Goal: Task Accomplishment & Management: Manage account settings

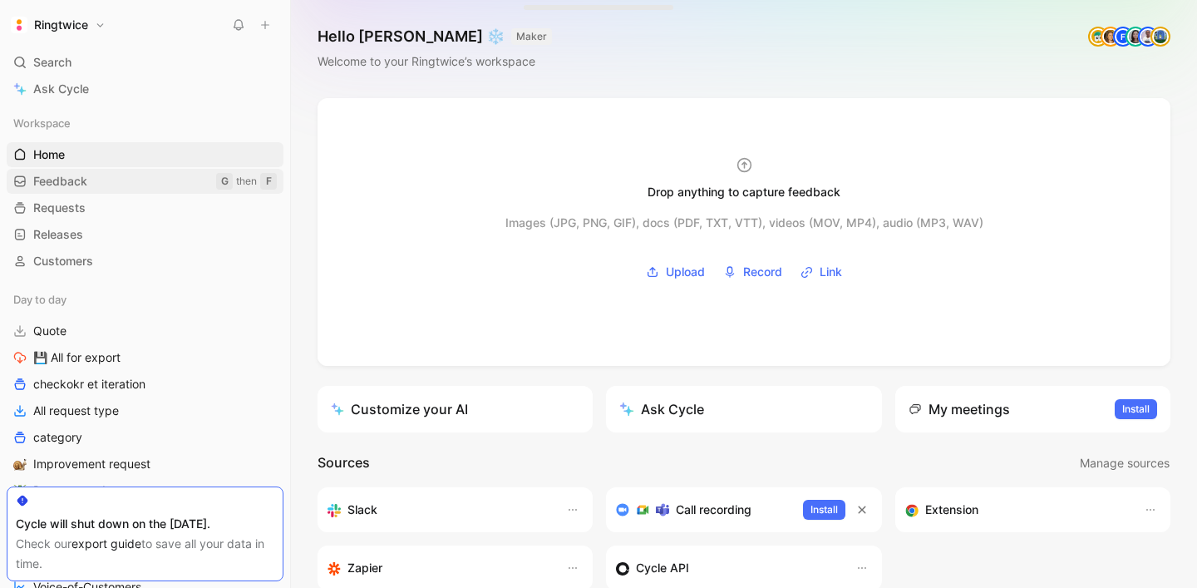
click at [67, 175] on span "Feedback" at bounding box center [60, 181] width 54 height 17
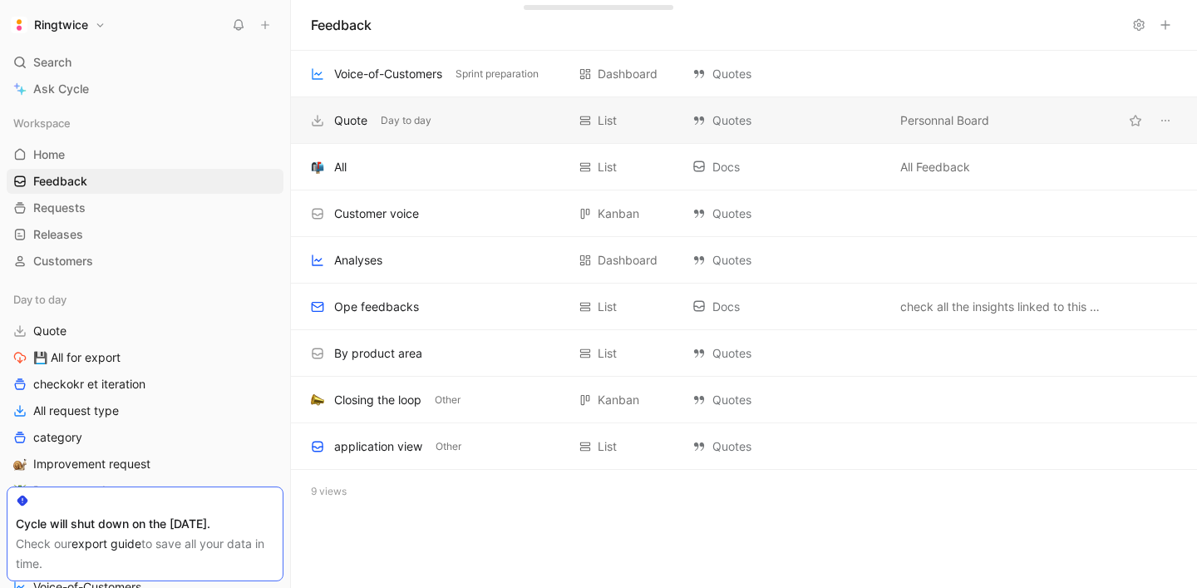
click at [345, 121] on div "Quote" at bounding box center [350, 121] width 33 height 20
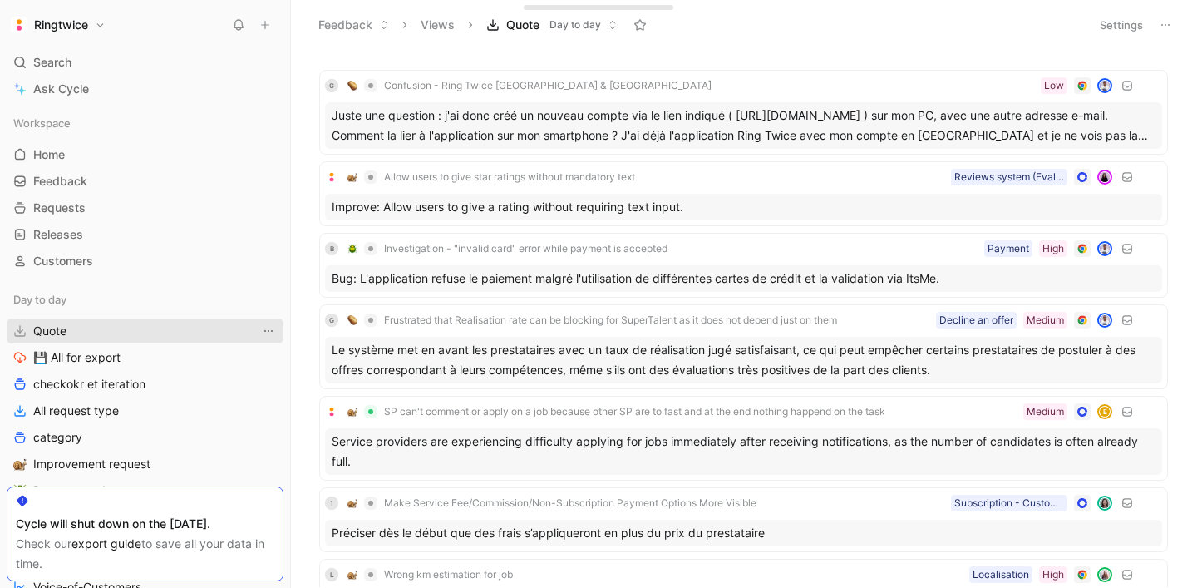
click at [269, 331] on icon "View actions" at bounding box center [268, 331] width 8 height 2
click at [1112, 28] on button "Settings" at bounding box center [1121, 24] width 58 height 23
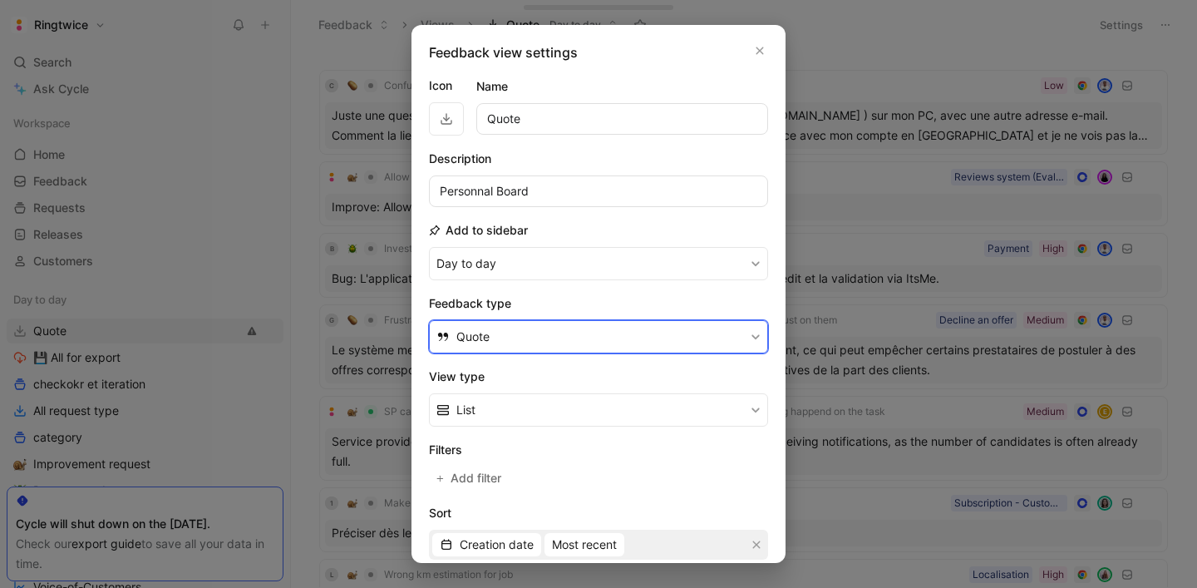
click at [567, 331] on button "Quote" at bounding box center [598, 336] width 339 height 33
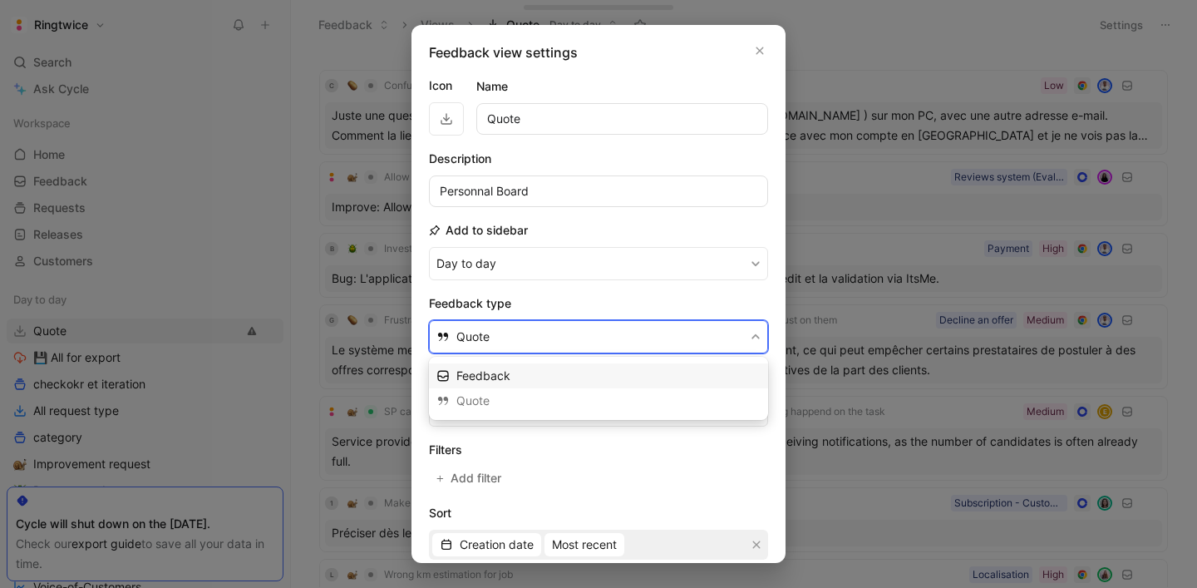
click at [526, 376] on div "Feedback" at bounding box center [608, 376] width 304 height 20
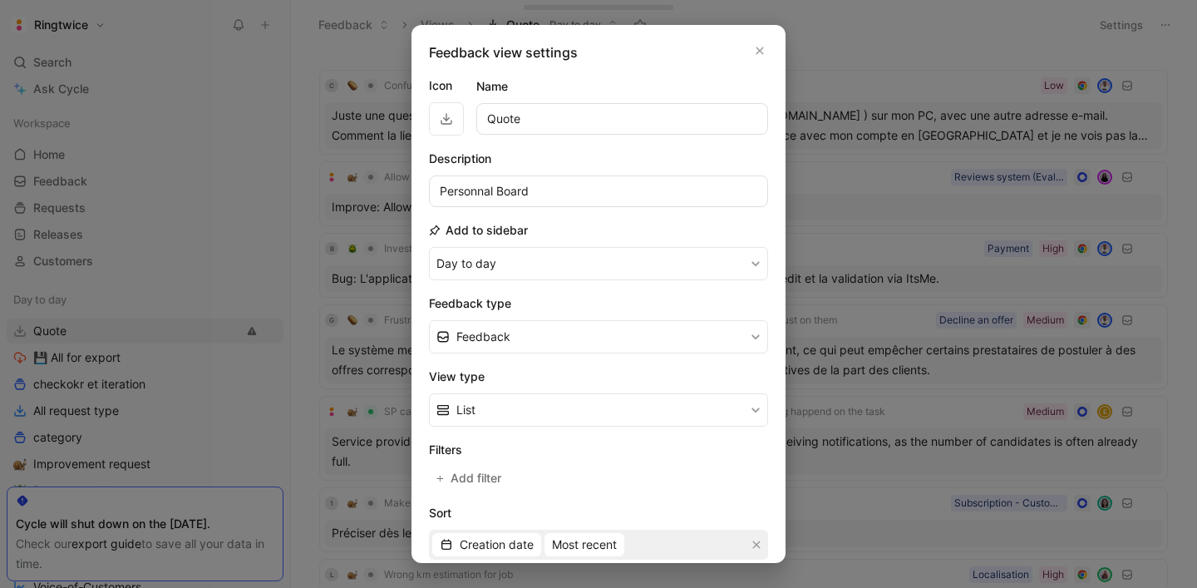
scroll to position [210, 0]
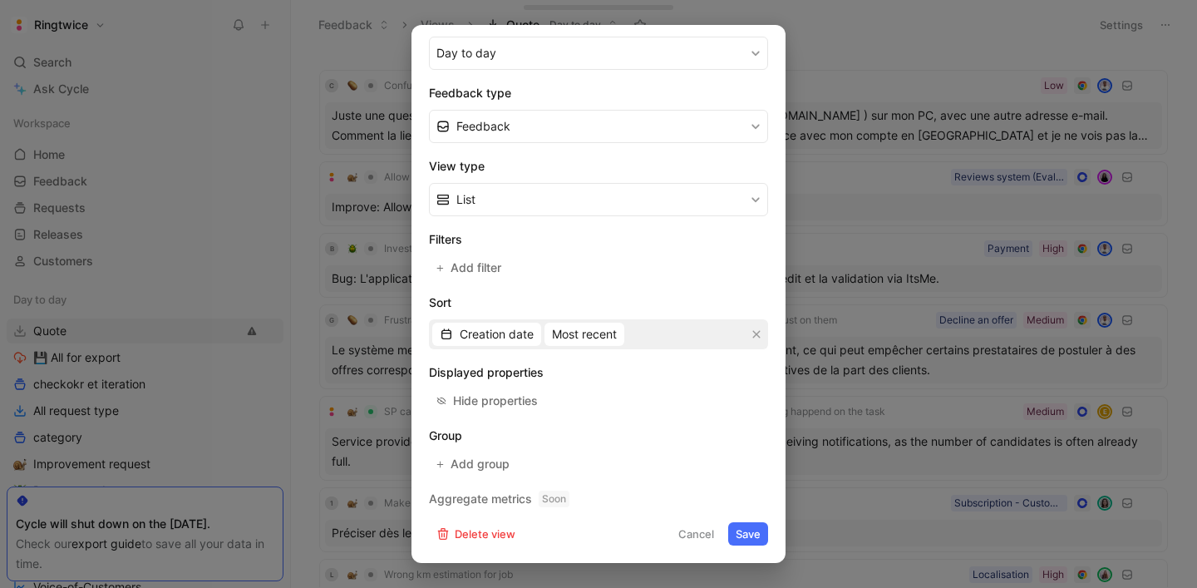
click at [740, 537] on button "Save" at bounding box center [748, 533] width 40 height 23
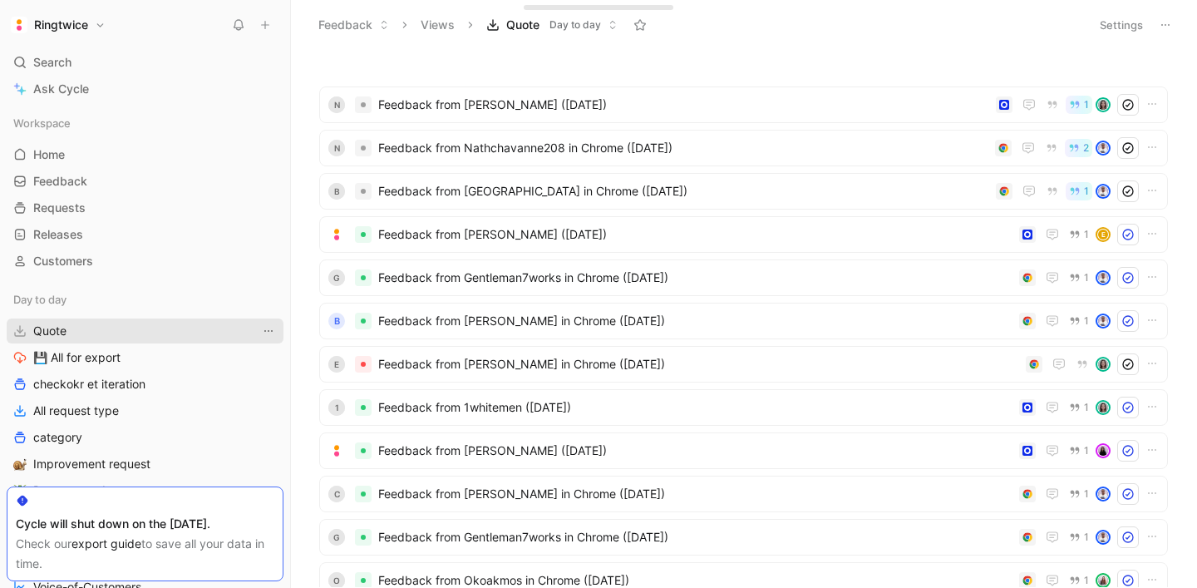
click at [273, 328] on icon "View actions" at bounding box center [268, 330] width 13 height 13
click at [1122, 31] on button "Settings" at bounding box center [1121, 24] width 58 height 23
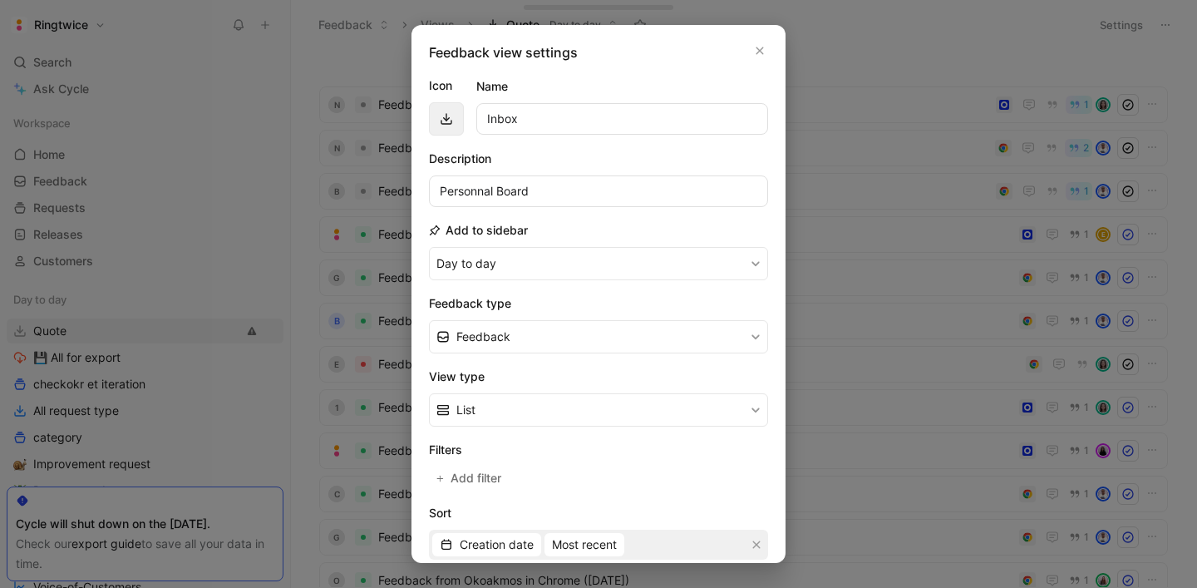
type input "Inbox"
click at [454, 122] on span "button" at bounding box center [446, 118] width 27 height 13
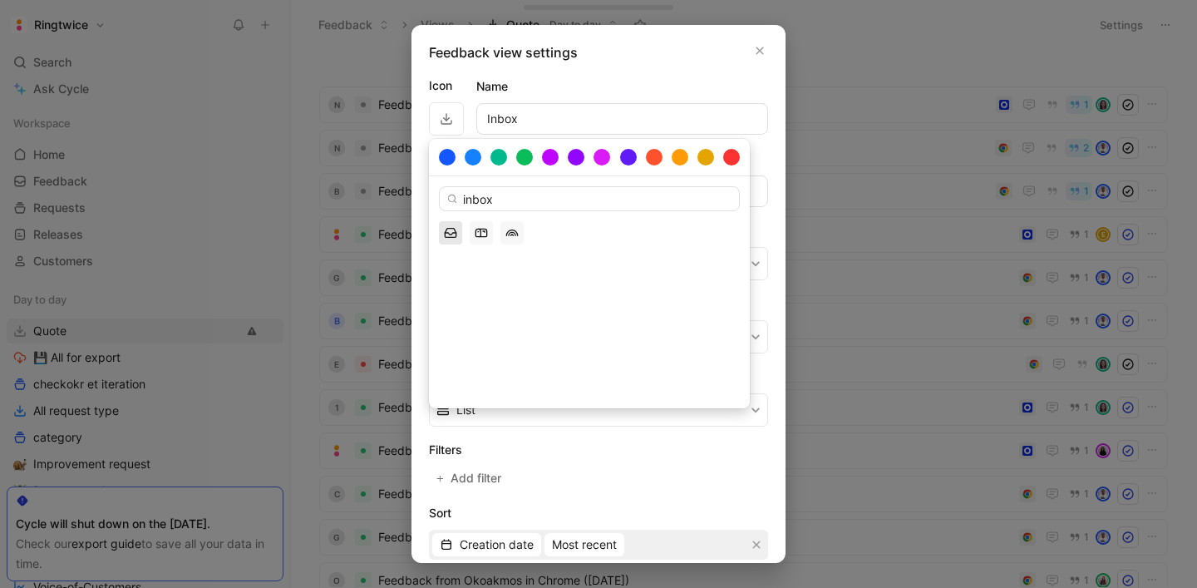
type input "inbox"
click at [449, 234] on polyline "button" at bounding box center [450, 234] width 11 height 2
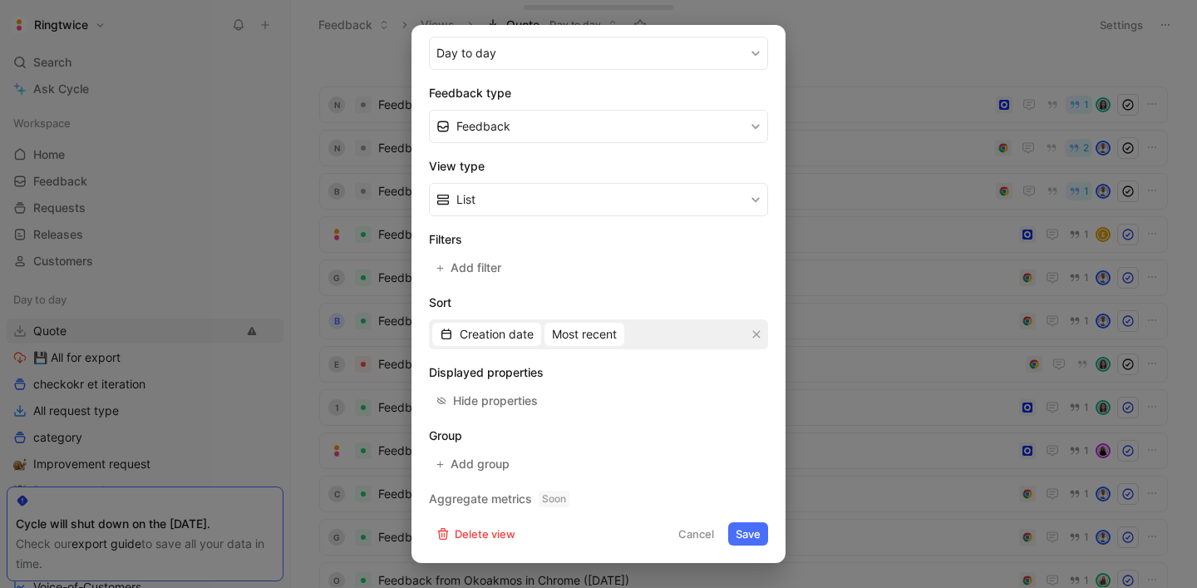
click at [749, 527] on button "Save" at bounding box center [748, 533] width 40 height 23
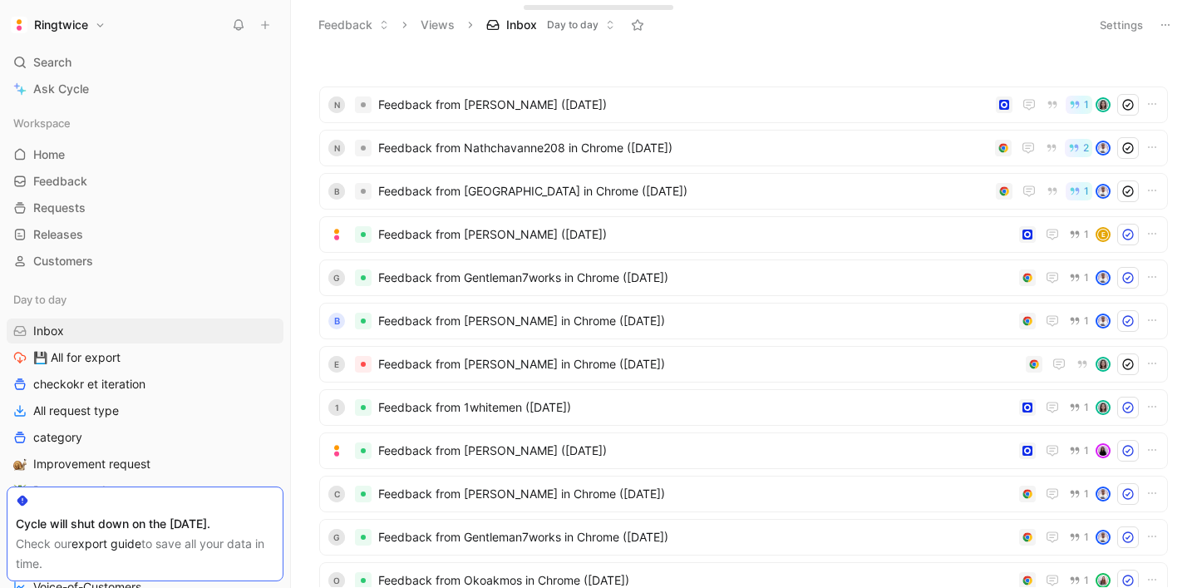
click at [1130, 30] on button "Settings" at bounding box center [1121, 24] width 58 height 23
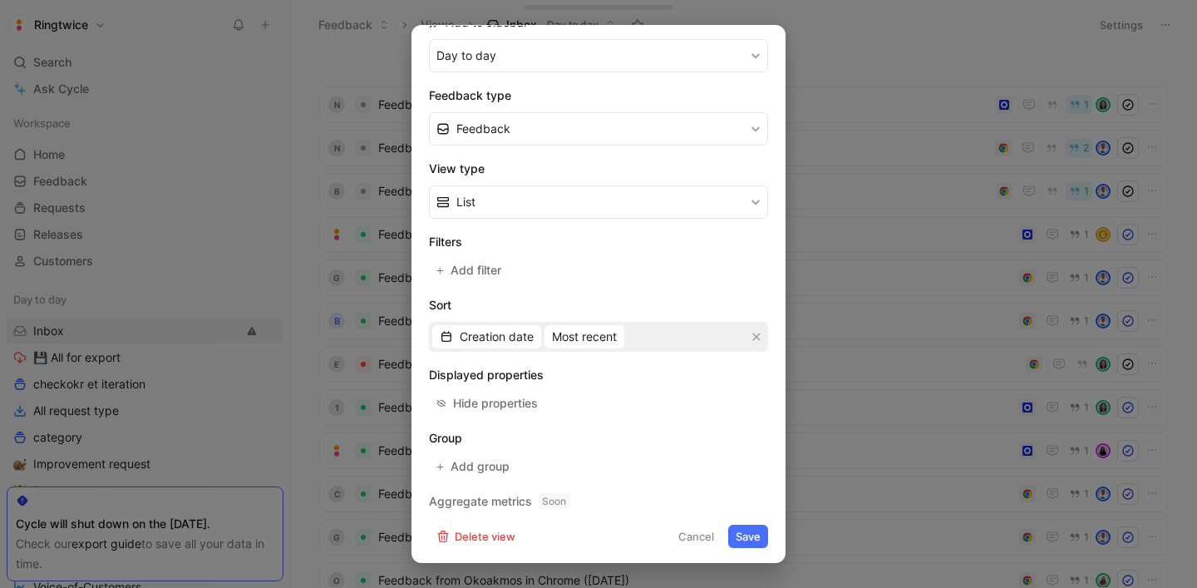
scroll to position [210, 0]
click at [485, 466] on span "Add group" at bounding box center [481, 464] width 61 height 20
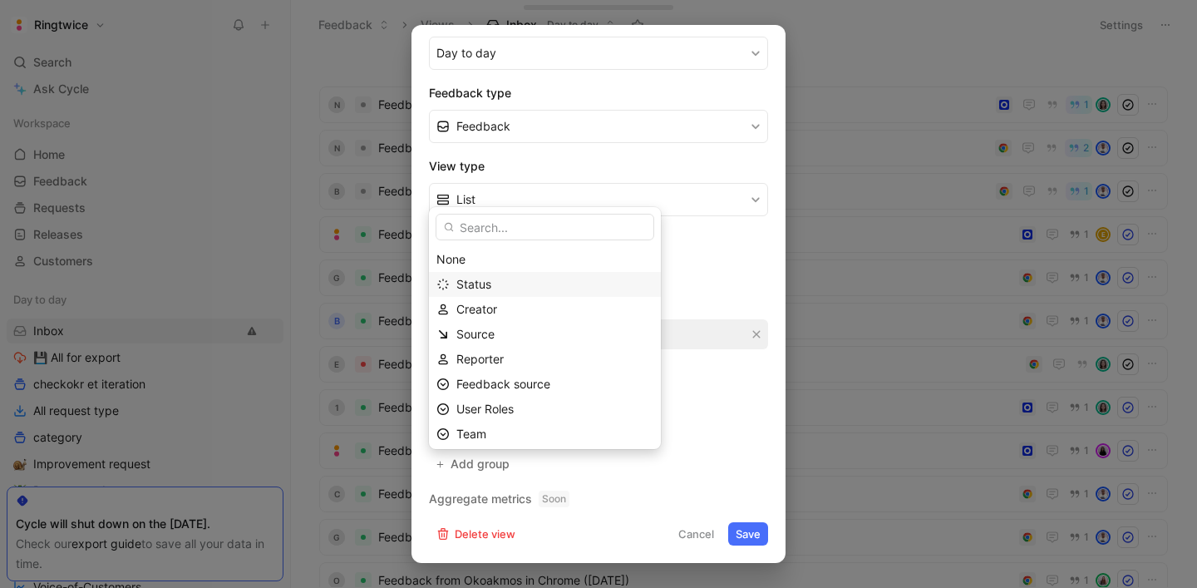
click at [504, 282] on div "Status" at bounding box center [554, 284] width 197 height 20
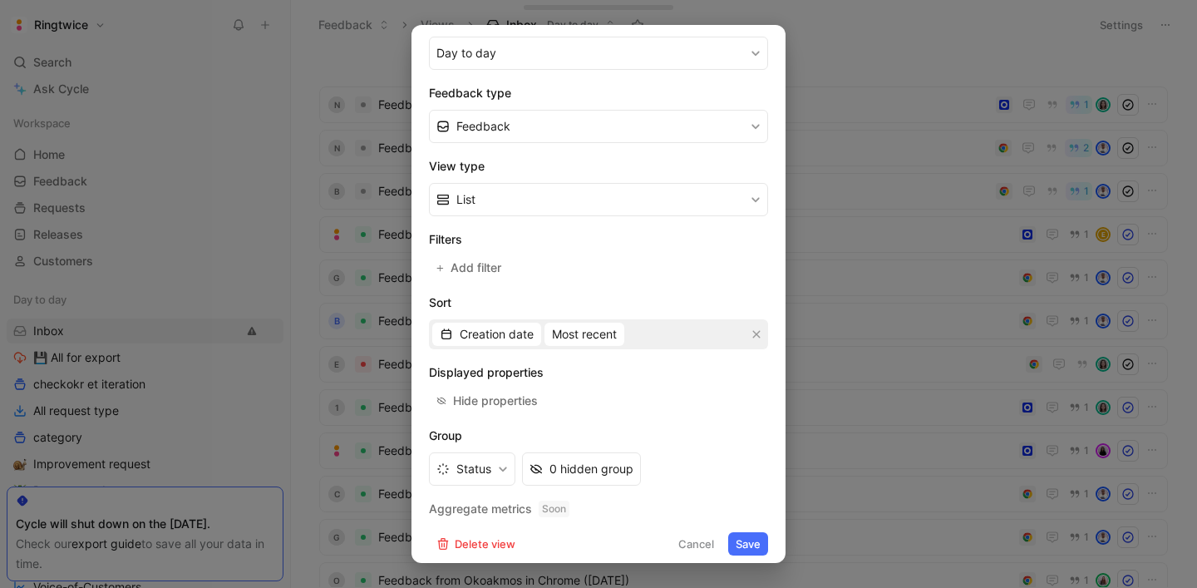
click at [747, 540] on button "Save" at bounding box center [748, 543] width 40 height 23
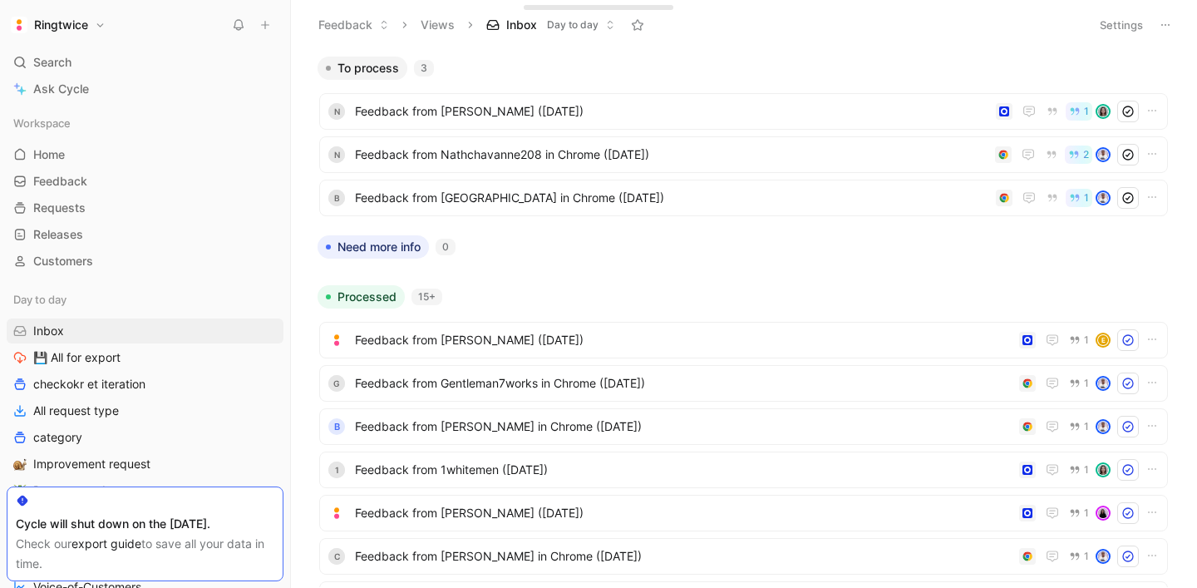
click at [1131, 27] on button "Settings" at bounding box center [1121, 24] width 58 height 23
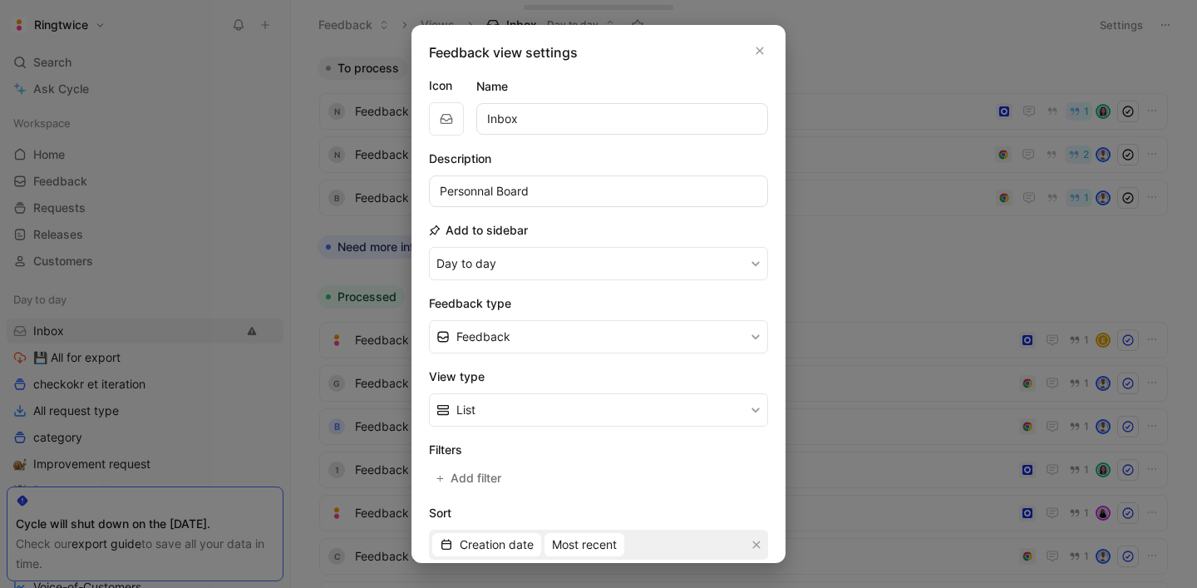
scroll to position [220, 0]
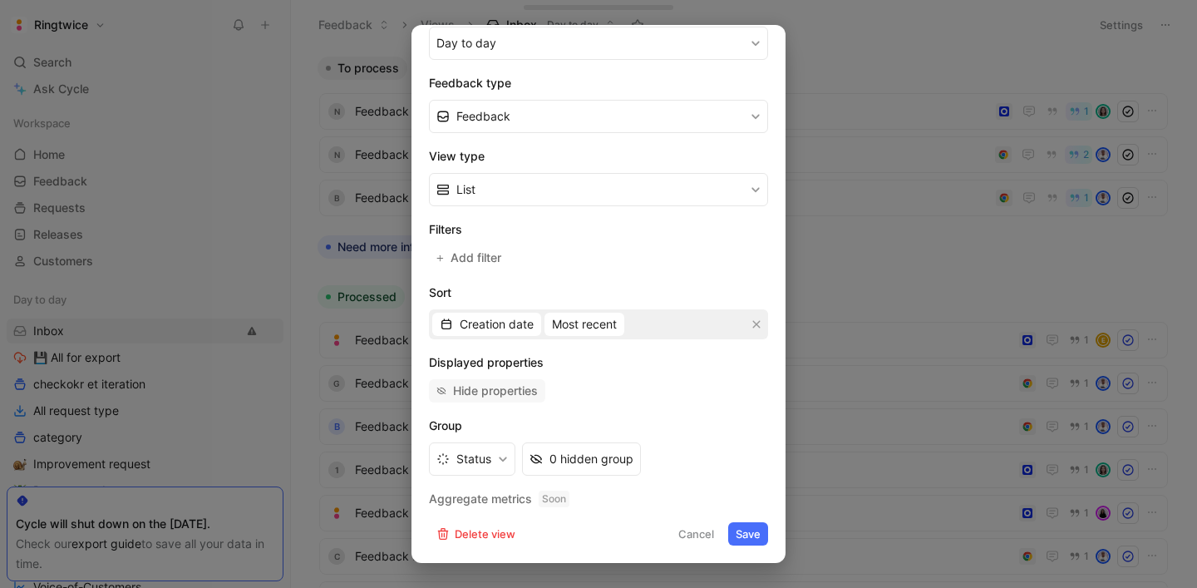
click at [495, 393] on div "Hide properties" at bounding box center [495, 391] width 85 height 20
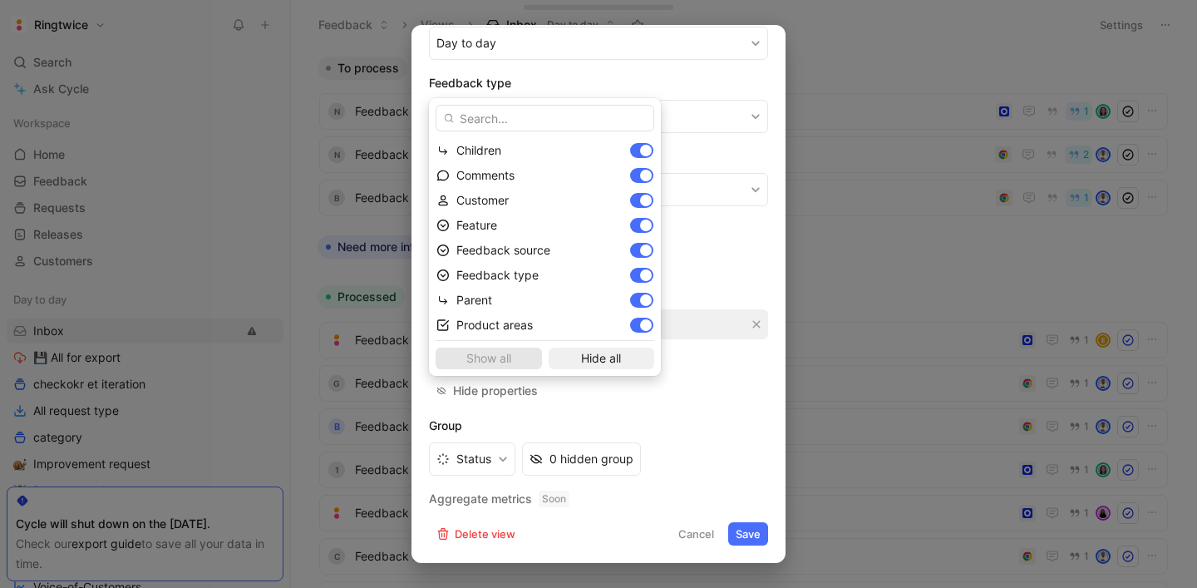
click at [558, 359] on span "Hide all" at bounding box center [601, 358] width 91 height 20
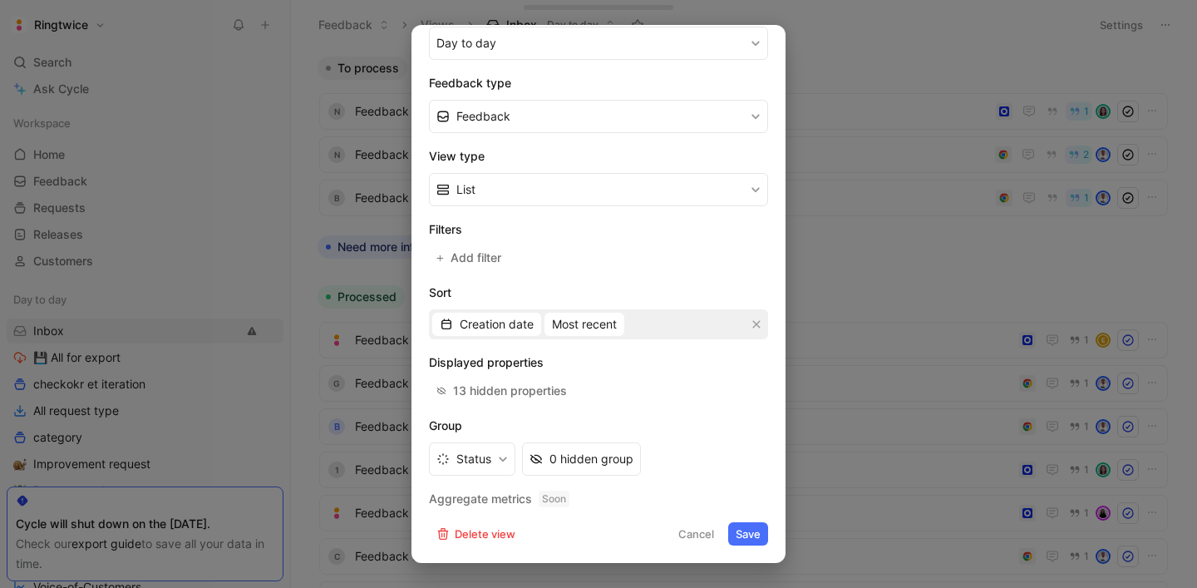
click at [748, 535] on button "Save" at bounding box center [748, 533] width 40 height 23
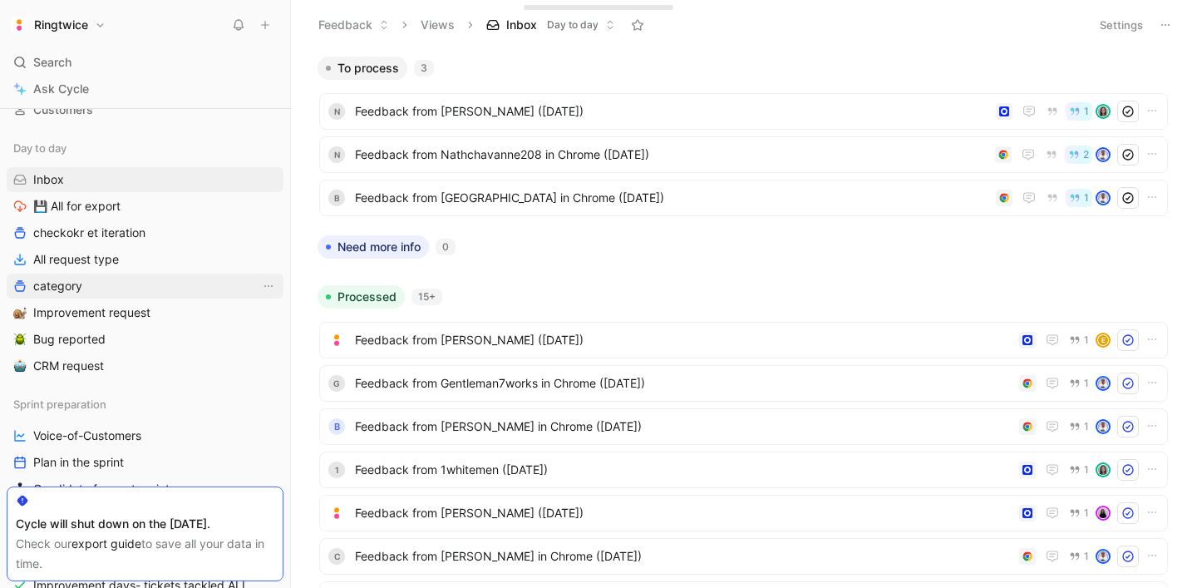
scroll to position [88, 0]
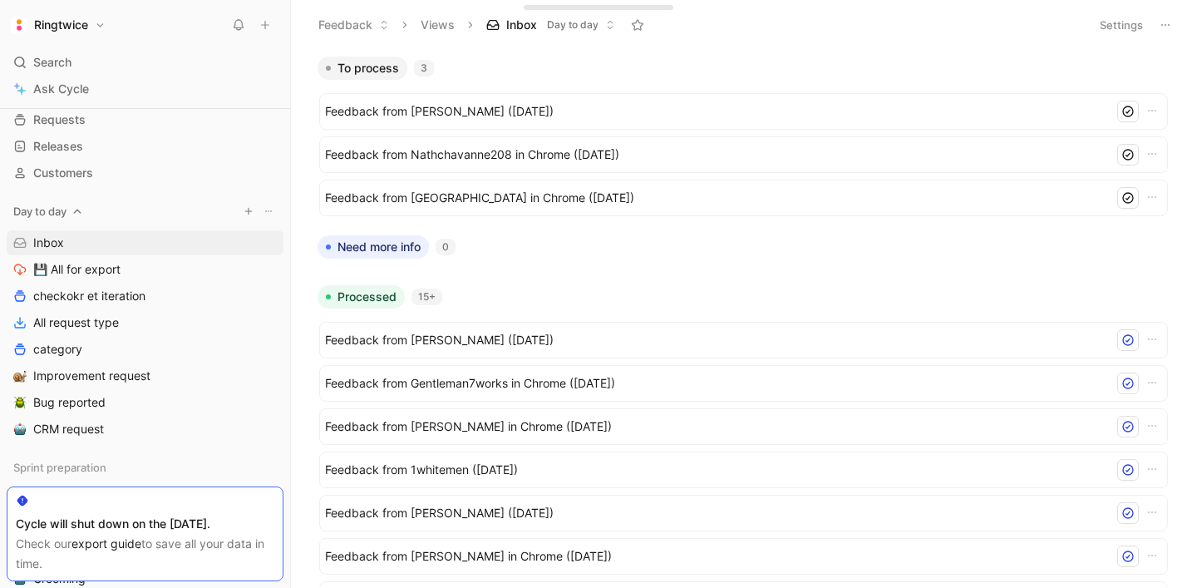
click at [249, 211] on use "button" at bounding box center [248, 211] width 7 height 7
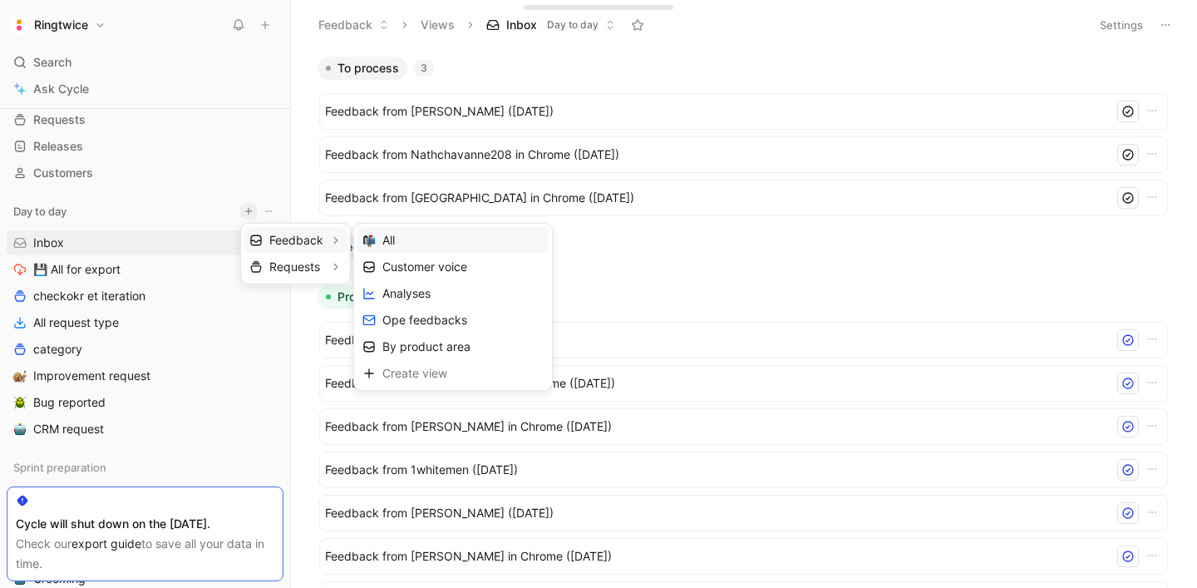
click at [390, 246] on span "All" at bounding box center [388, 240] width 12 height 16
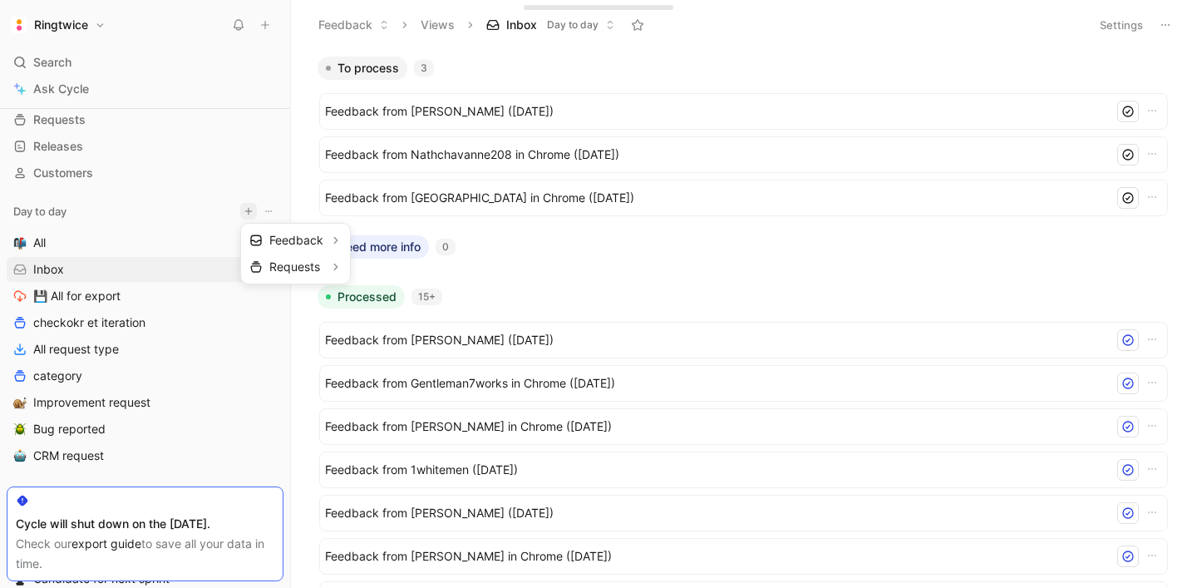
click at [152, 244] on div at bounding box center [598, 294] width 1197 height 588
click at [269, 244] on icon "View actions" at bounding box center [268, 242] width 13 height 13
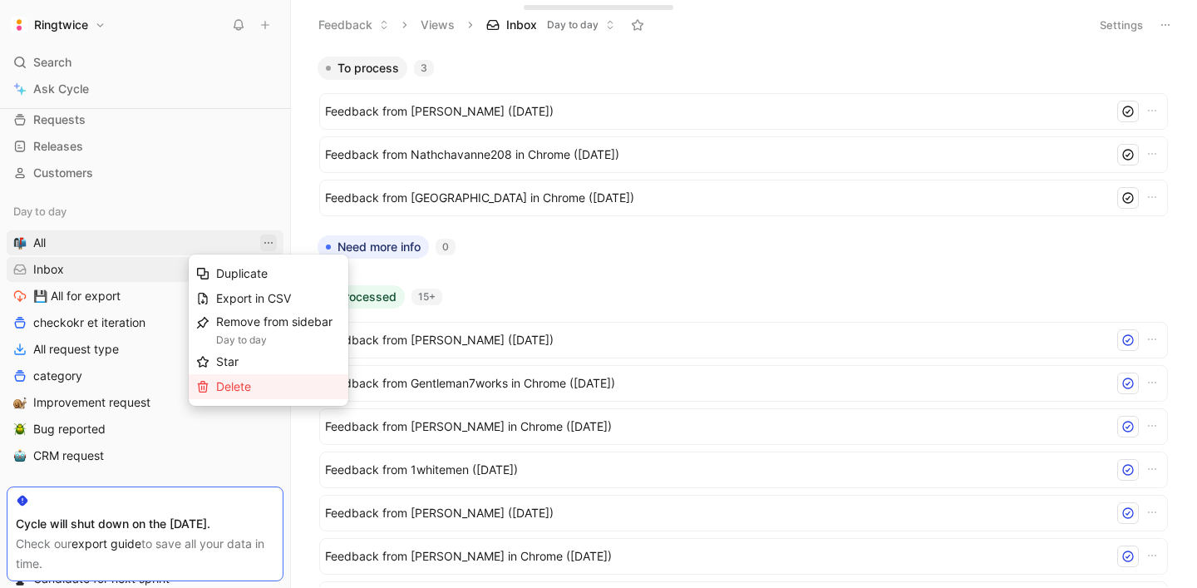
click at [249, 388] on span "Delete" at bounding box center [233, 386] width 35 height 14
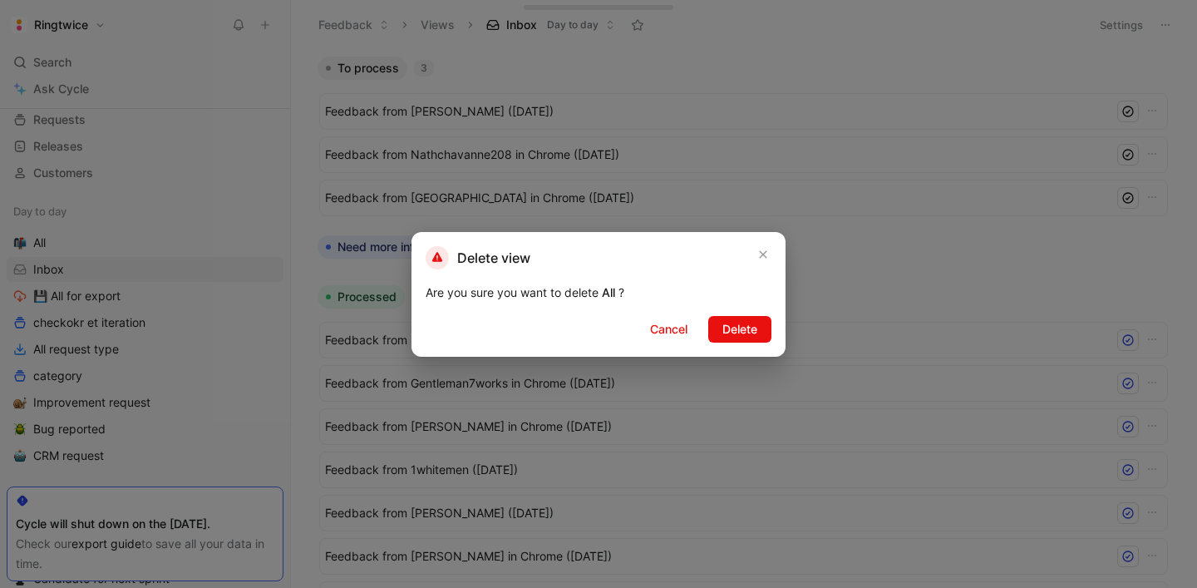
drag, startPoint x: 750, startPoint y: 333, endPoint x: 410, endPoint y: 292, distance: 342.5
click at [747, 333] on span "Delete" at bounding box center [739, 329] width 35 height 20
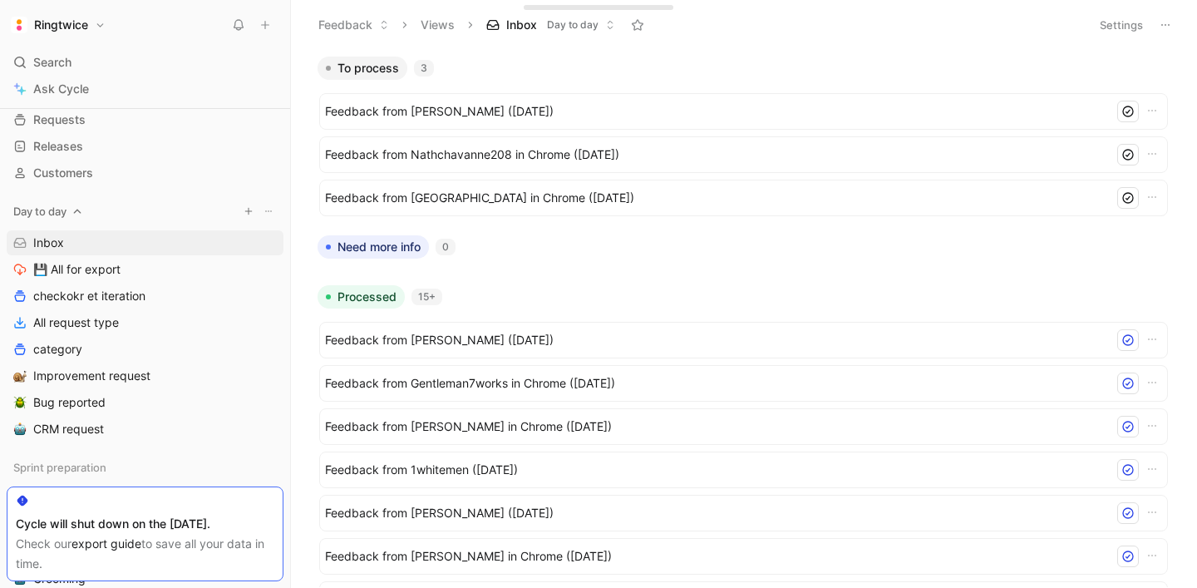
click at [248, 213] on use "button" at bounding box center [248, 211] width 7 height 7
drag, startPoint x: 196, startPoint y: 175, endPoint x: 190, endPoint y: 210, distance: 36.4
click at [196, 175] on div at bounding box center [598, 294] width 1197 height 588
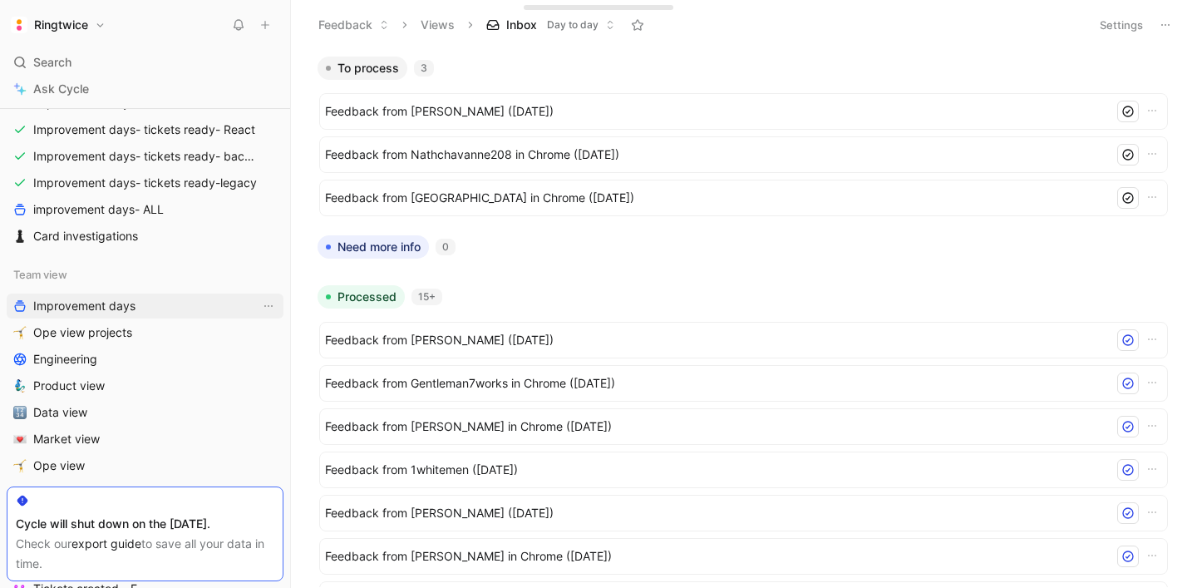
scroll to position [671, 0]
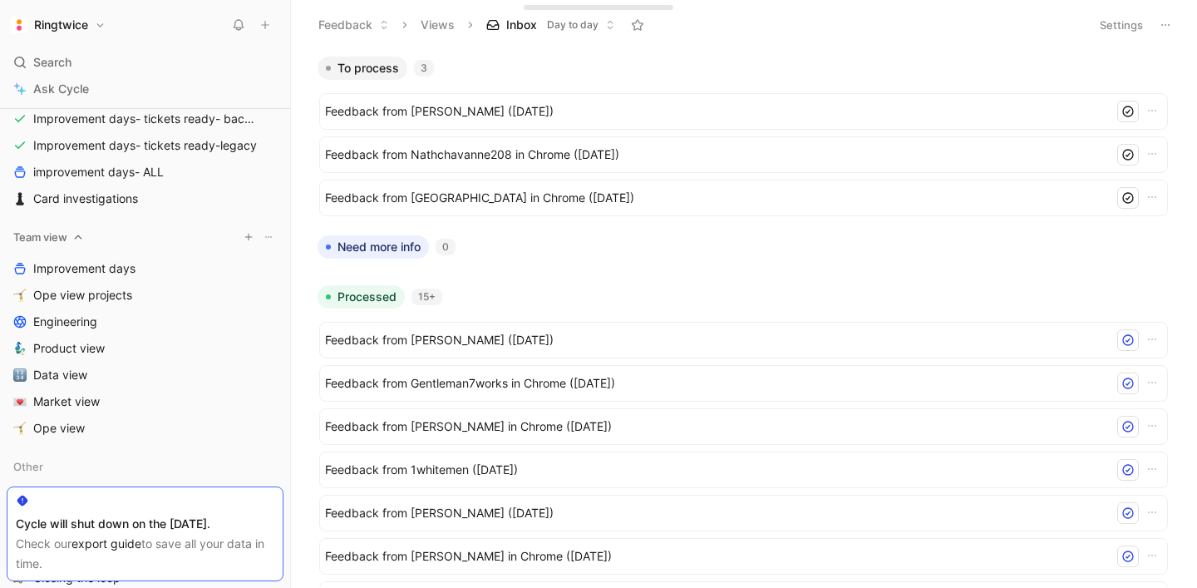
click at [244, 239] on icon "button" at bounding box center [249, 237] width 10 height 10
click at [145, 244] on div at bounding box center [598, 294] width 1197 height 588
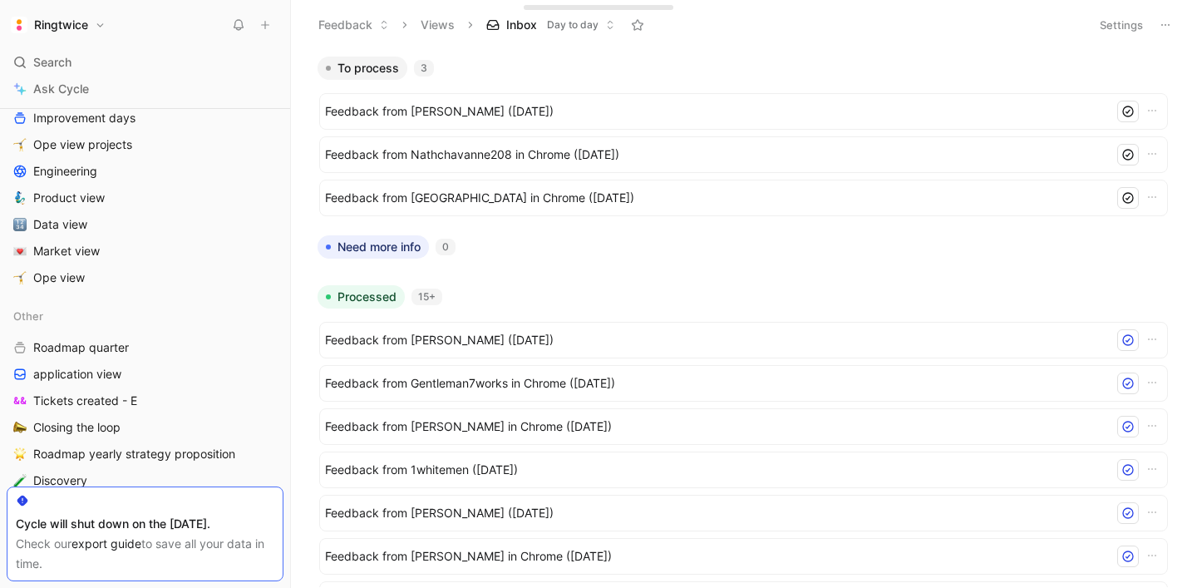
scroll to position [948, 0]
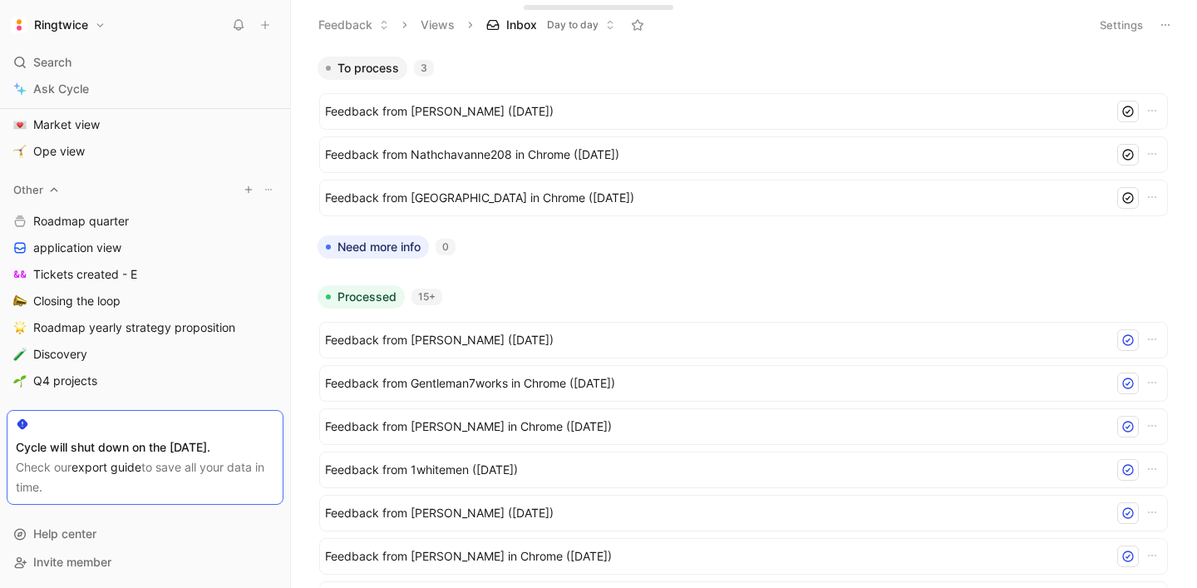
click at [249, 190] on use "button" at bounding box center [248, 189] width 7 height 7
drag, startPoint x: 165, startPoint y: 191, endPoint x: 219, endPoint y: 185, distance: 54.4
click at [168, 190] on div at bounding box center [598, 294] width 1197 height 588
click at [259, 188] on div at bounding box center [258, 189] width 37 height 17
click at [264, 188] on icon at bounding box center [269, 190] width 10 height 10
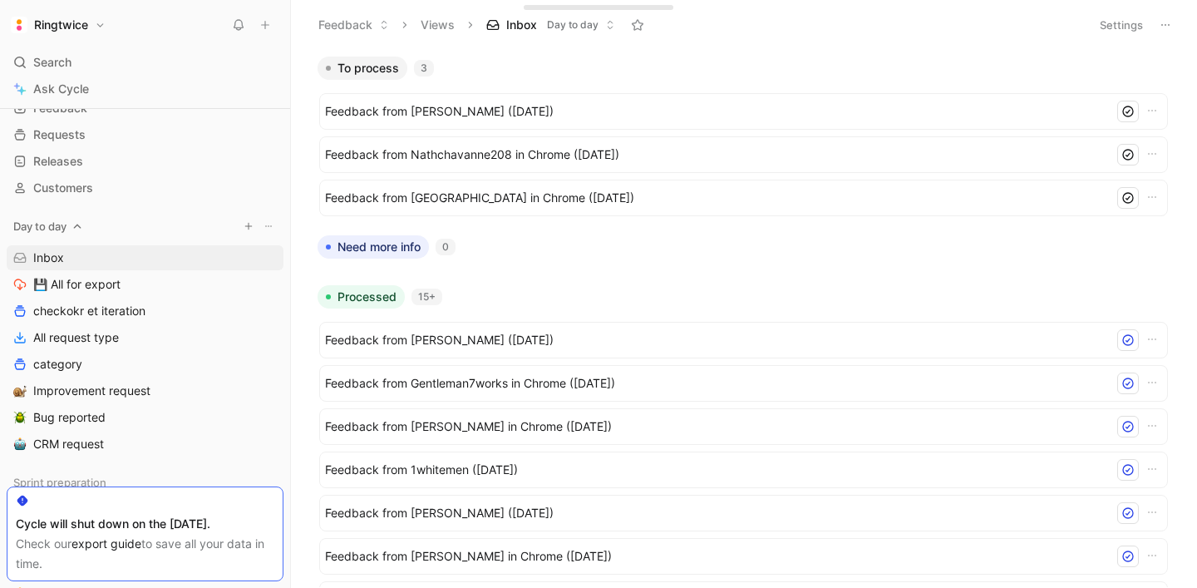
scroll to position [72, 0]
click at [264, 228] on icon at bounding box center [269, 227] width 10 height 10
click at [269, 259] on span "Create section" at bounding box center [252, 258] width 79 height 14
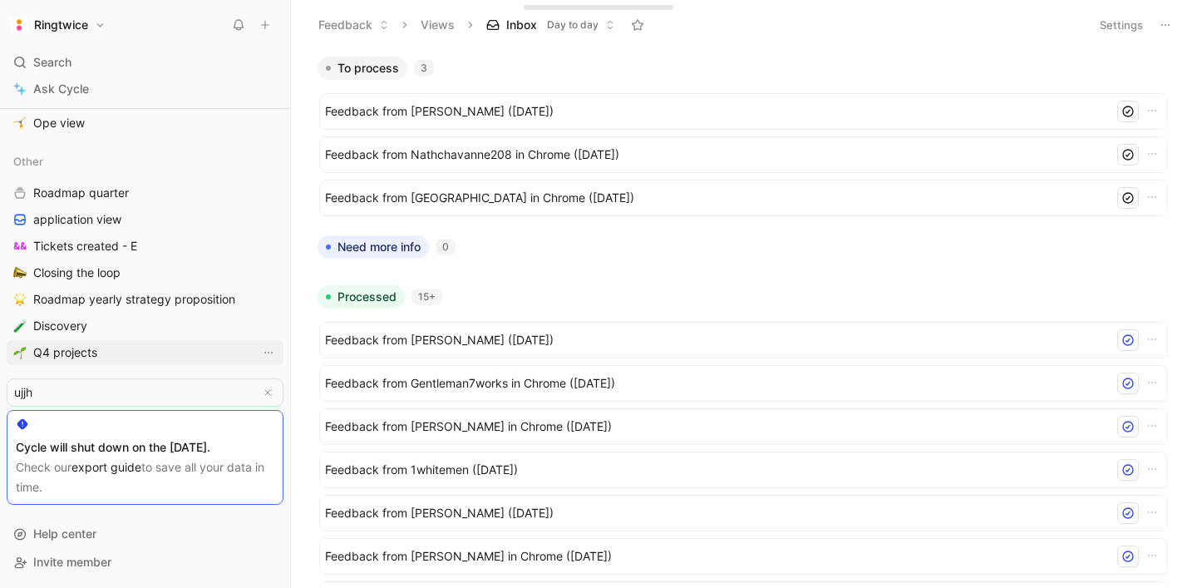
type input "ujjht"
click at [269, 390] on use at bounding box center [268, 391] width 7 height 2
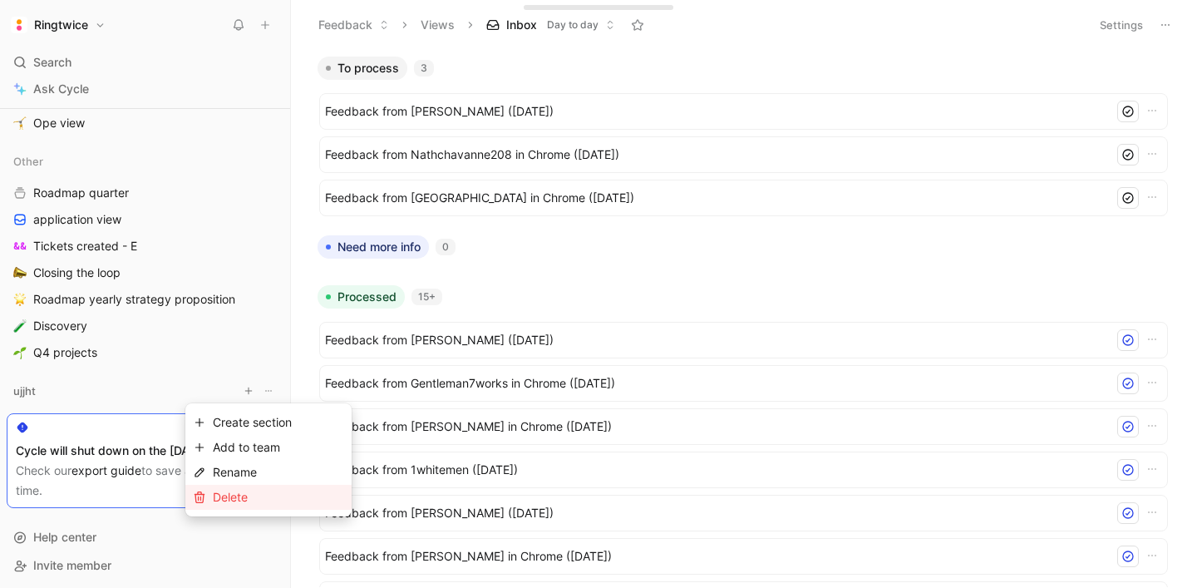
click at [258, 500] on div "Delete" at bounding box center [278, 497] width 131 height 20
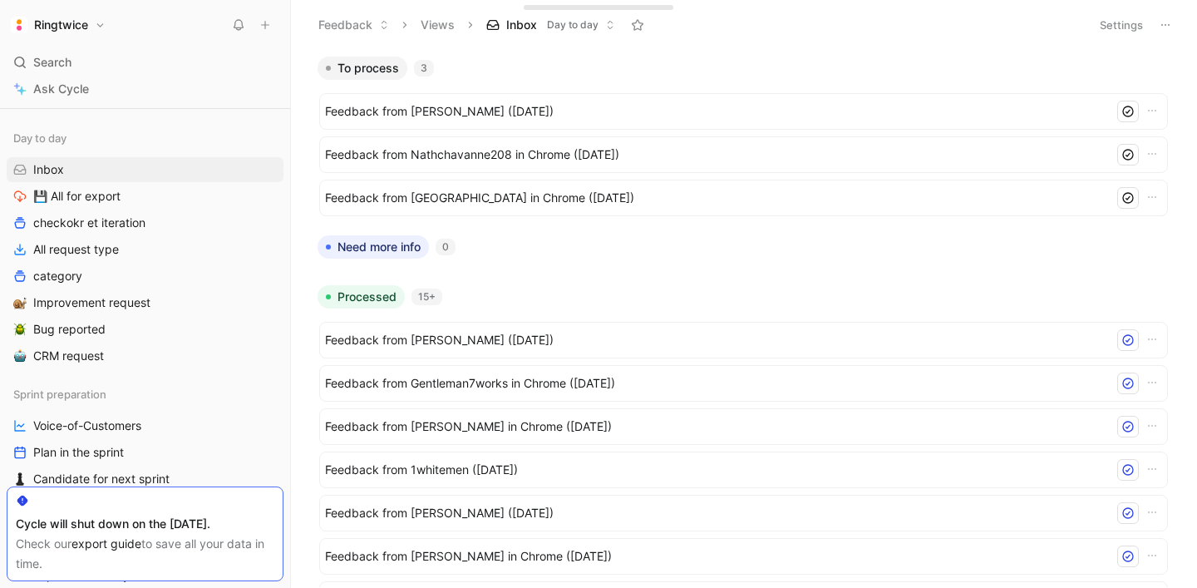
scroll to position [132, 0]
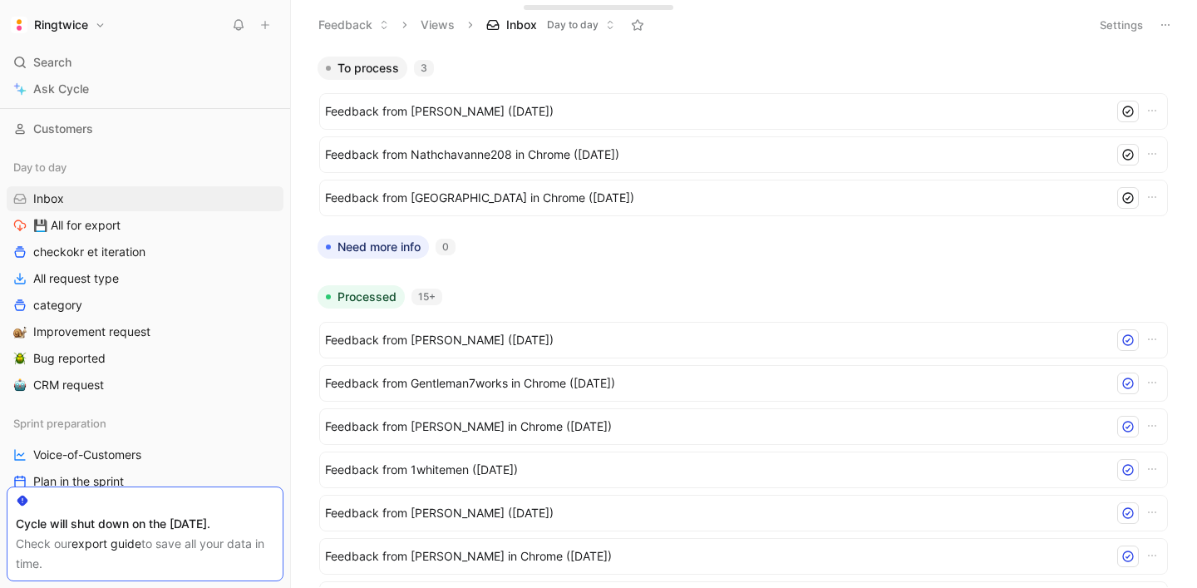
click at [266, 32] on button at bounding box center [265, 24] width 23 height 23
click at [170, 252] on link "checkokr et iteration" at bounding box center [145, 251] width 277 height 25
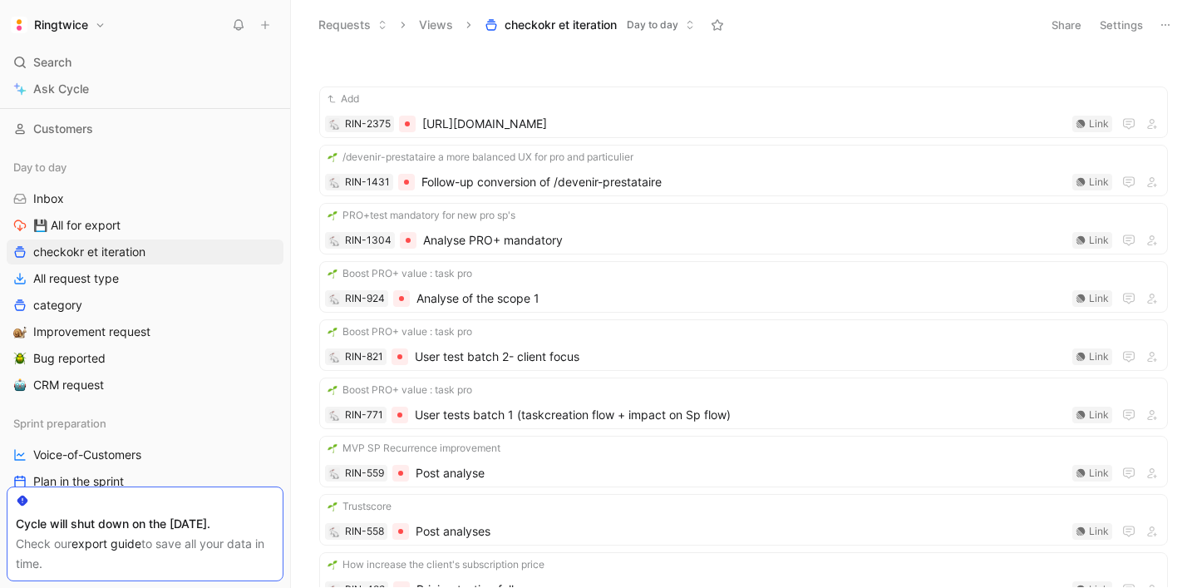
click at [1113, 27] on button "Settings" at bounding box center [1121, 24] width 58 height 23
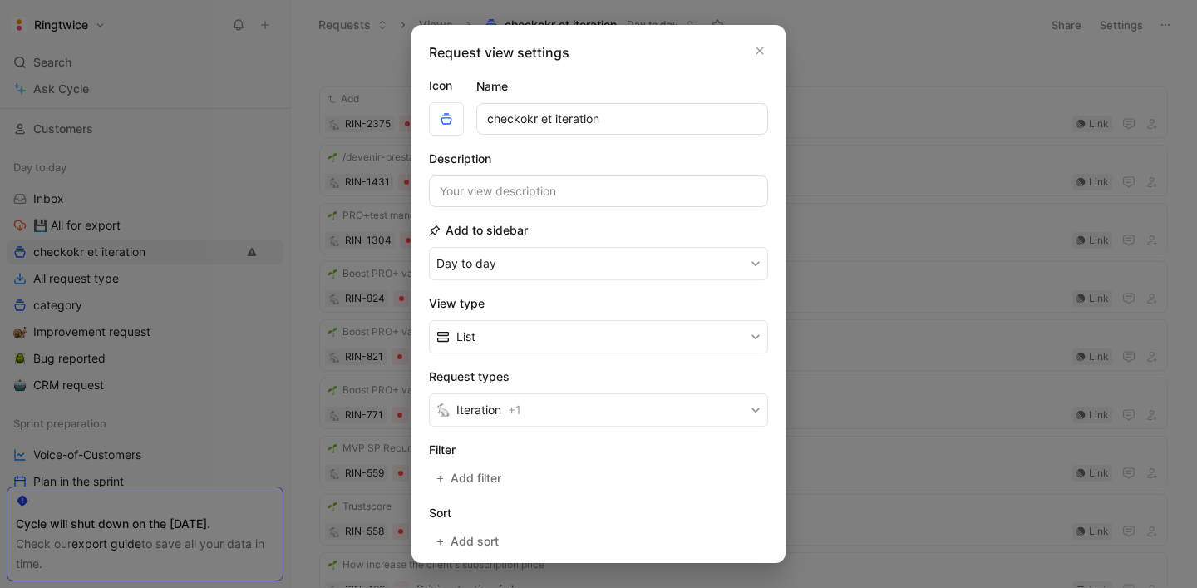
click at [543, 116] on input "checkokr et iteration" at bounding box center [622, 119] width 292 height 32
type input "Q"
type input "Export Quotes"
click at [569, 412] on button "Iteration + 1" at bounding box center [598, 409] width 339 height 33
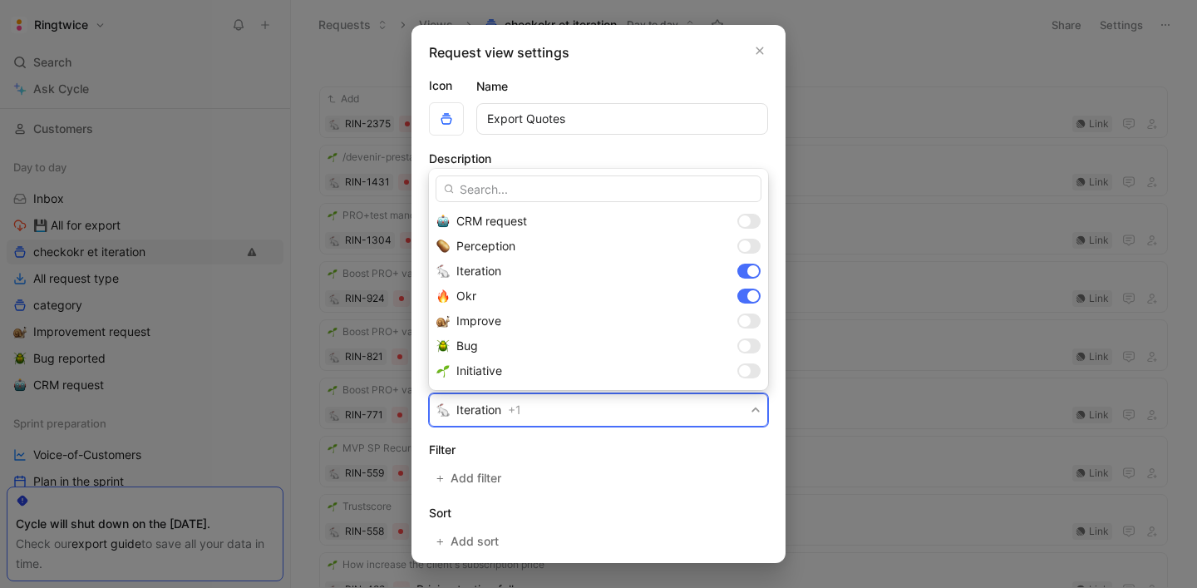
drag, startPoint x: 752, startPoint y: 270, endPoint x: 751, endPoint y: 286, distance: 15.9
click at [752, 270] on div at bounding box center [753, 271] width 12 height 12
click at [748, 292] on div "Okr" at bounding box center [598, 296] width 339 height 25
click at [749, 298] on div "Okr" at bounding box center [598, 296] width 339 height 25
click at [754, 296] on div "Okr" at bounding box center [598, 296] width 339 height 25
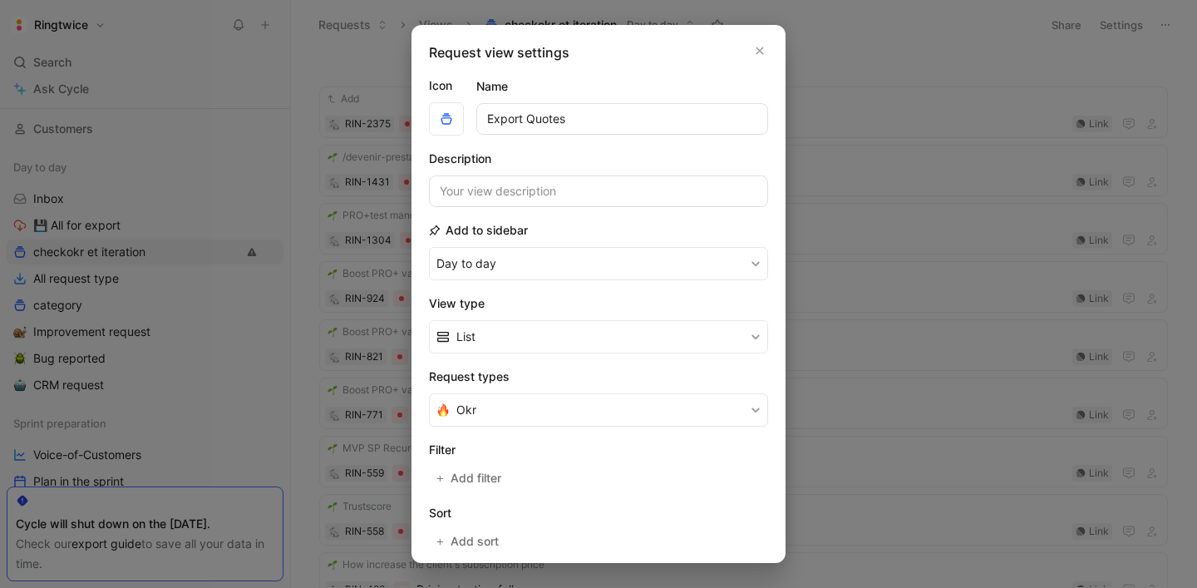
click at [686, 445] on h2 "Filter" at bounding box center [598, 450] width 339 height 20
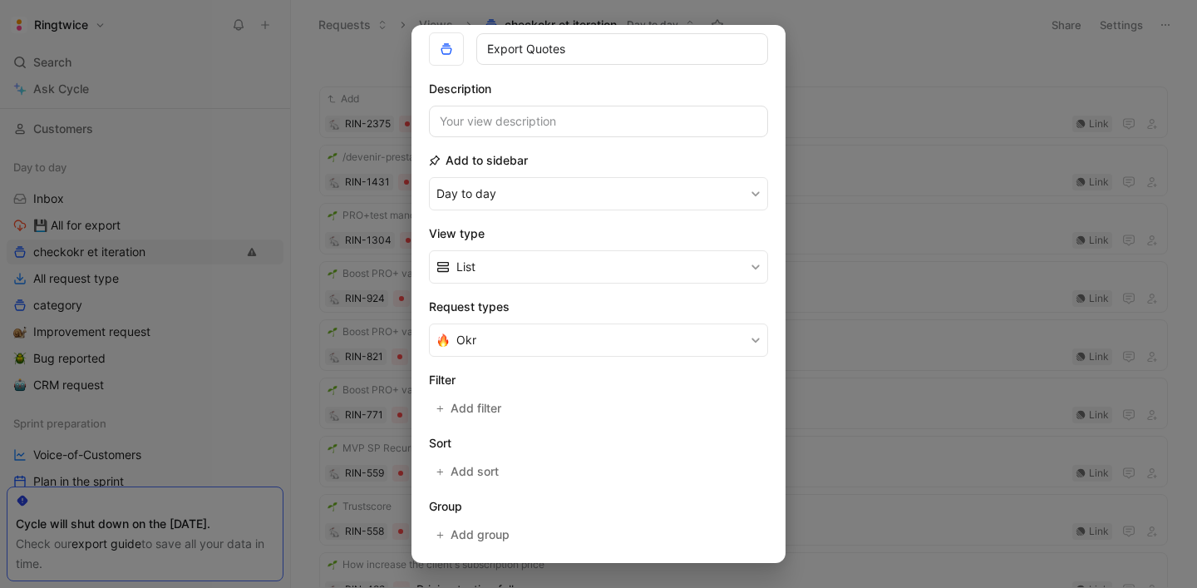
scroll to position [91, 0]
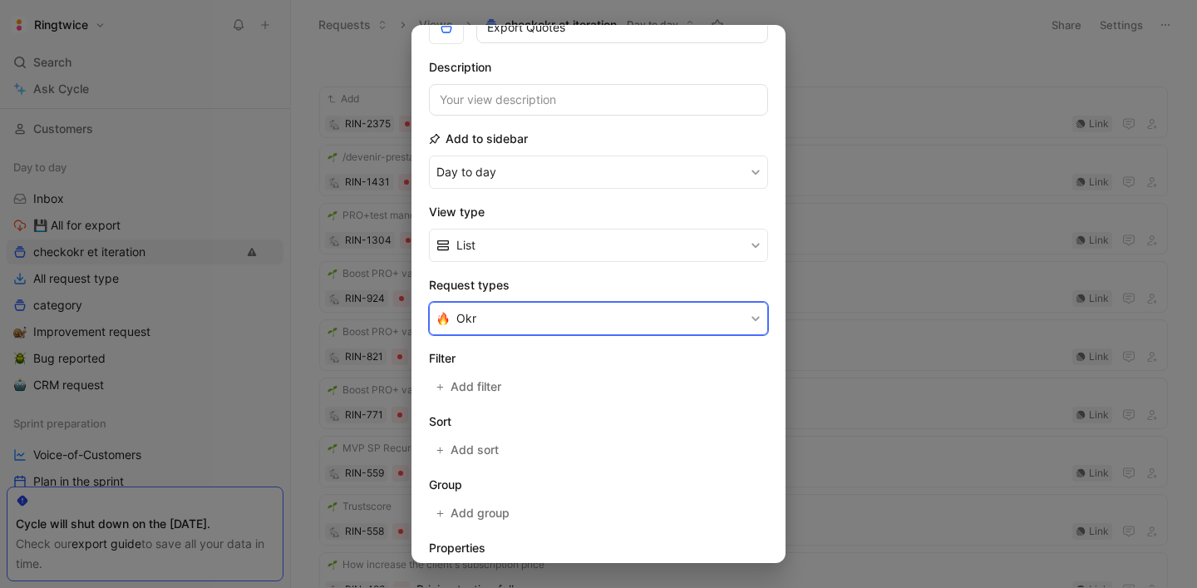
click at [622, 328] on button "Okr" at bounding box center [598, 318] width 339 height 33
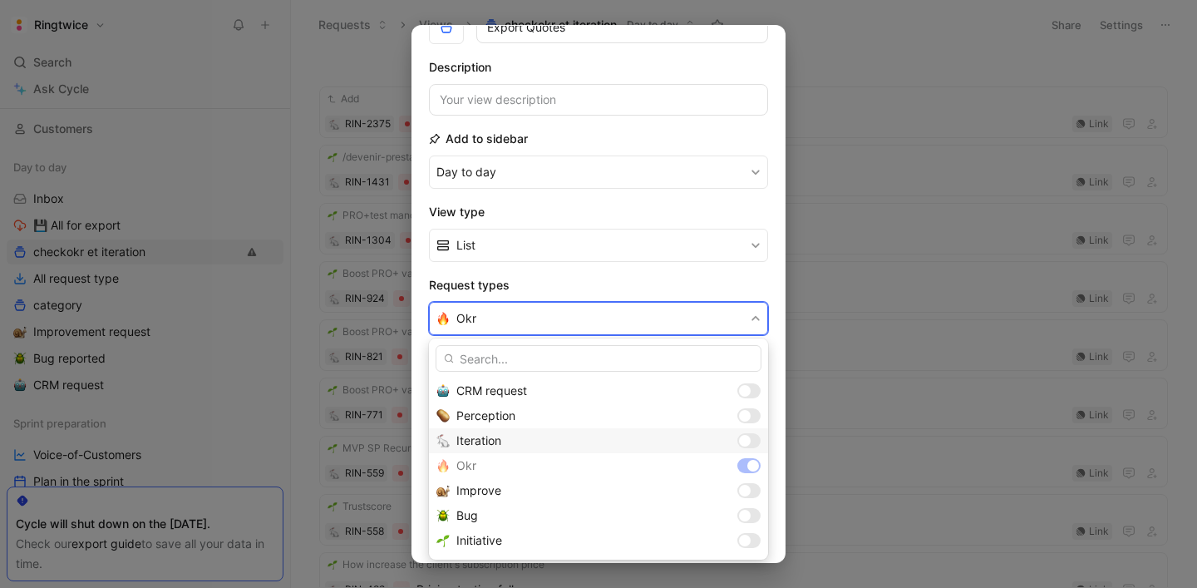
click at [748, 443] on div at bounding box center [745, 441] width 12 height 12
click at [752, 471] on div at bounding box center [748, 465] width 23 height 15
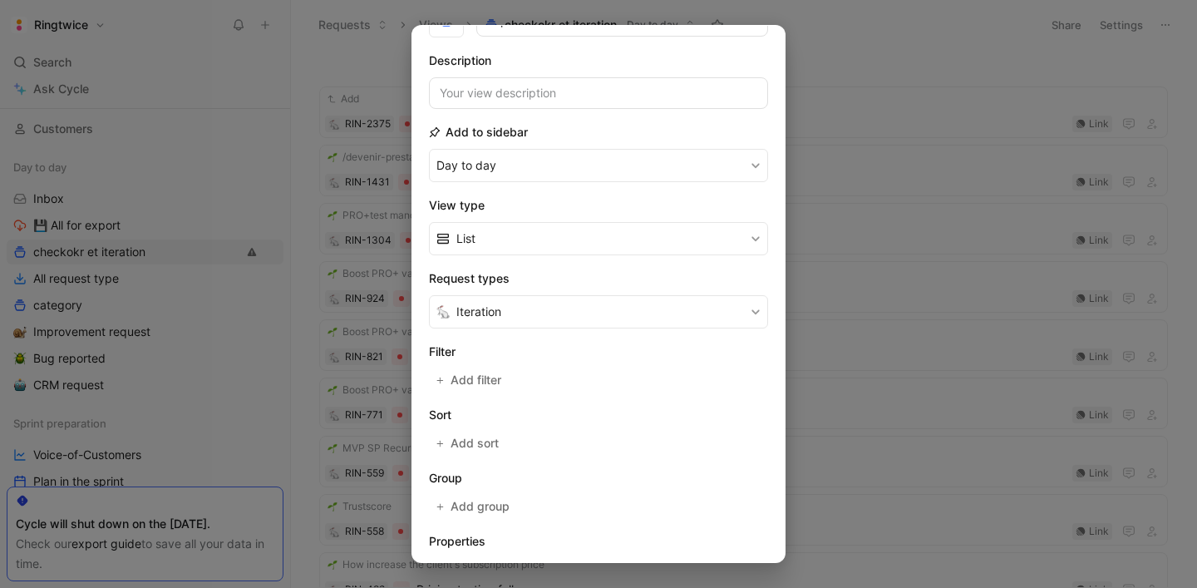
scroll to position [0, 0]
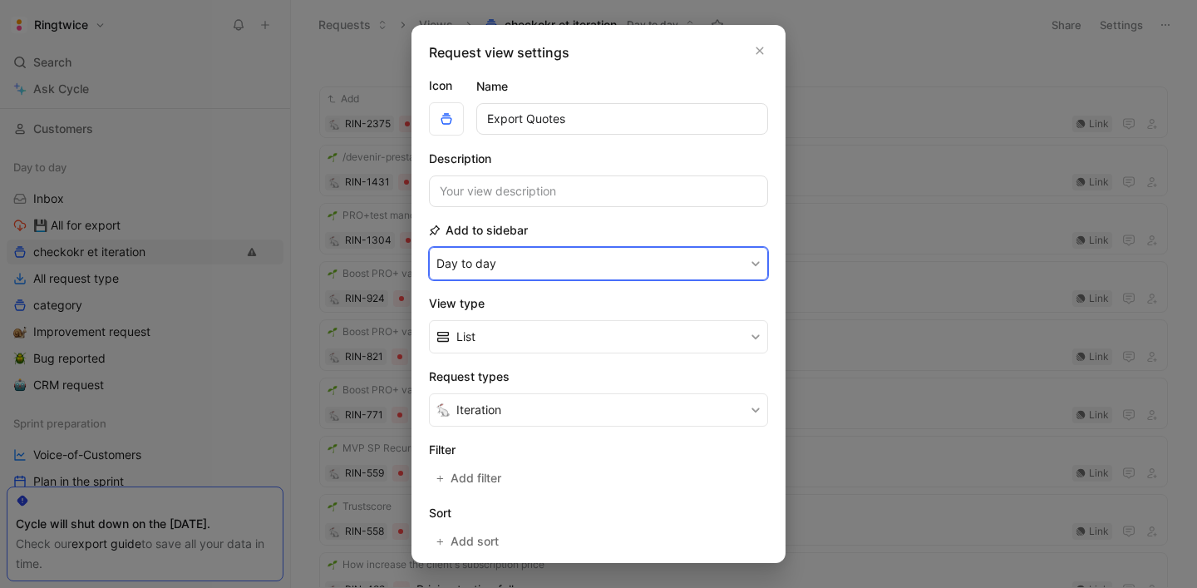
click at [521, 264] on button "Day to day" at bounding box center [598, 263] width 339 height 33
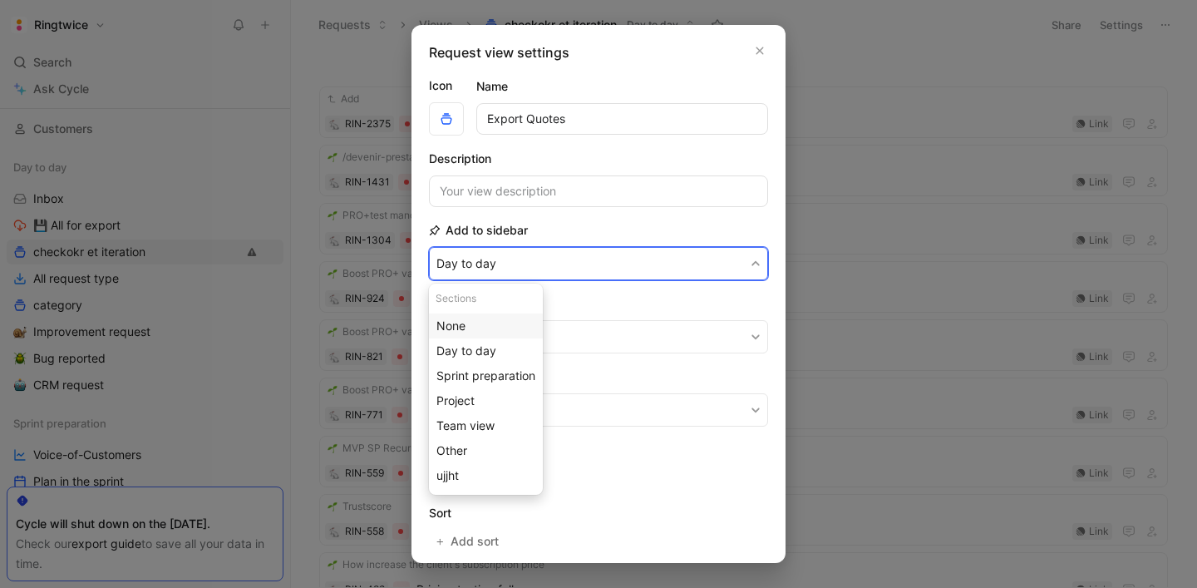
click at [487, 323] on div "None" at bounding box center [485, 326] width 99 height 20
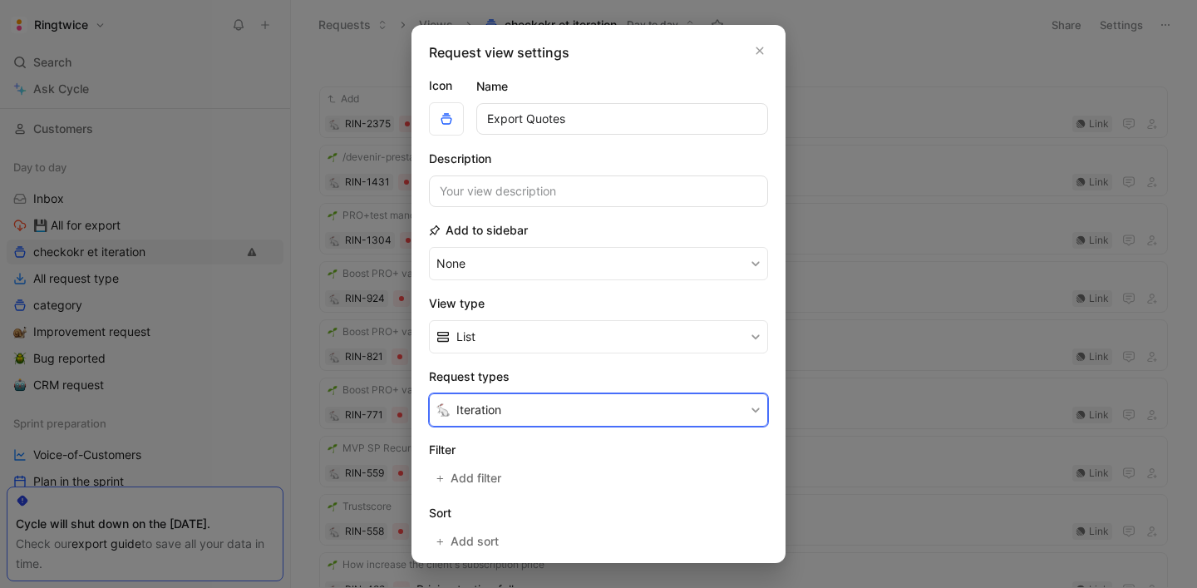
click at [521, 396] on button "Iteration" at bounding box center [598, 409] width 339 height 33
click at [764, 47] on icon "button" at bounding box center [760, 50] width 10 height 13
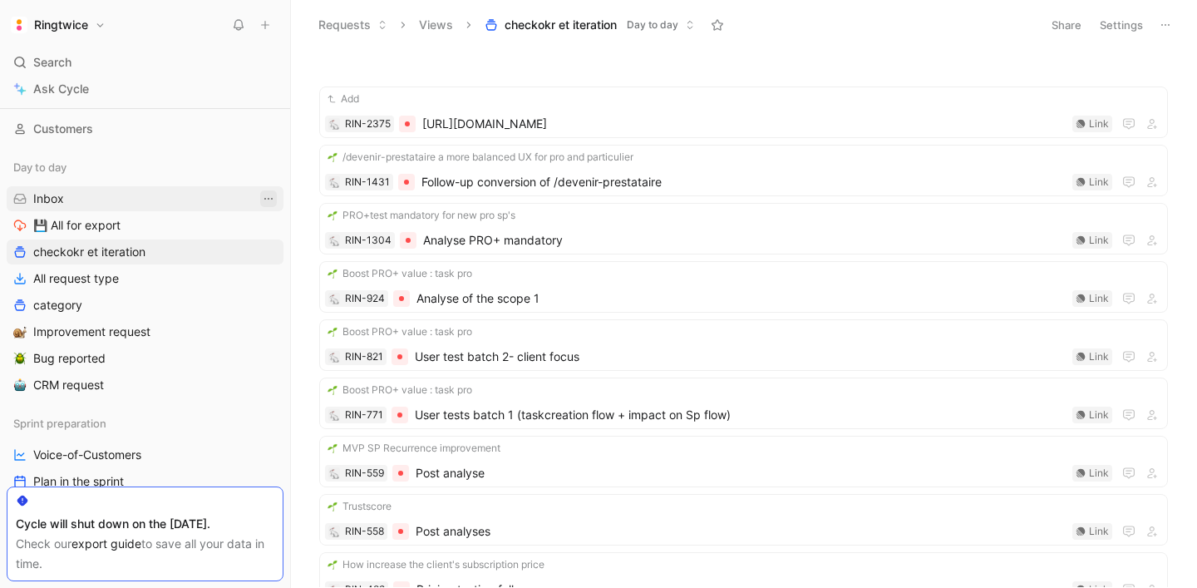
click at [267, 200] on icon "View actions" at bounding box center [268, 198] width 13 height 13
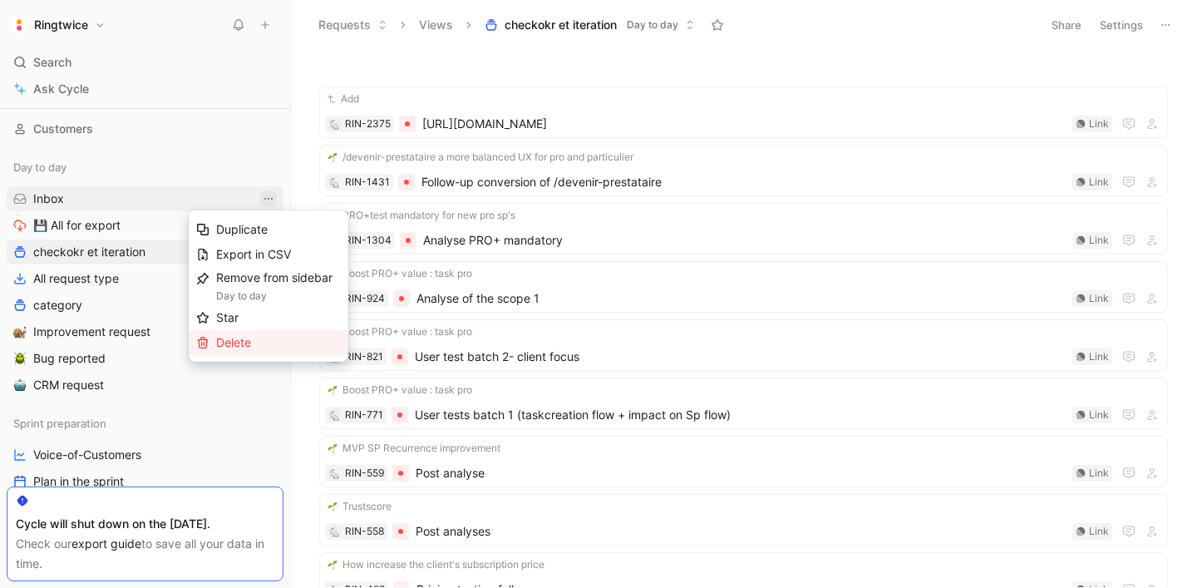
click at [248, 338] on span "Delete" at bounding box center [233, 342] width 35 height 14
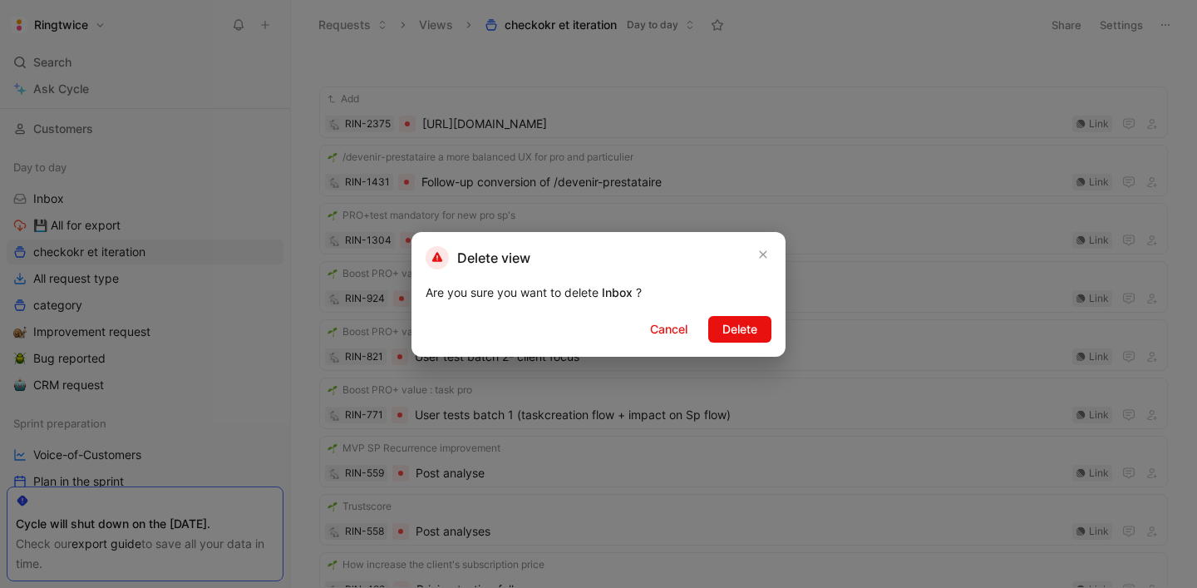
drag, startPoint x: 733, startPoint y: 336, endPoint x: 304, endPoint y: 270, distance: 434.0
click at [733, 336] on span "Delete" at bounding box center [739, 329] width 35 height 20
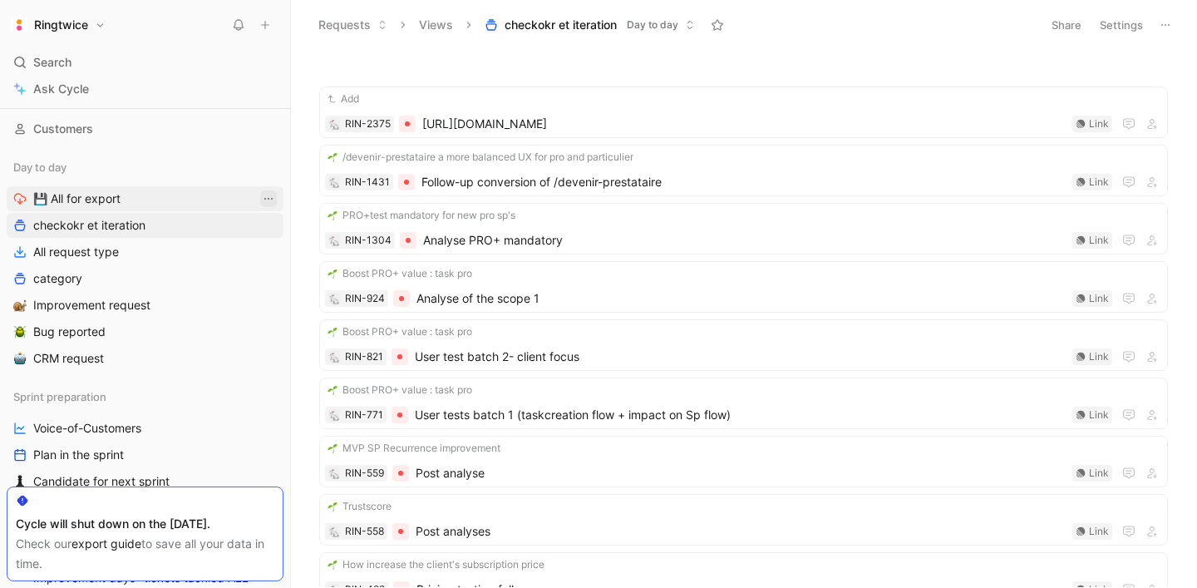
click at [271, 200] on icon "View actions" at bounding box center [268, 198] width 13 height 13
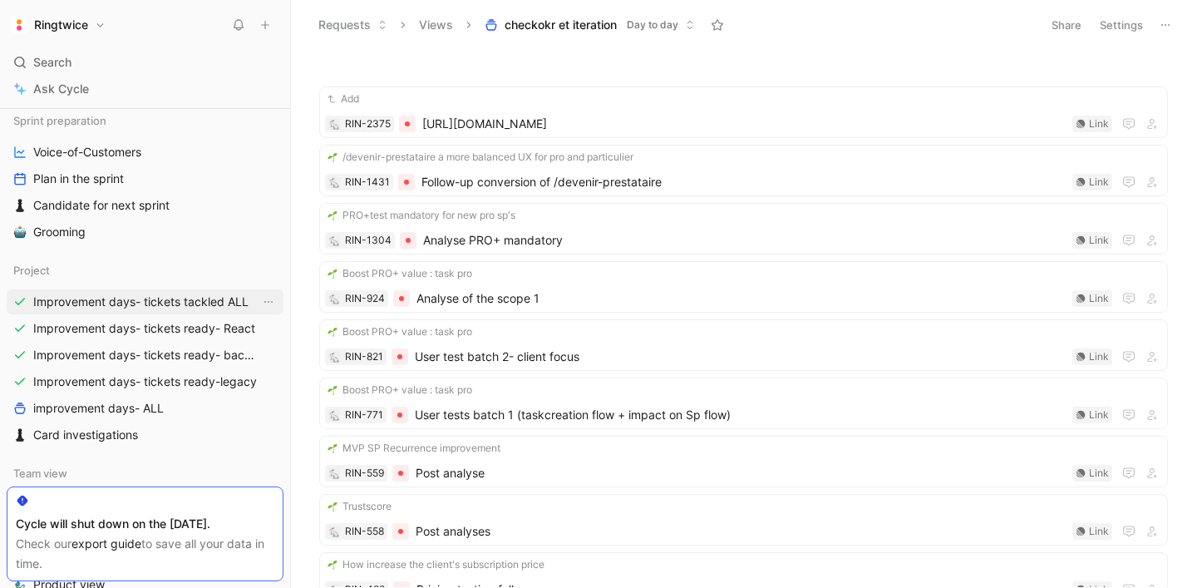
scroll to position [414, 0]
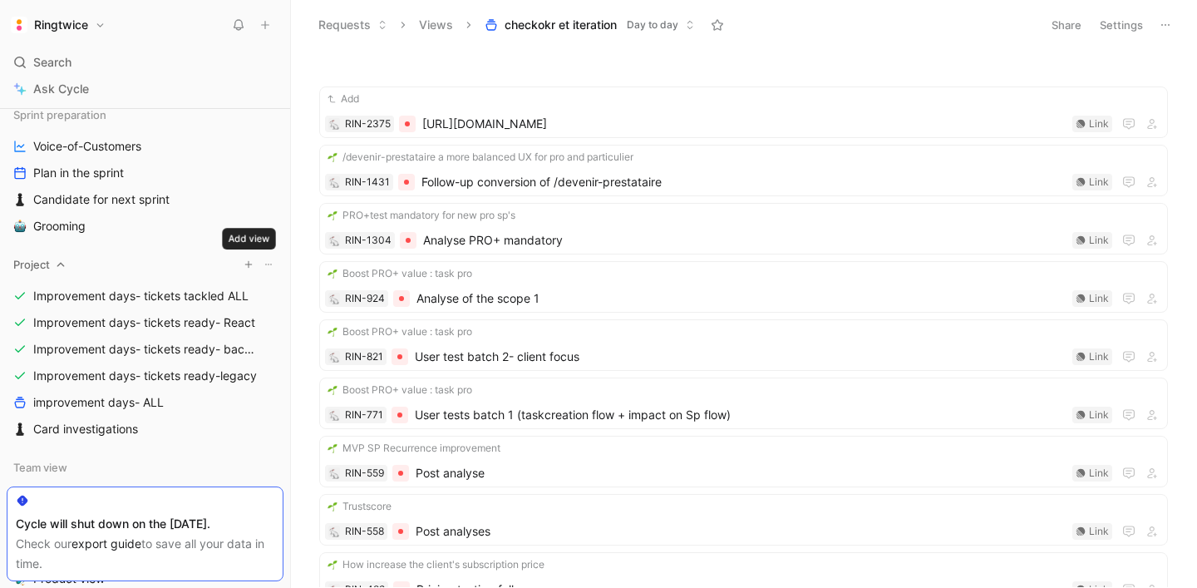
click at [251, 262] on icon "button" at bounding box center [249, 264] width 10 height 10
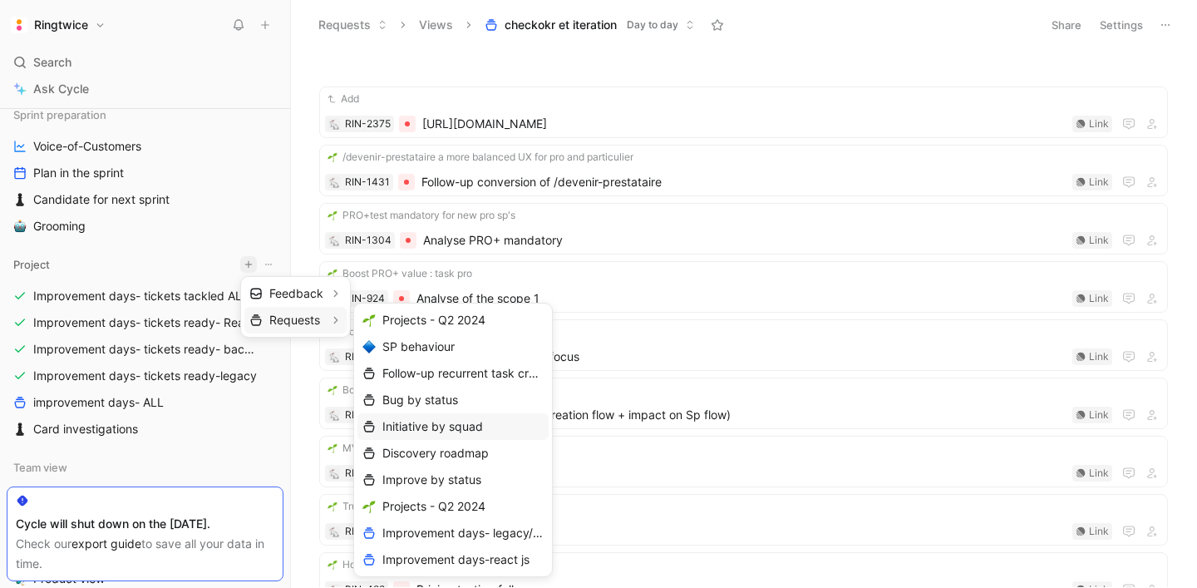
scroll to position [80, 0]
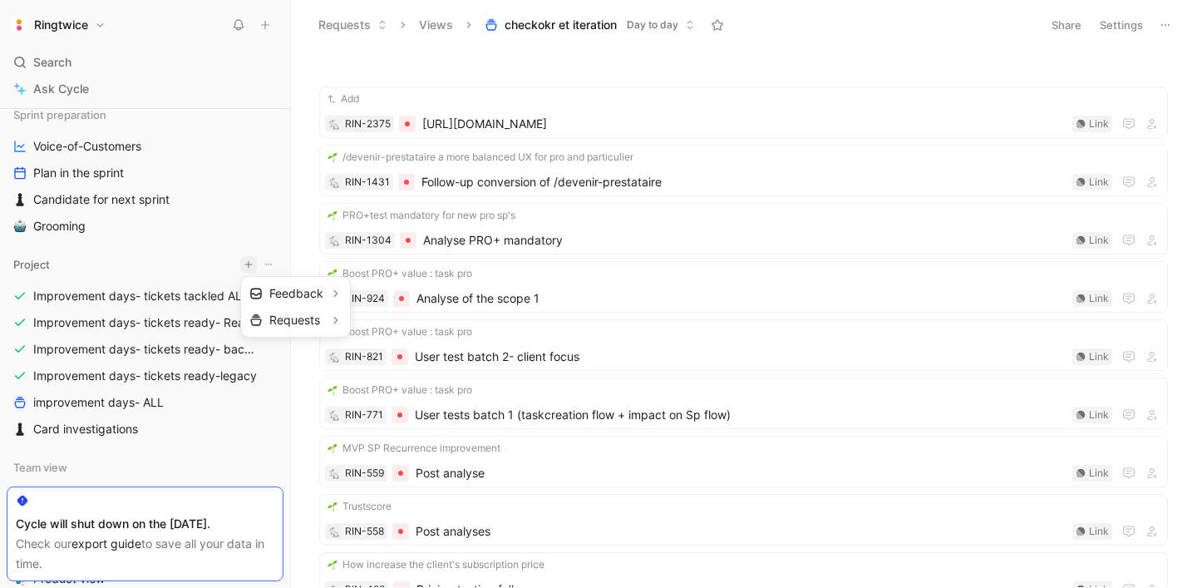
click at [119, 227] on div at bounding box center [598, 294] width 1197 height 588
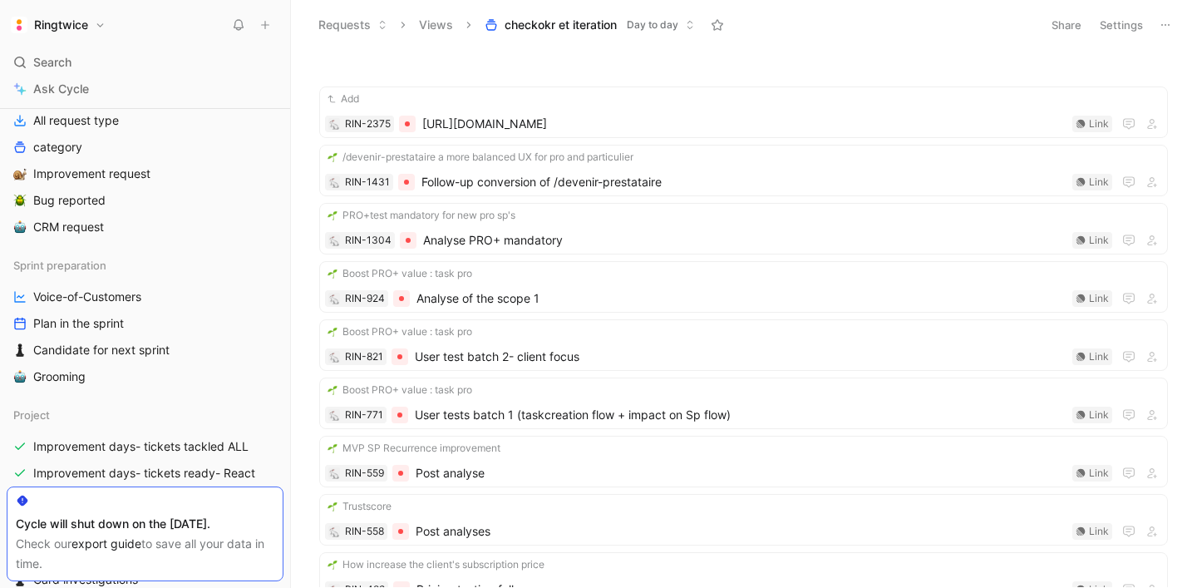
scroll to position [89, 0]
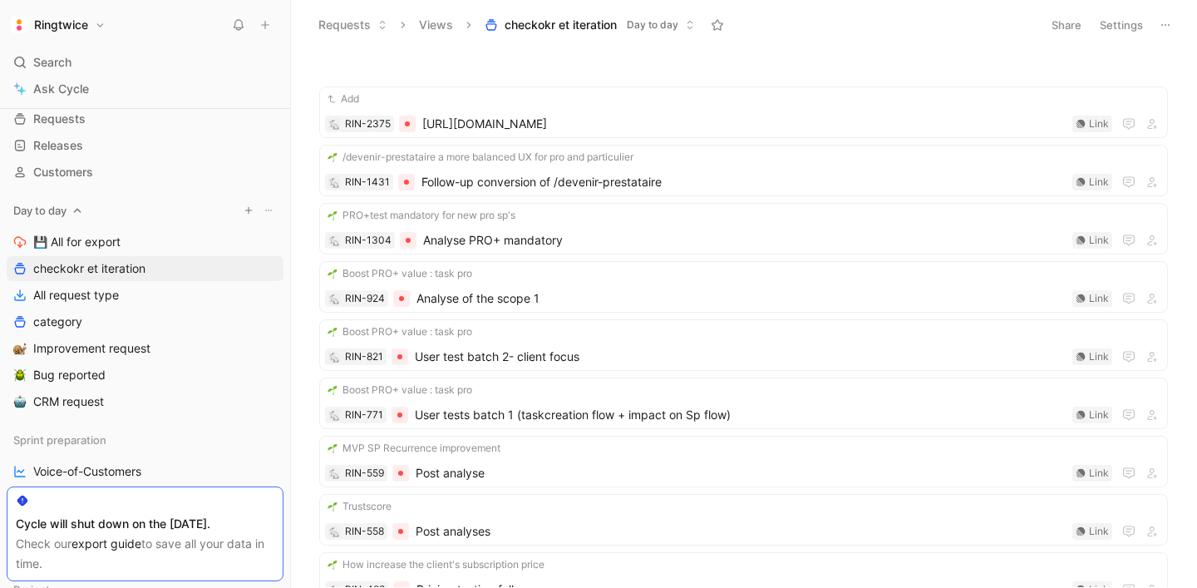
click at [252, 212] on icon "button" at bounding box center [249, 210] width 10 height 10
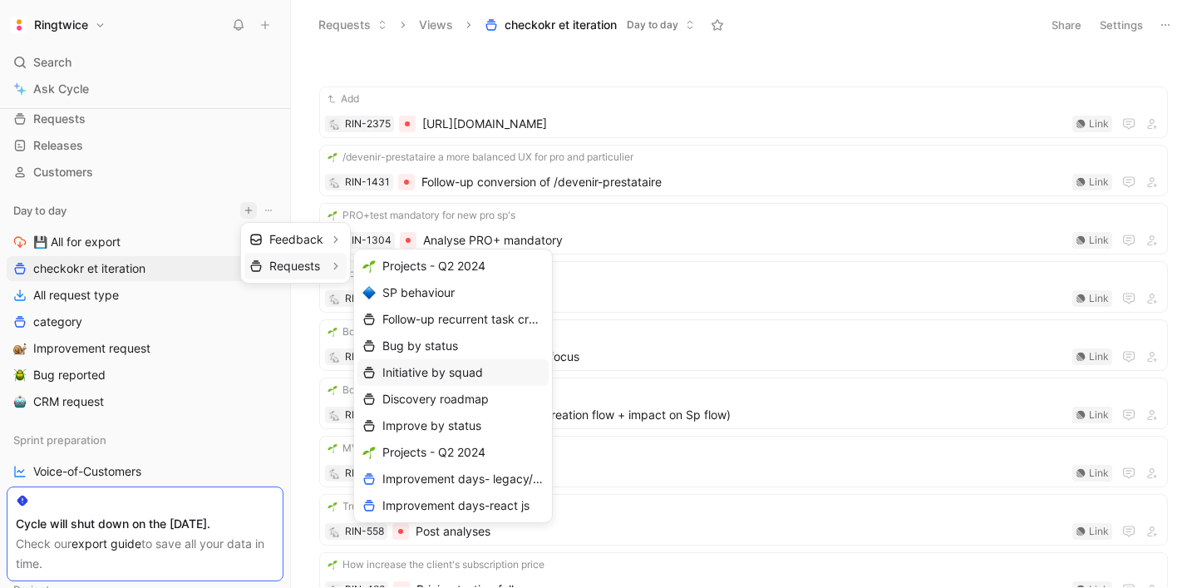
scroll to position [80, 0]
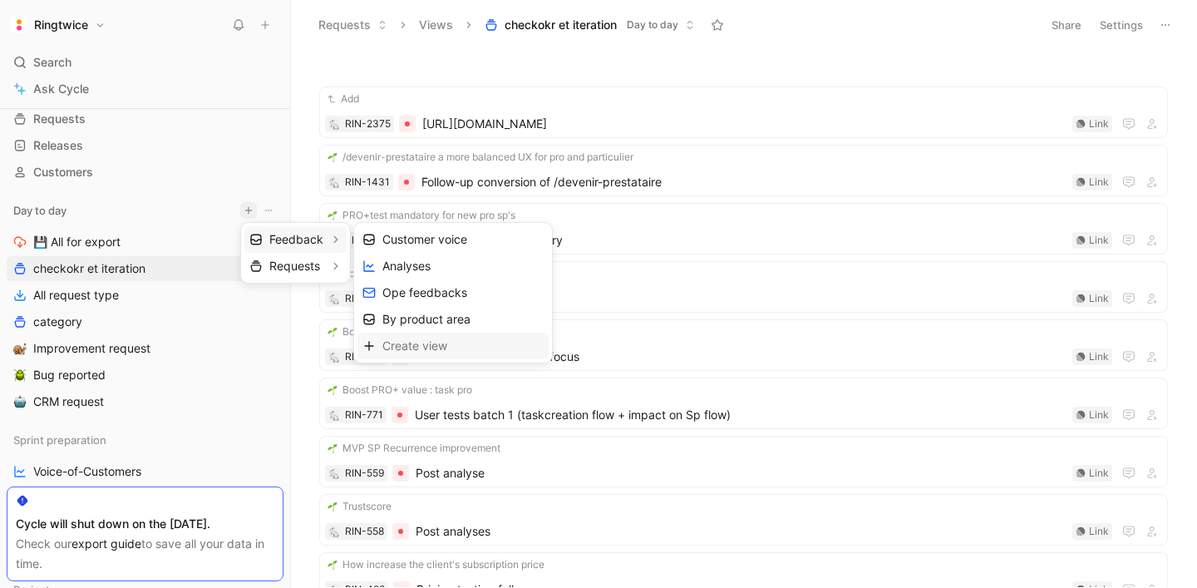
click at [411, 348] on span "Create view" at bounding box center [414, 346] width 65 height 16
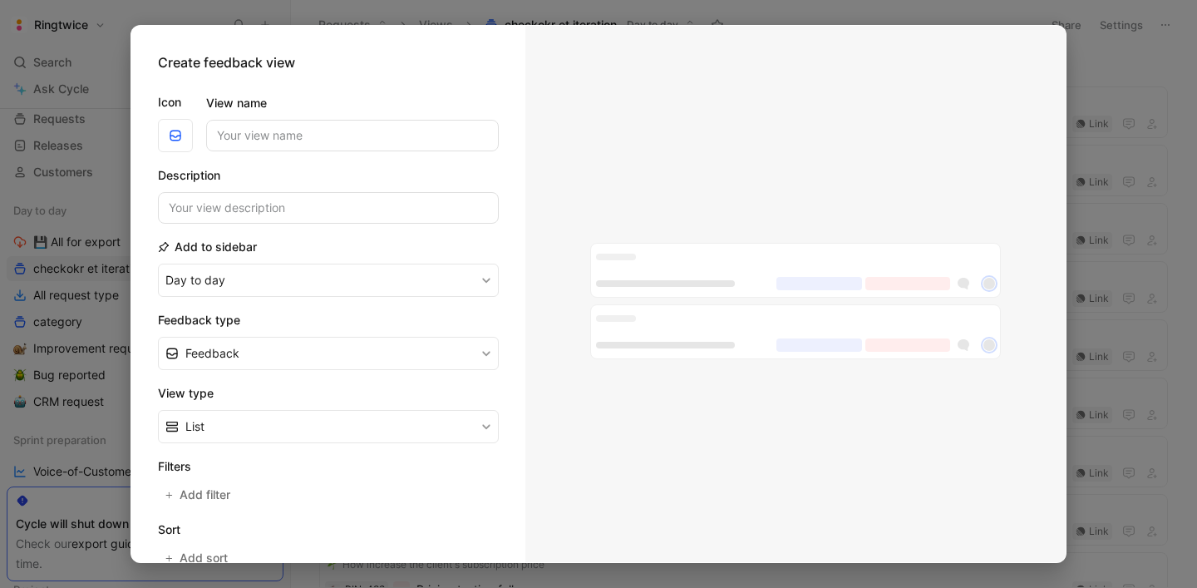
drag, startPoint x: 273, startPoint y: 137, endPoint x: 263, endPoint y: 140, distance: 10.3
click at [272, 137] on input "View name" at bounding box center [352, 136] width 293 height 32
type input "R"
type input "All Export Quotes"
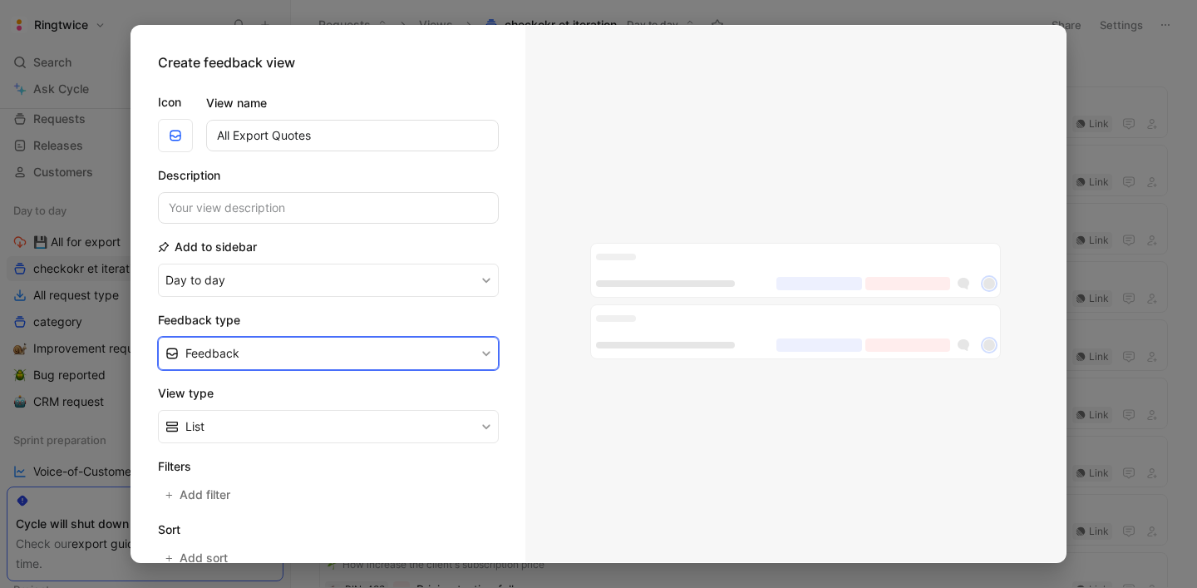
scroll to position [1, 0]
click at [275, 352] on button "Feedback" at bounding box center [328, 352] width 341 height 33
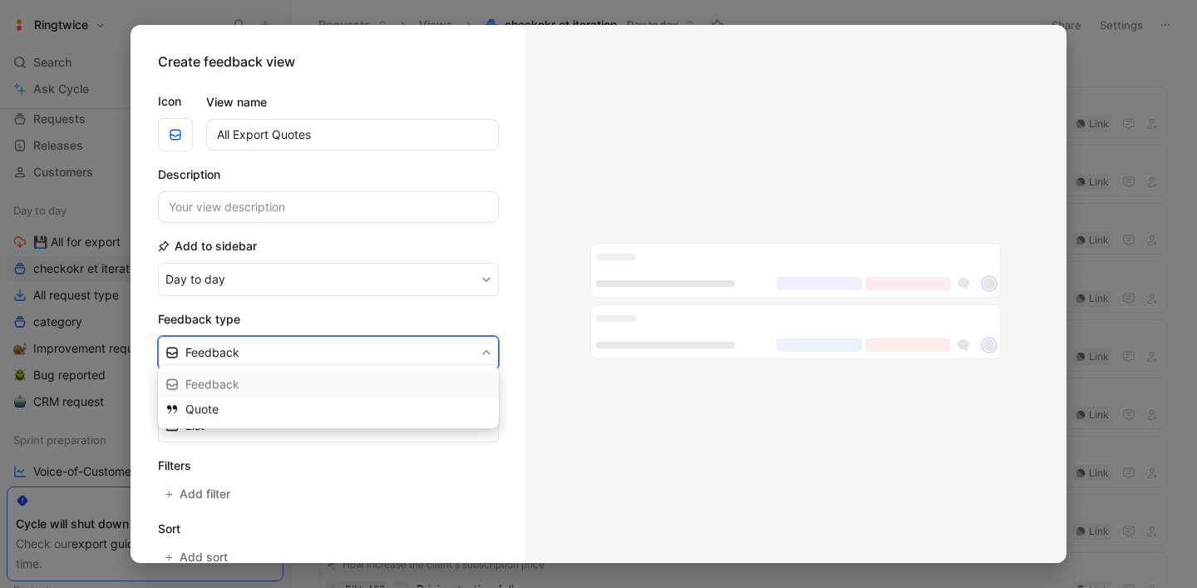
scroll to position [0, 0]
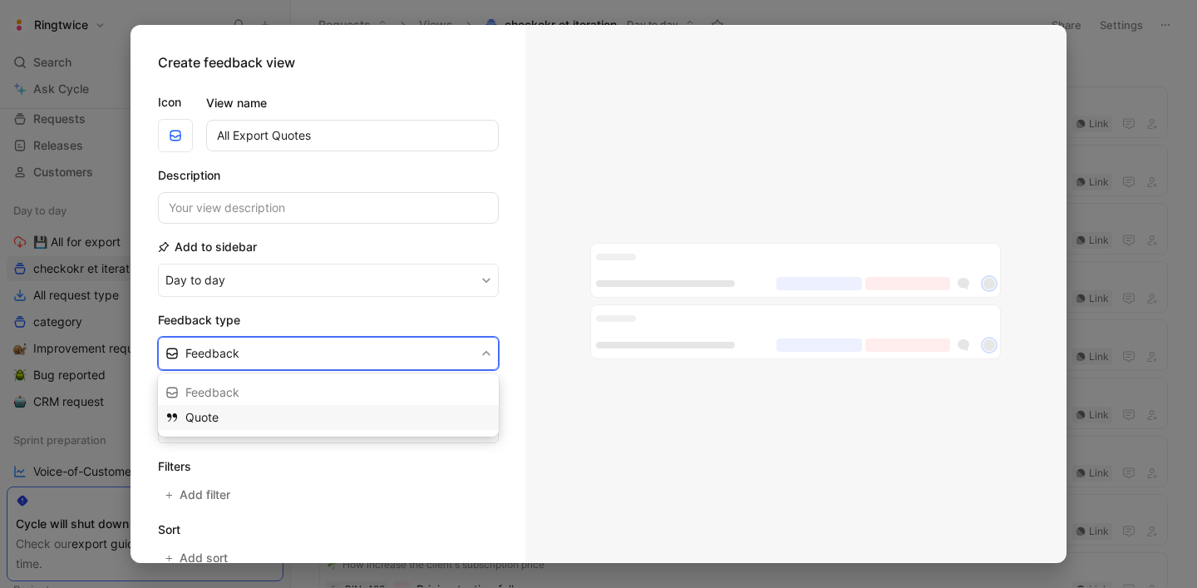
click at [263, 410] on div "Quote" at bounding box center [338, 417] width 306 height 20
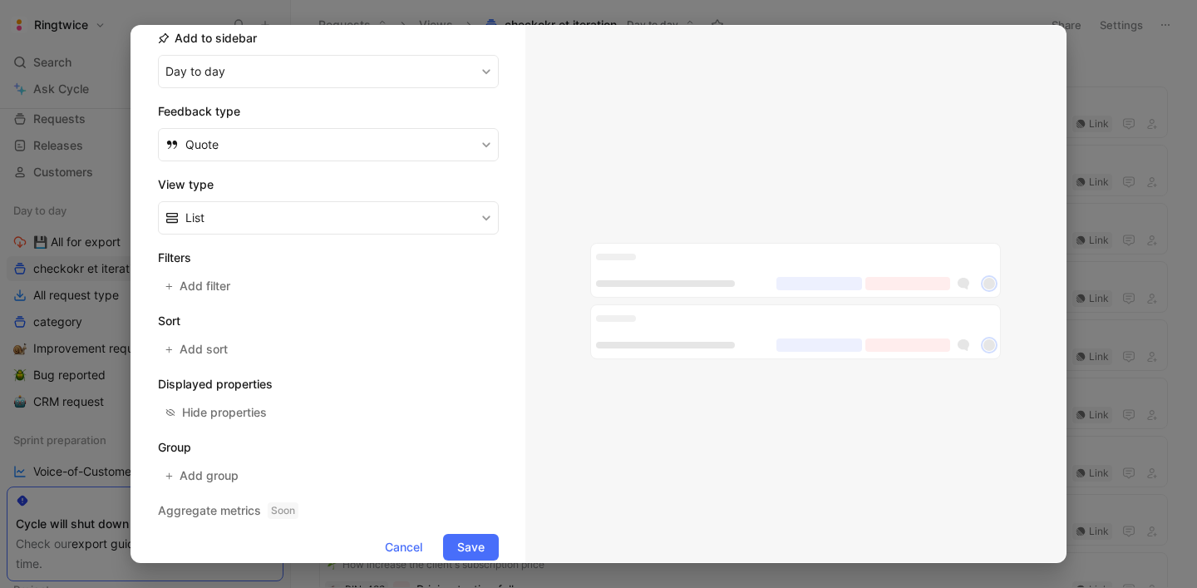
scroll to position [234, 0]
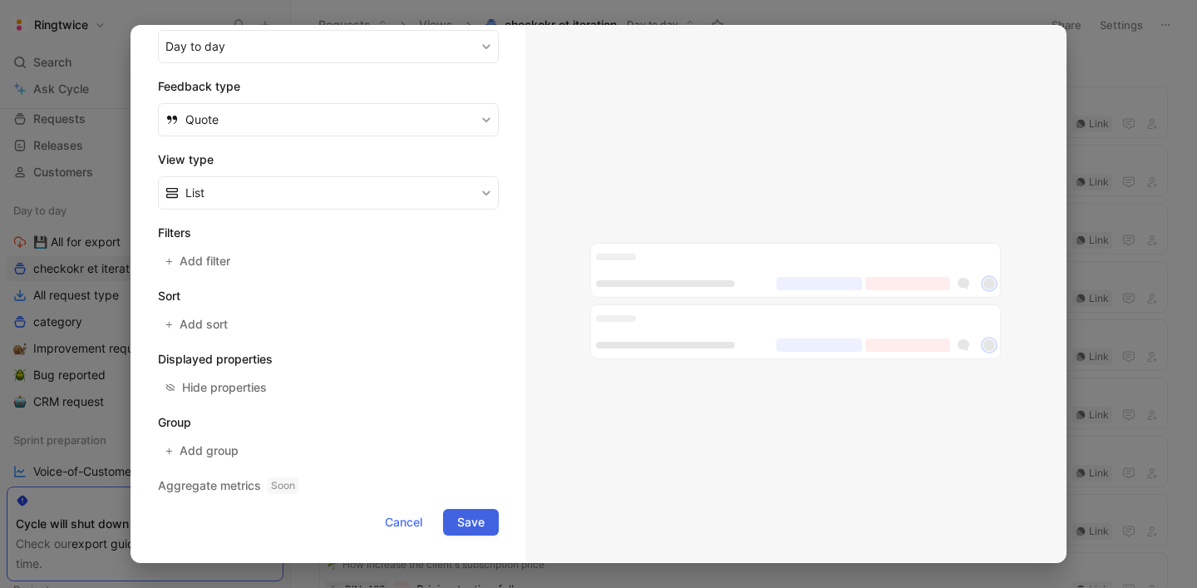
click at [468, 527] on span "Save" at bounding box center [470, 522] width 27 height 20
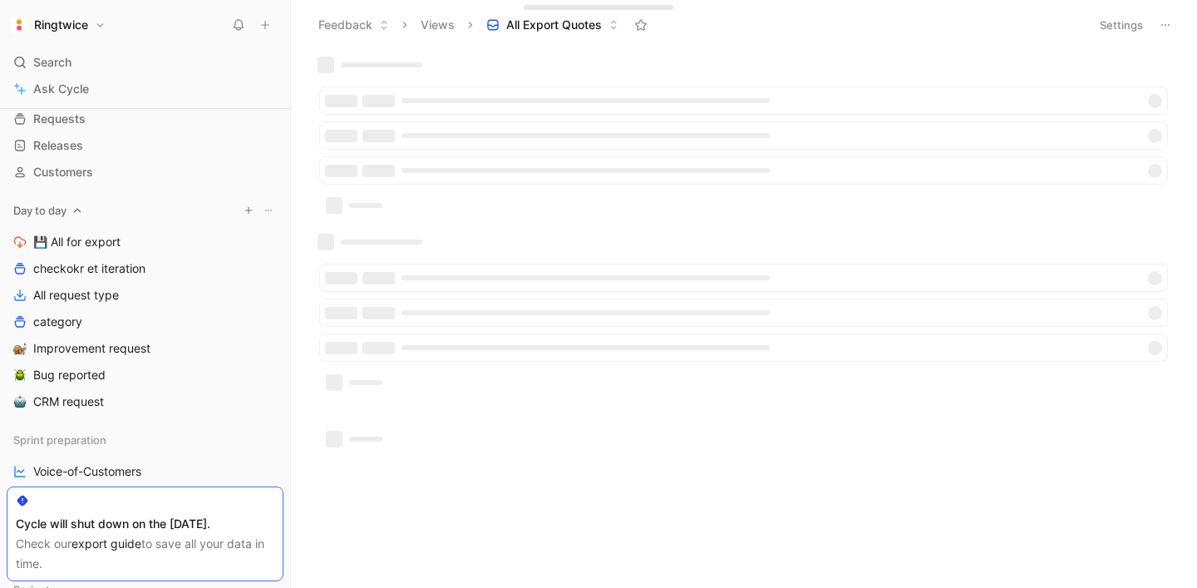
click at [248, 213] on use "button" at bounding box center [248, 210] width 7 height 7
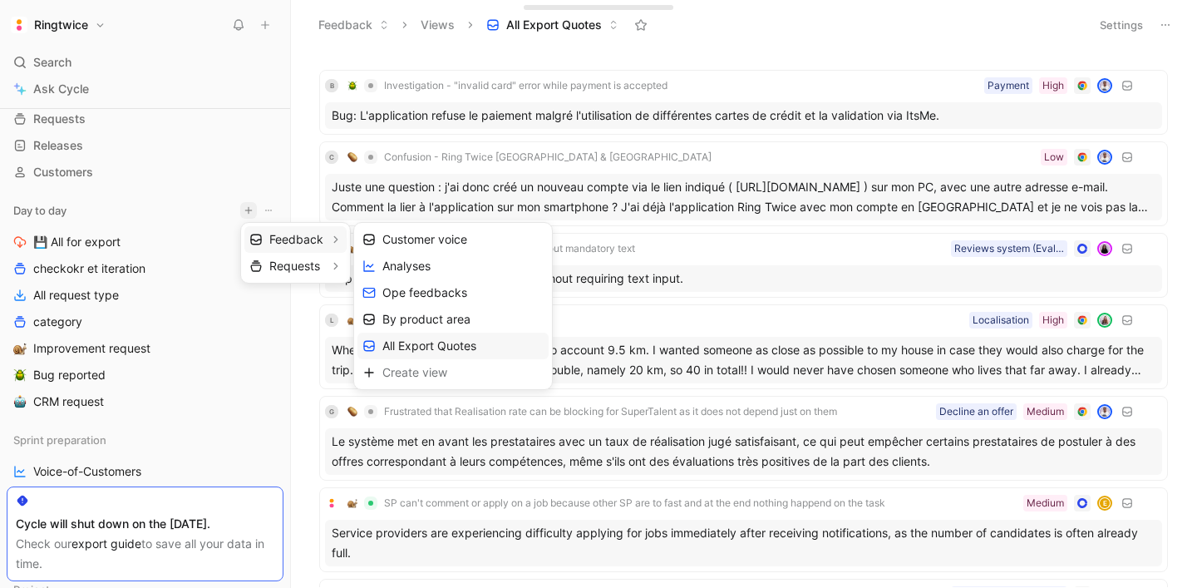
click at [429, 338] on span "All Export Quotes" at bounding box center [429, 346] width 94 height 16
click at [421, 345] on span "All Export Quotes" at bounding box center [429, 346] width 94 height 16
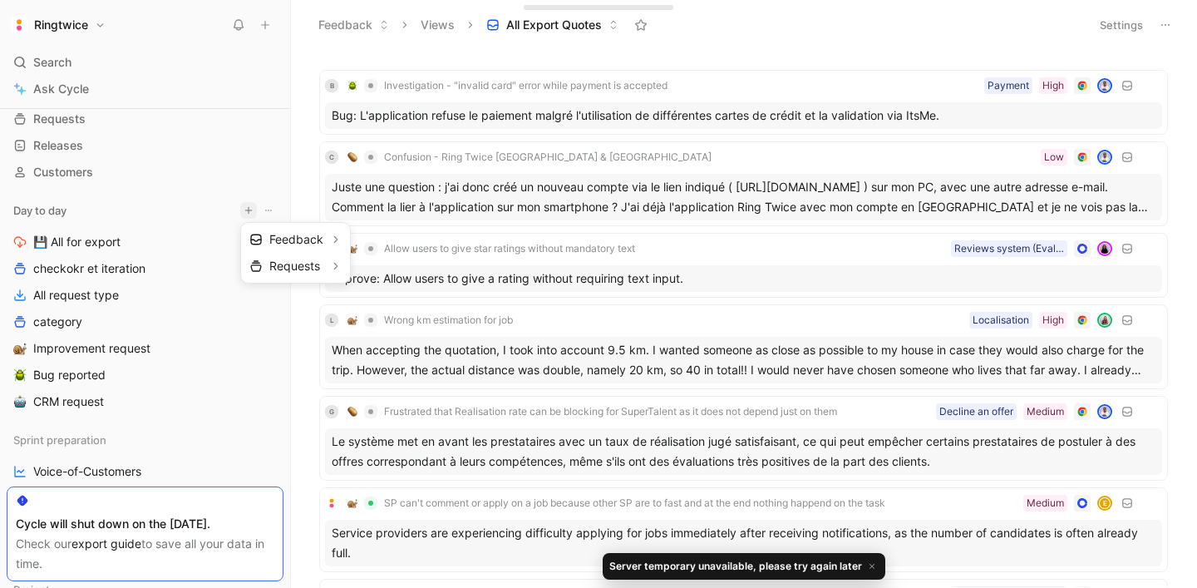
click at [252, 83] on div at bounding box center [598, 294] width 1197 height 588
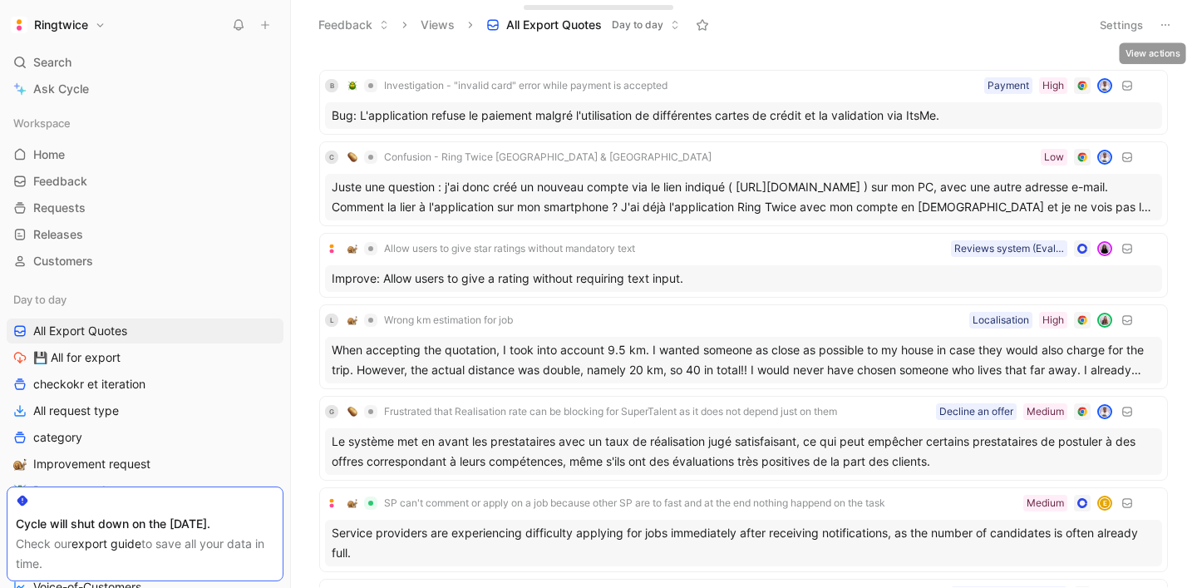
click at [1170, 22] on icon at bounding box center [1165, 24] width 13 height 13
click at [23, 333] on icon "button" at bounding box center [19, 330] width 13 height 13
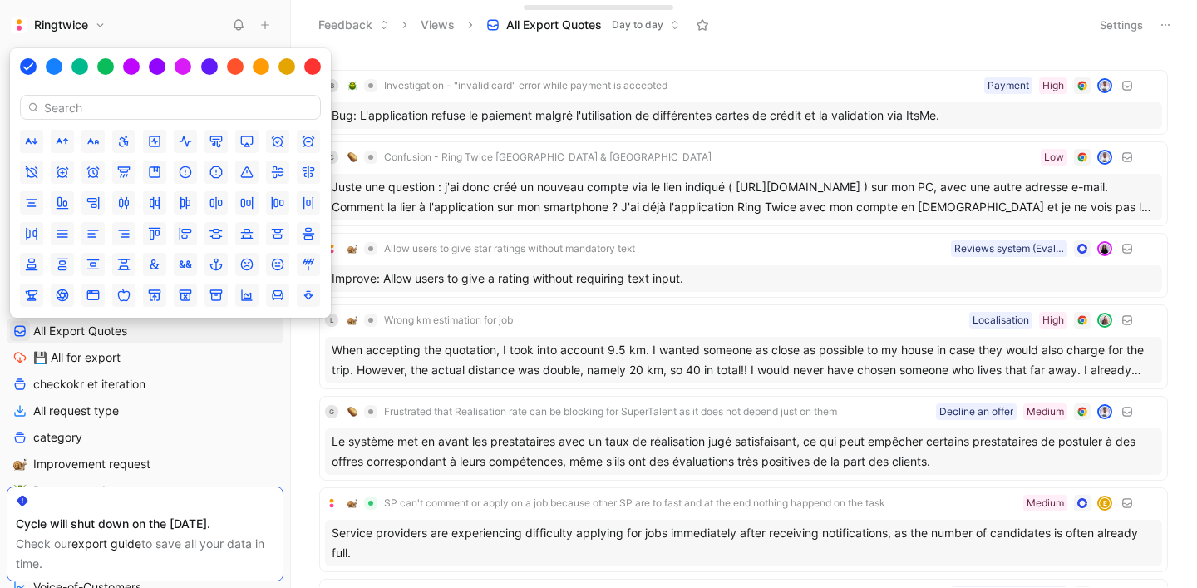
click at [73, 104] on input at bounding box center [170, 107] width 301 height 25
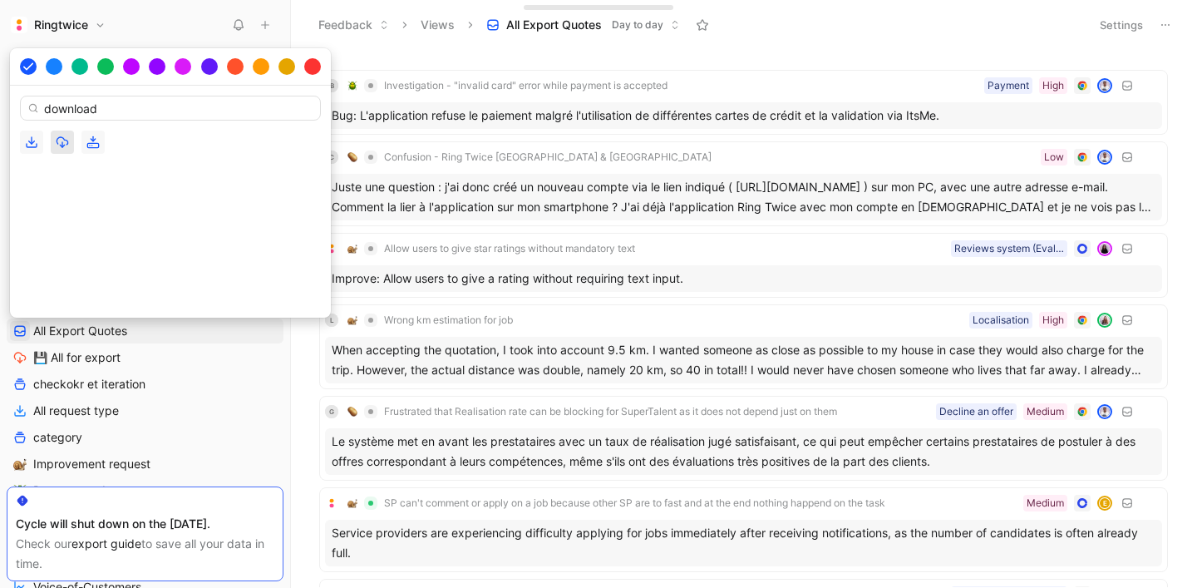
type input "download"
click at [67, 141] on icon "button" at bounding box center [62, 140] width 11 height 7
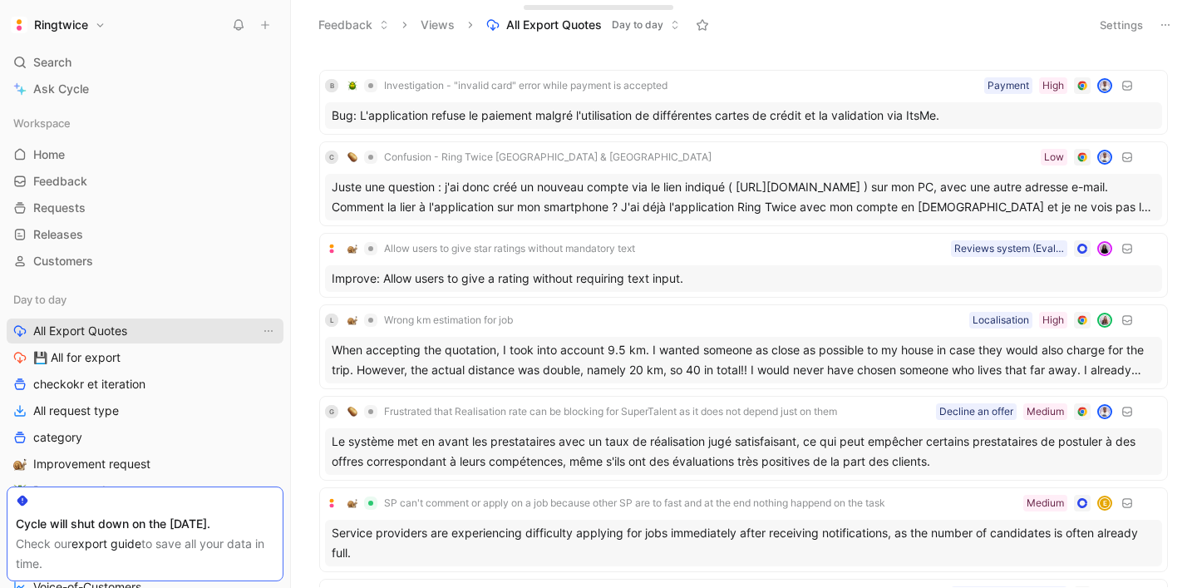
click at [20, 337] on icon "button" at bounding box center [19, 330] width 13 height 13
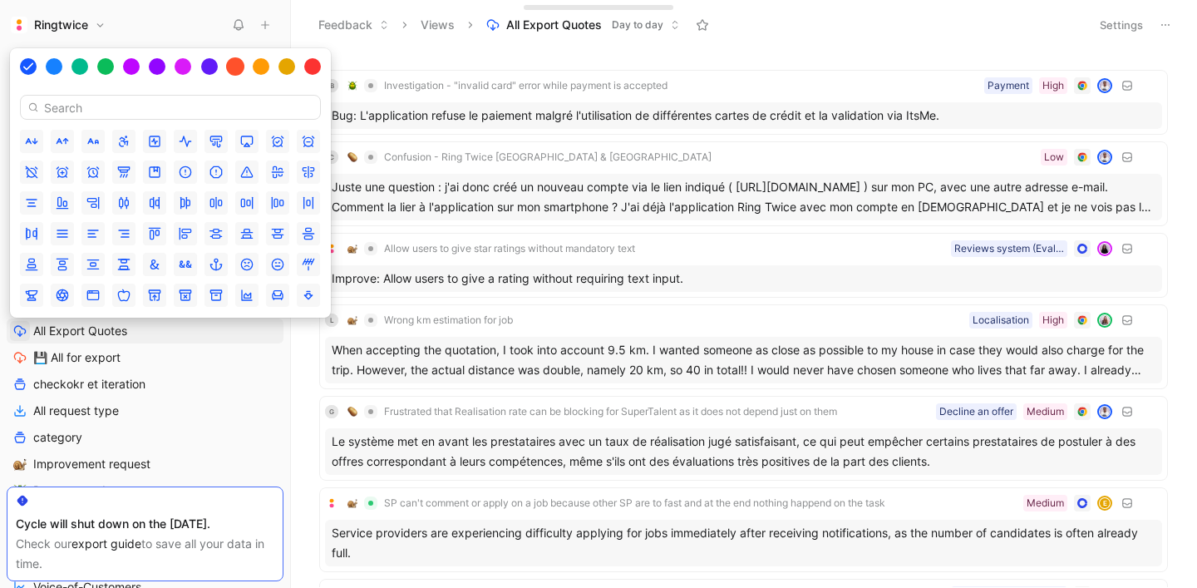
click at [236, 68] on div at bounding box center [235, 66] width 18 height 18
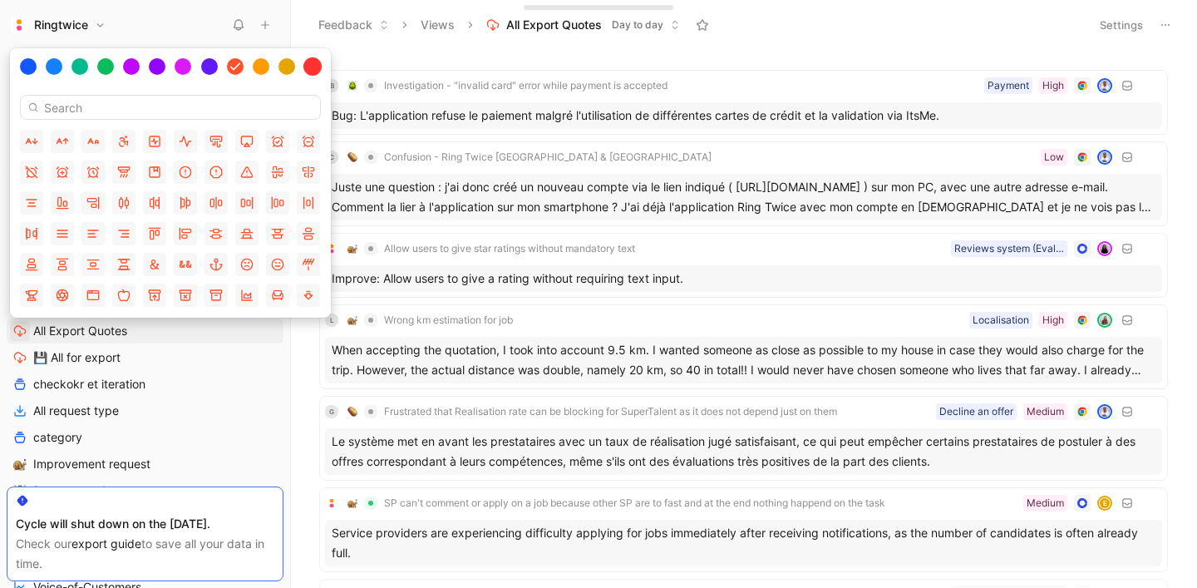
click at [312, 66] on div at bounding box center [312, 66] width 18 height 18
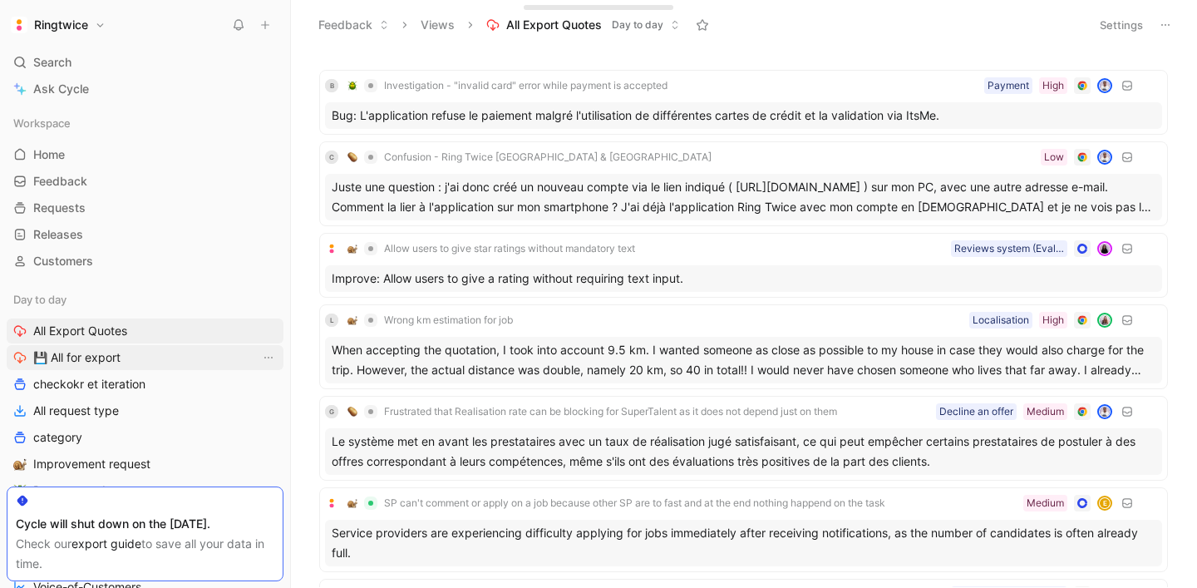
click at [97, 356] on span "💾 All for export" at bounding box center [76, 357] width 87 height 17
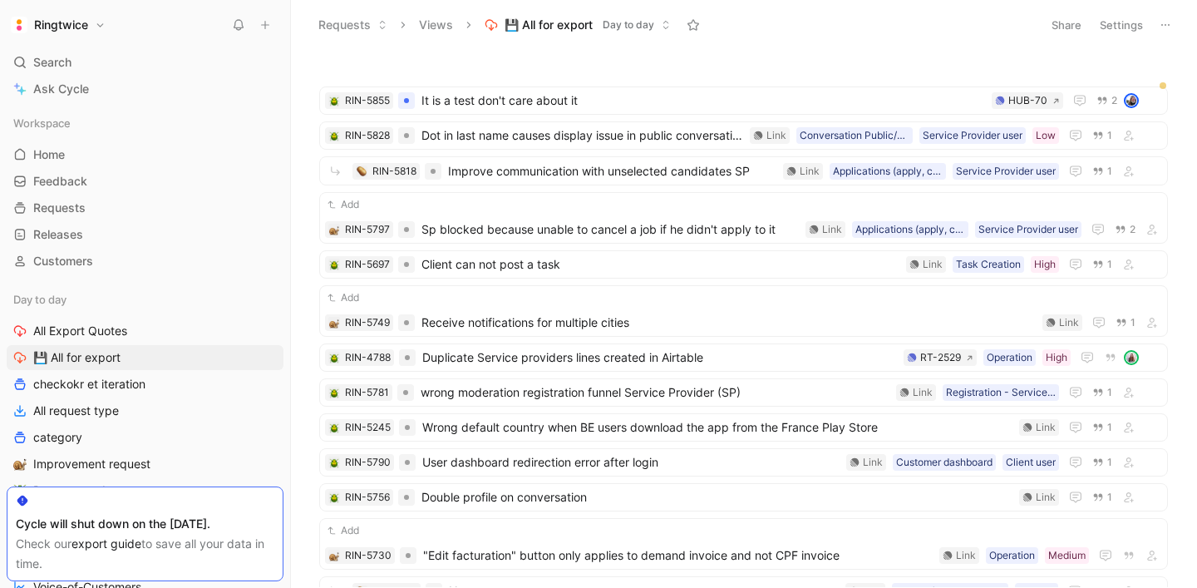
click at [1117, 26] on button "Settings" at bounding box center [1121, 24] width 58 height 23
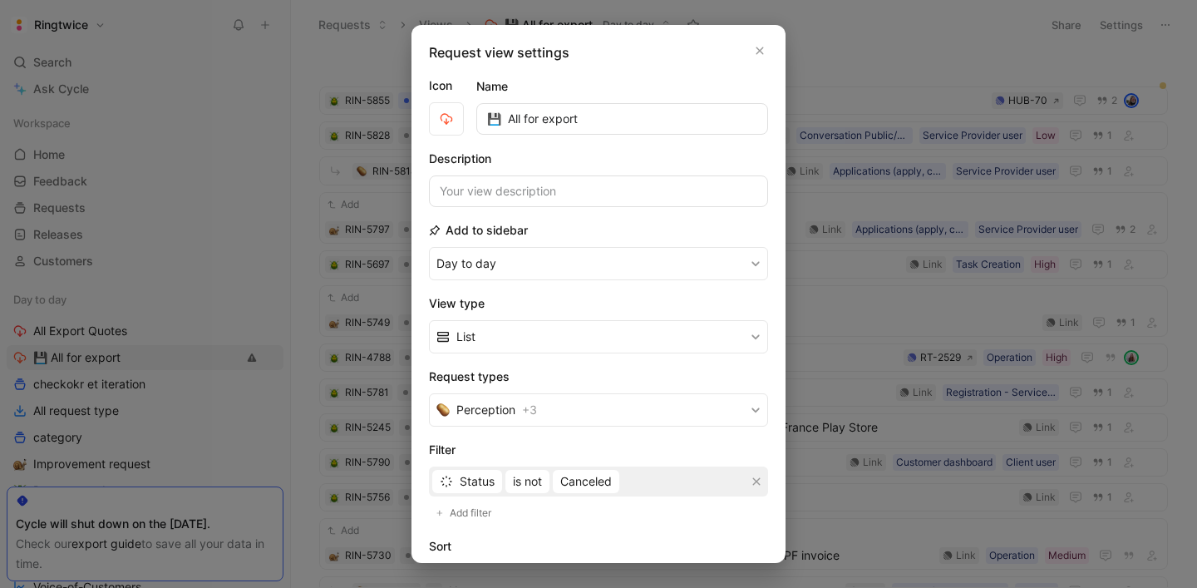
click at [544, 118] on input "💾 All for export" at bounding box center [622, 119] width 292 height 32
click at [758, 52] on icon "button" at bounding box center [760, 50] width 10 height 13
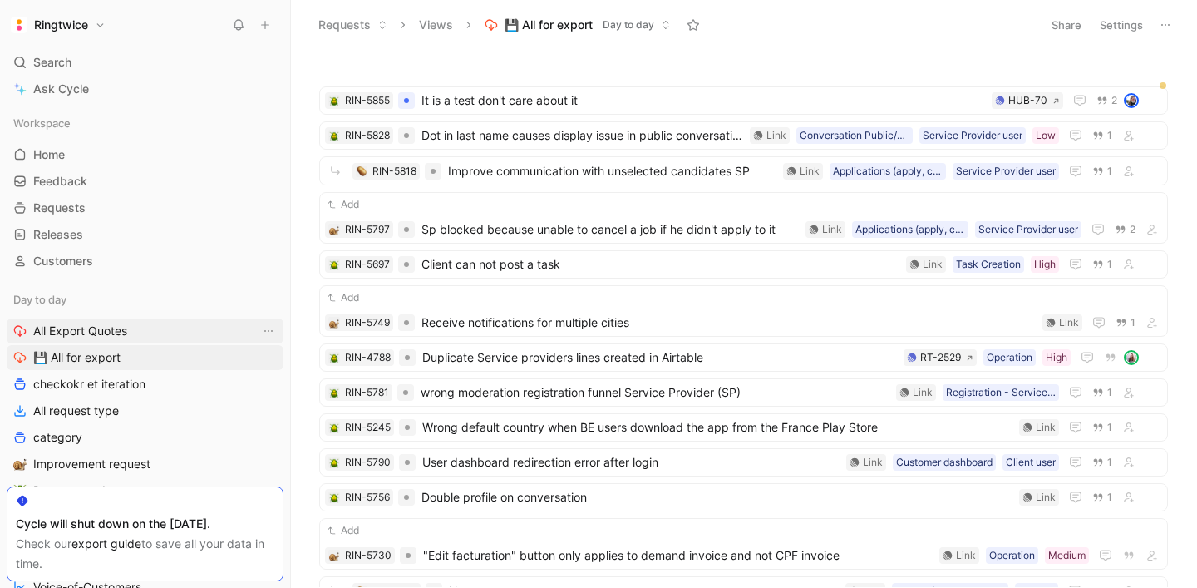
drag, startPoint x: 90, startPoint y: 334, endPoint x: 238, endPoint y: 329, distance: 148.1
click at [90, 334] on span "All Export Quotes" at bounding box center [80, 331] width 94 height 17
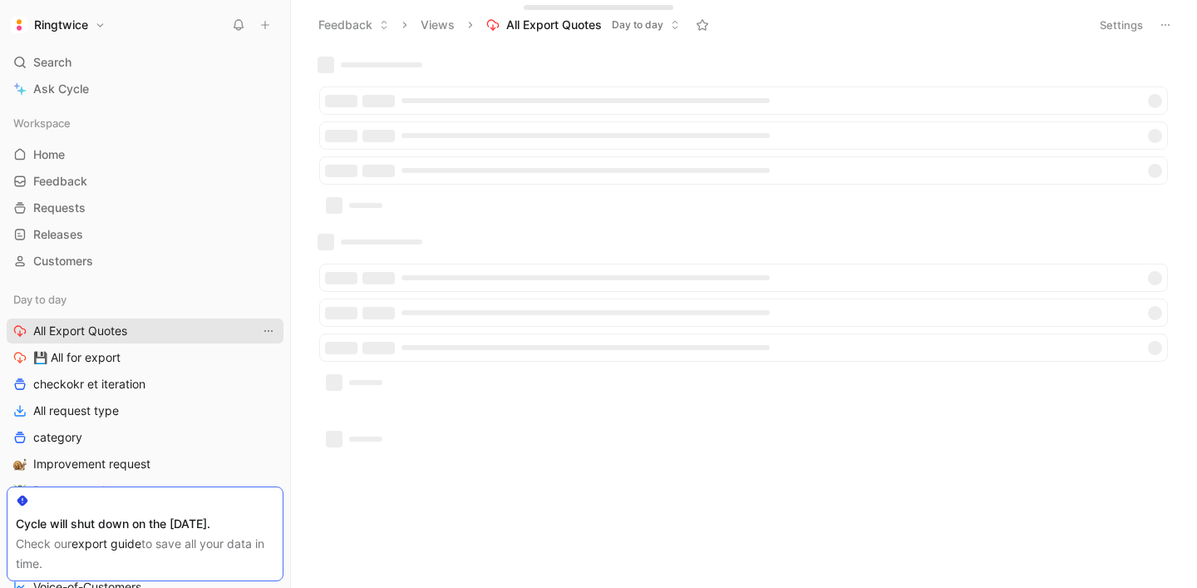
click at [271, 330] on icon "View actions" at bounding box center [268, 331] width 8 height 2
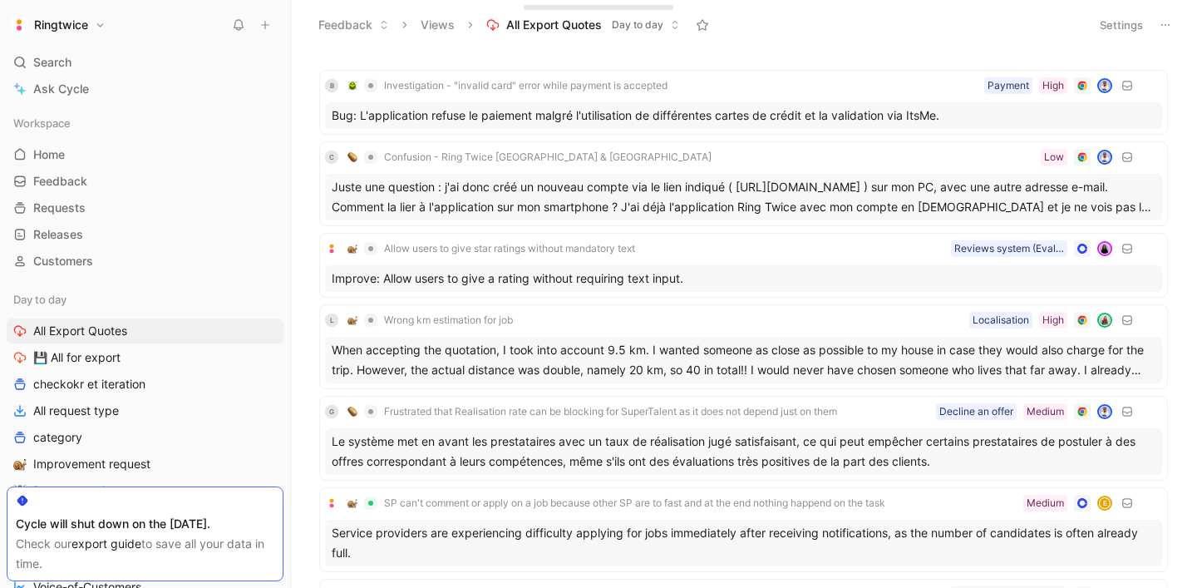
click at [1136, 23] on button "Settings" at bounding box center [1121, 24] width 58 height 23
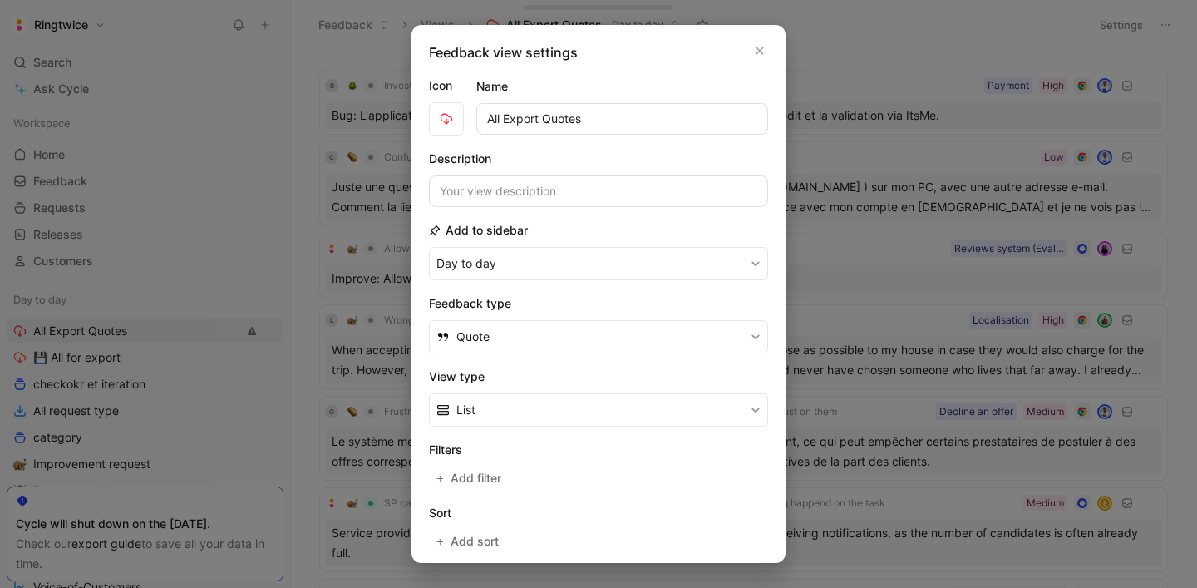
click at [565, 127] on input "All Export Quotes" at bounding box center [622, 119] width 292 height 32
click at [588, 119] on input "💾 All for export" at bounding box center [622, 119] width 292 height 32
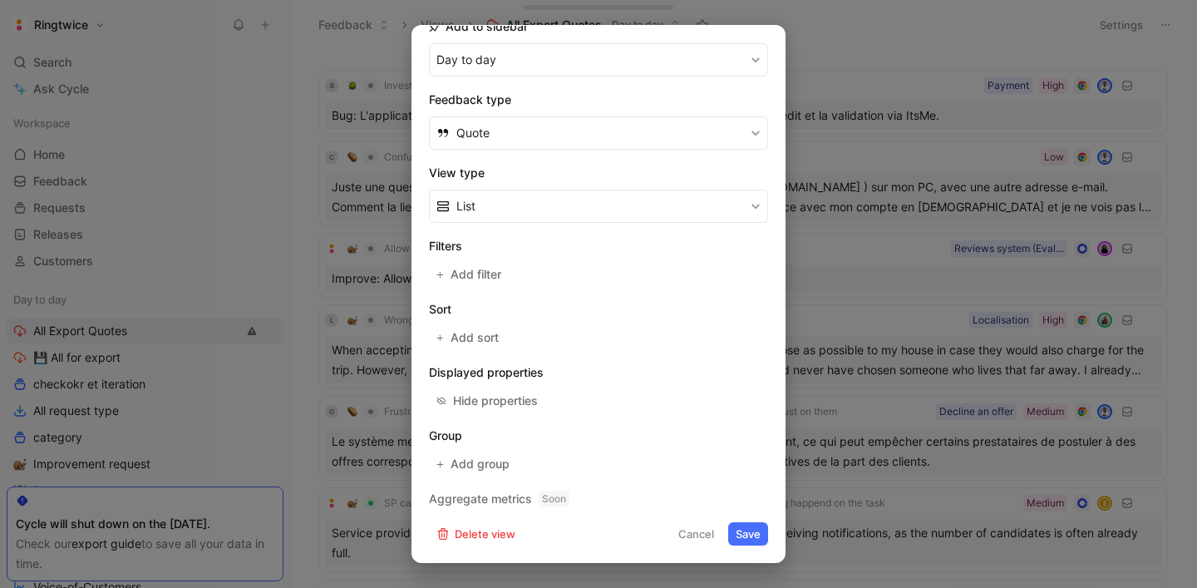
type input "💾 All for export (quotes)"
click at [742, 535] on button "Save" at bounding box center [748, 533] width 40 height 23
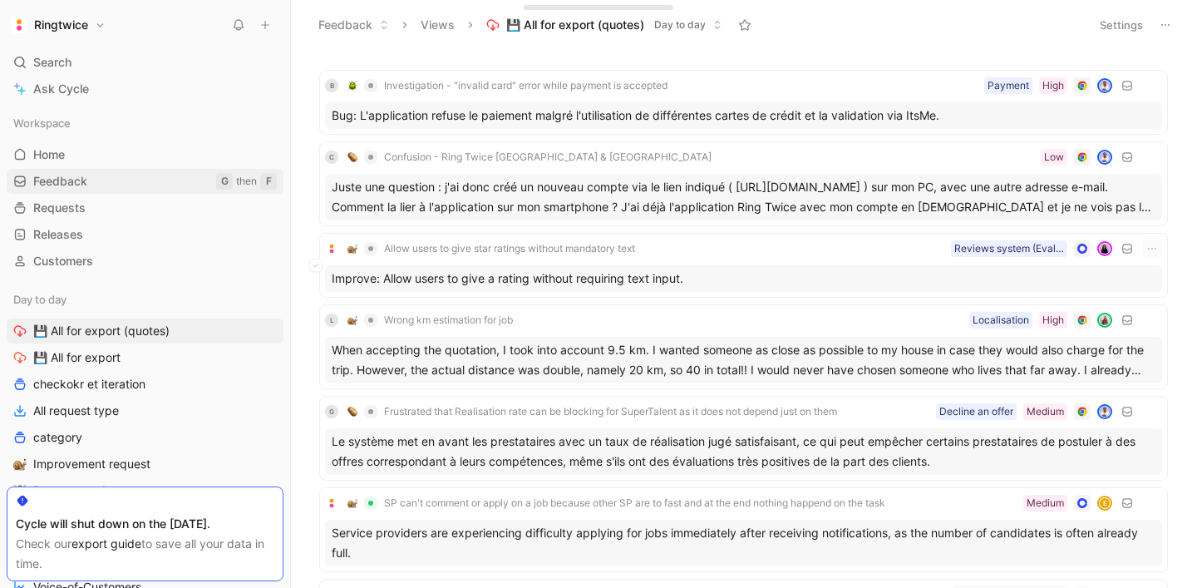
click at [89, 186] on link "Feedback G then F" at bounding box center [145, 181] width 277 height 25
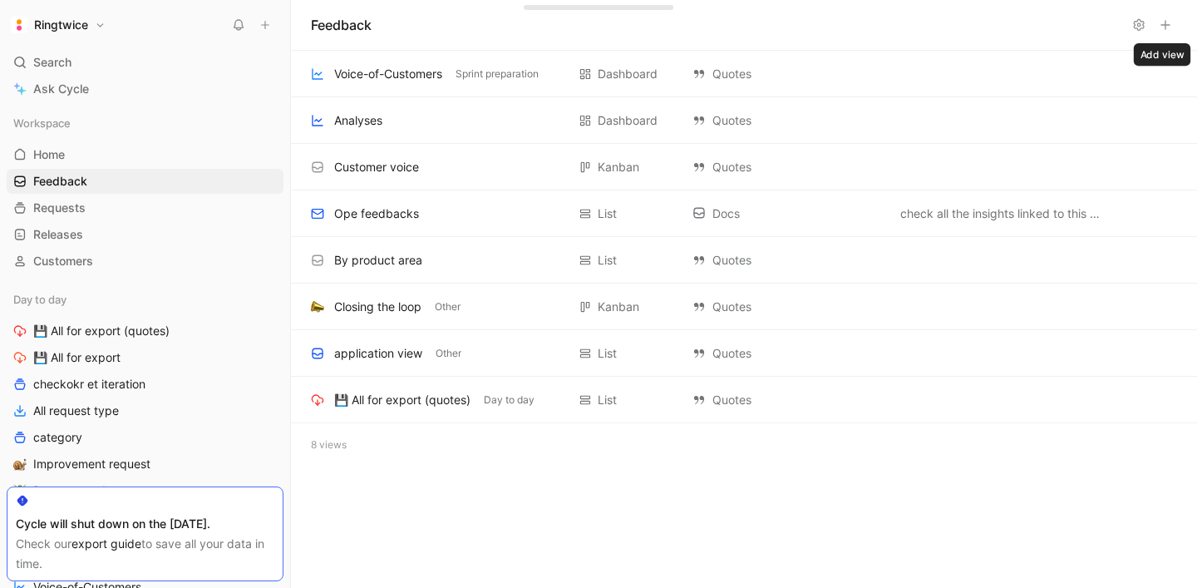
click at [1167, 32] on button at bounding box center [1165, 24] width 23 height 23
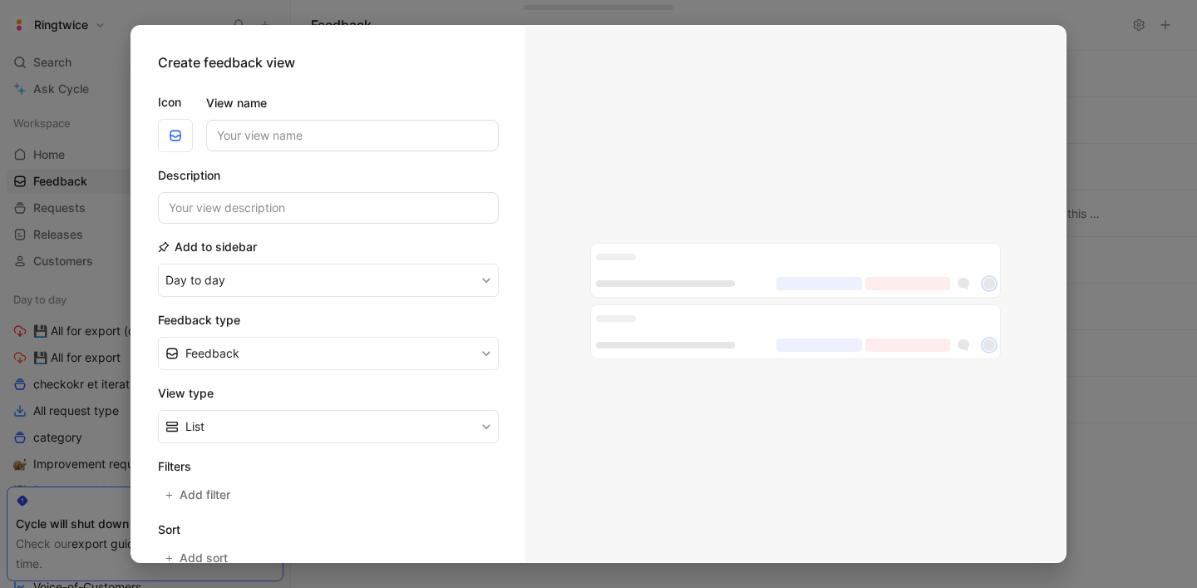
click at [299, 127] on input "View name" at bounding box center [352, 136] width 293 height 32
type input "Inbox"
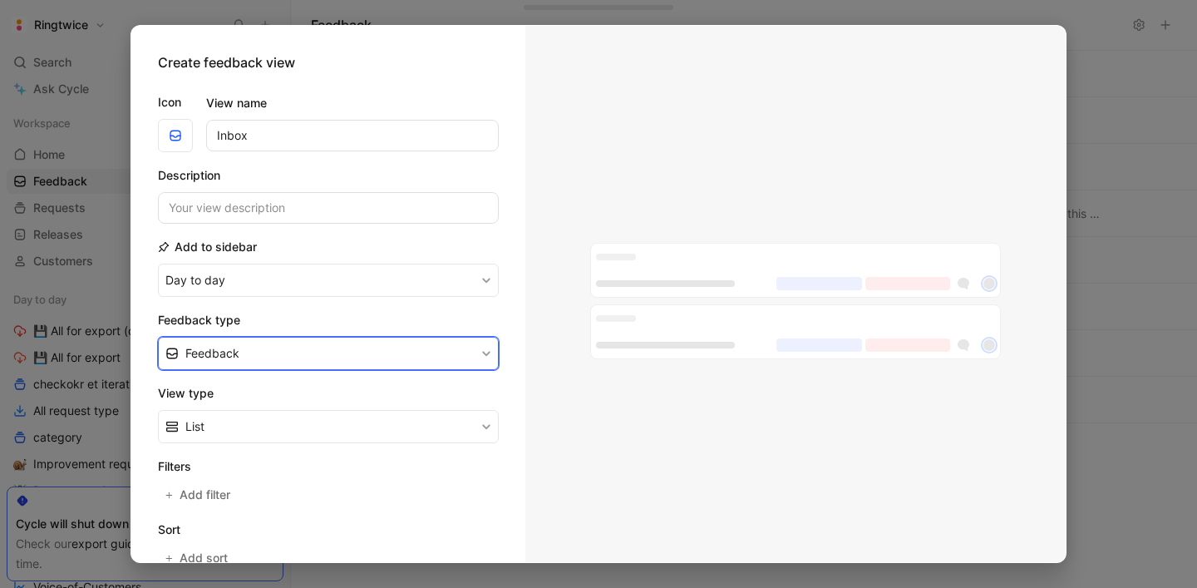
click at [254, 349] on button "Feedback" at bounding box center [328, 353] width 341 height 33
drag, startPoint x: 503, startPoint y: 470, endPoint x: 470, endPoint y: 469, distance: 33.3
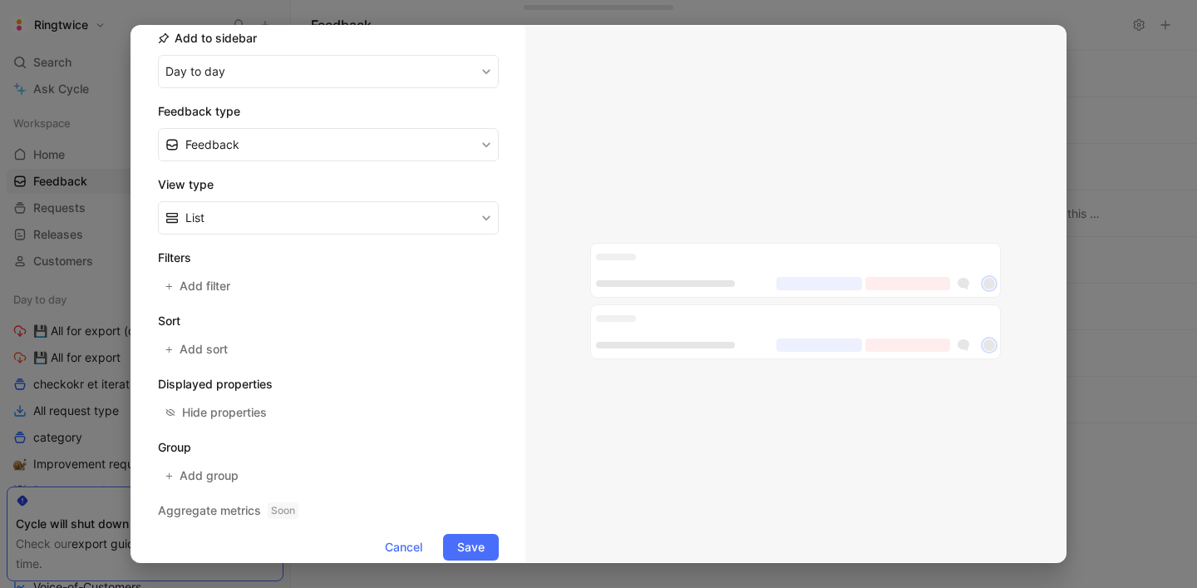
scroll to position [234, 0]
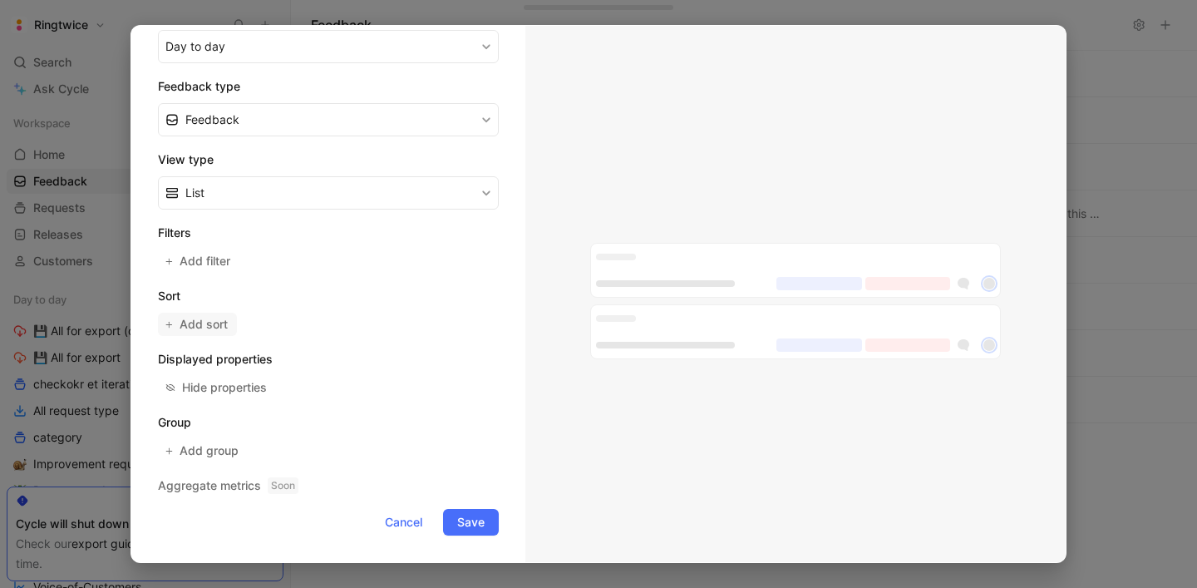
click at [202, 328] on span "Add sort" at bounding box center [205, 324] width 50 height 20
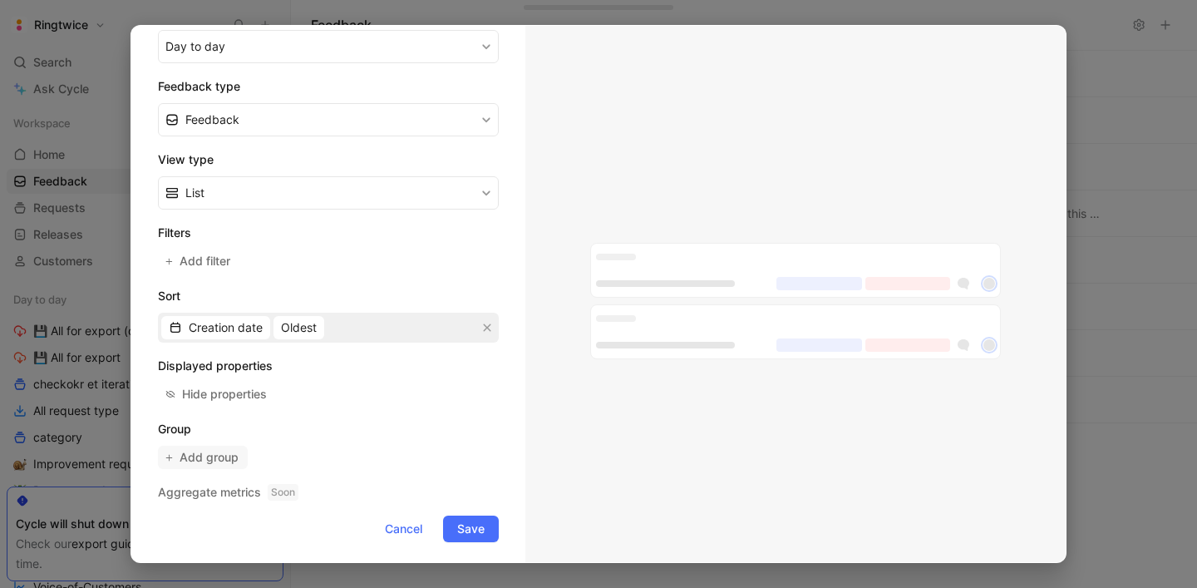
click at [219, 456] on span "Add group" at bounding box center [210, 457] width 61 height 20
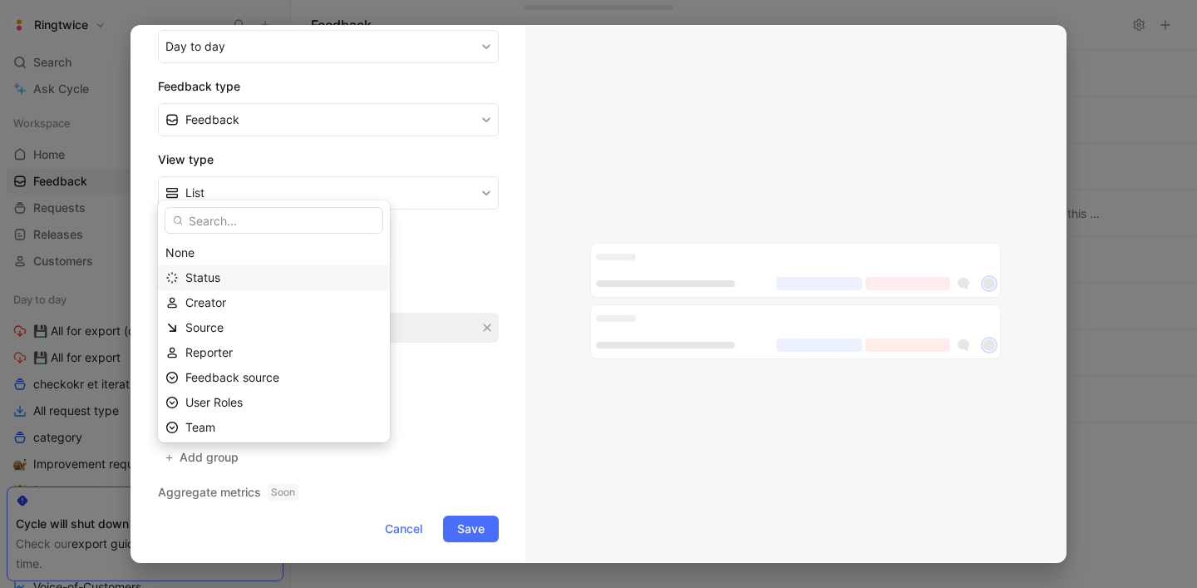
click at [214, 278] on span "Status" at bounding box center [202, 277] width 35 height 14
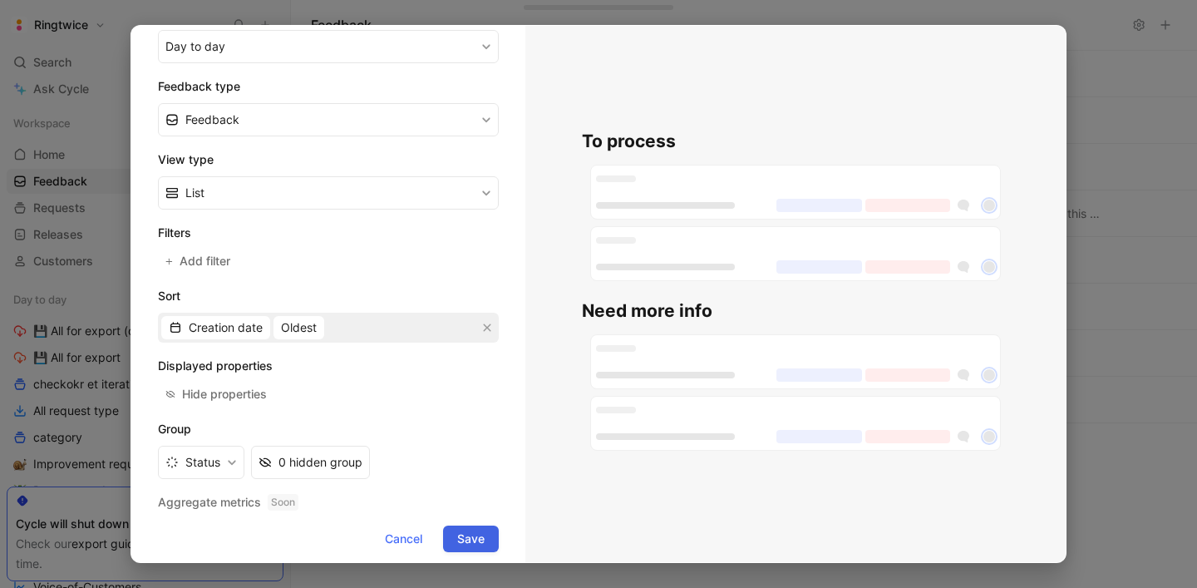
click at [461, 539] on span "Save" at bounding box center [470, 539] width 27 height 20
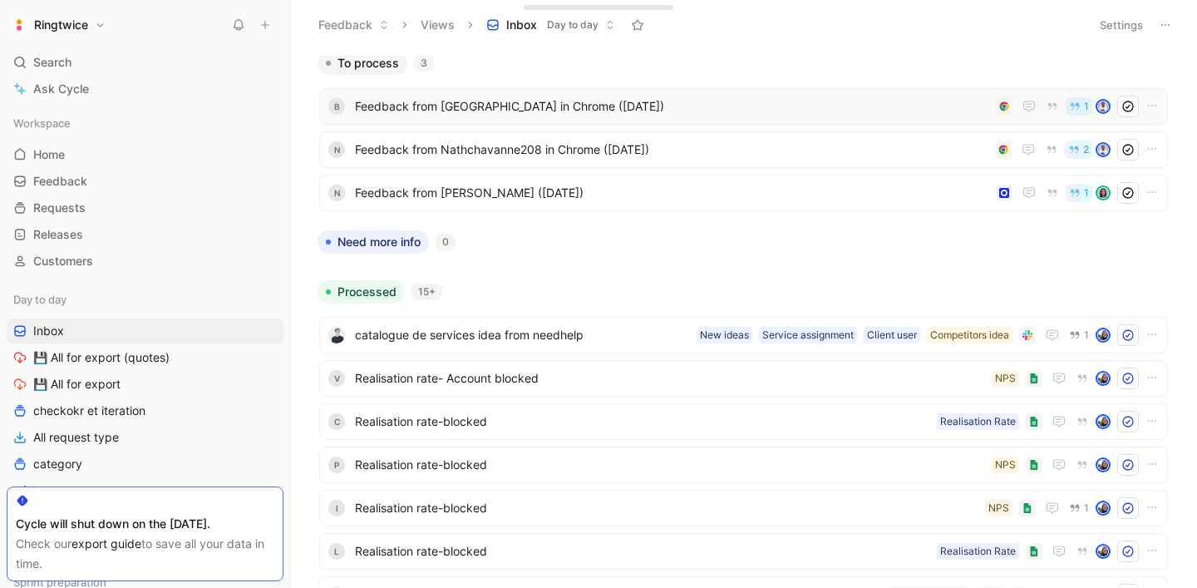
scroll to position [1, 0]
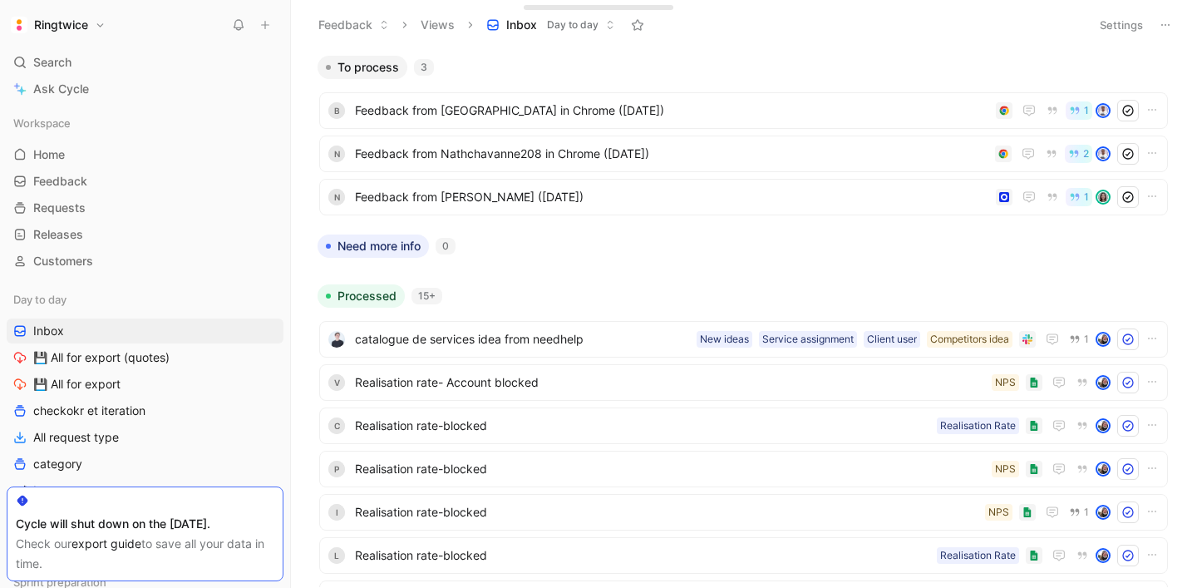
click at [1133, 30] on button "Settings" at bounding box center [1121, 24] width 58 height 23
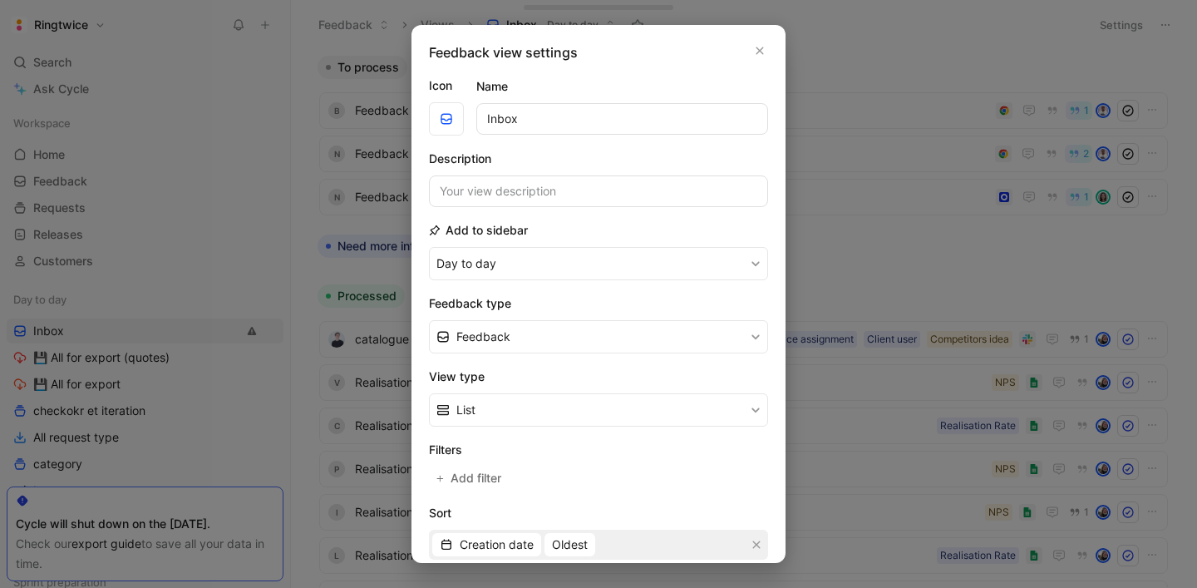
scroll to position [220, 0]
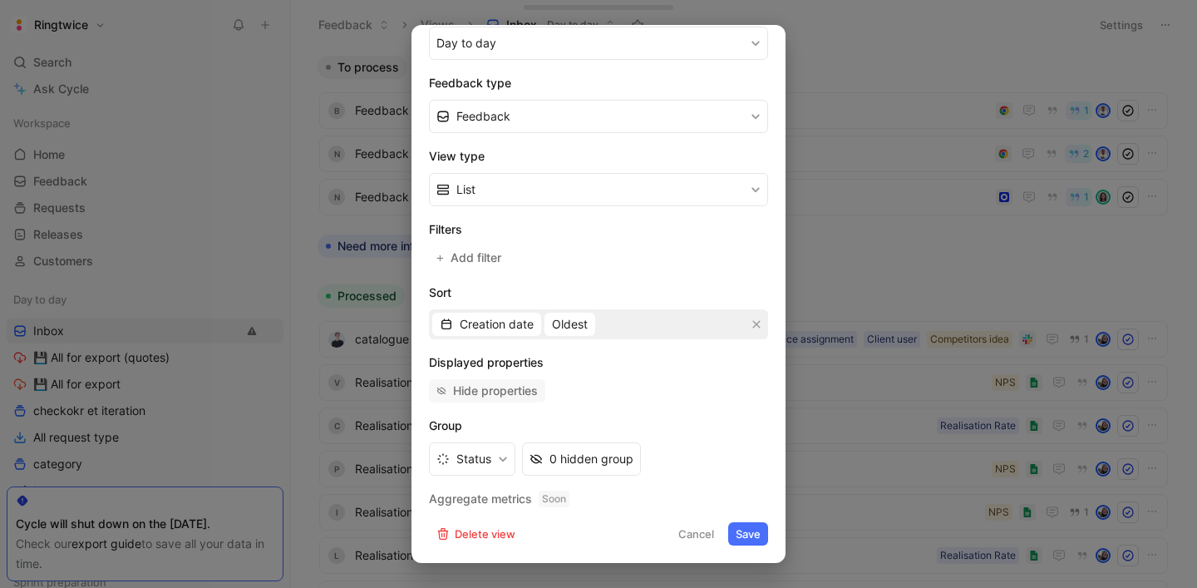
click at [464, 387] on div "Hide properties" at bounding box center [495, 391] width 85 height 20
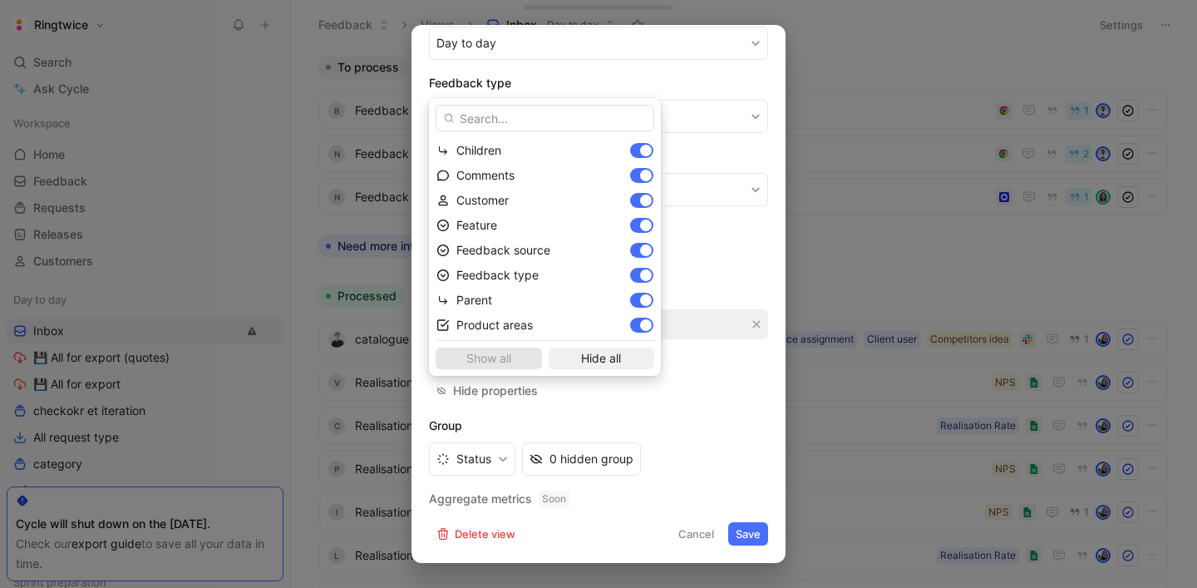
click at [563, 350] on span "Hide all" at bounding box center [601, 358] width 91 height 20
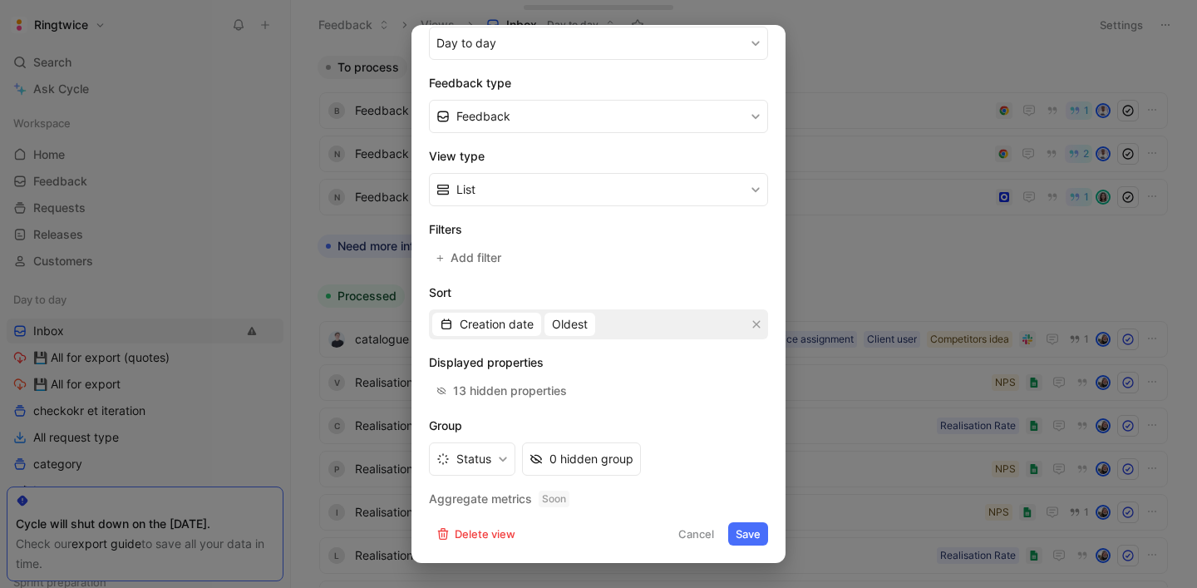
click at [752, 535] on button "Save" at bounding box center [748, 533] width 40 height 23
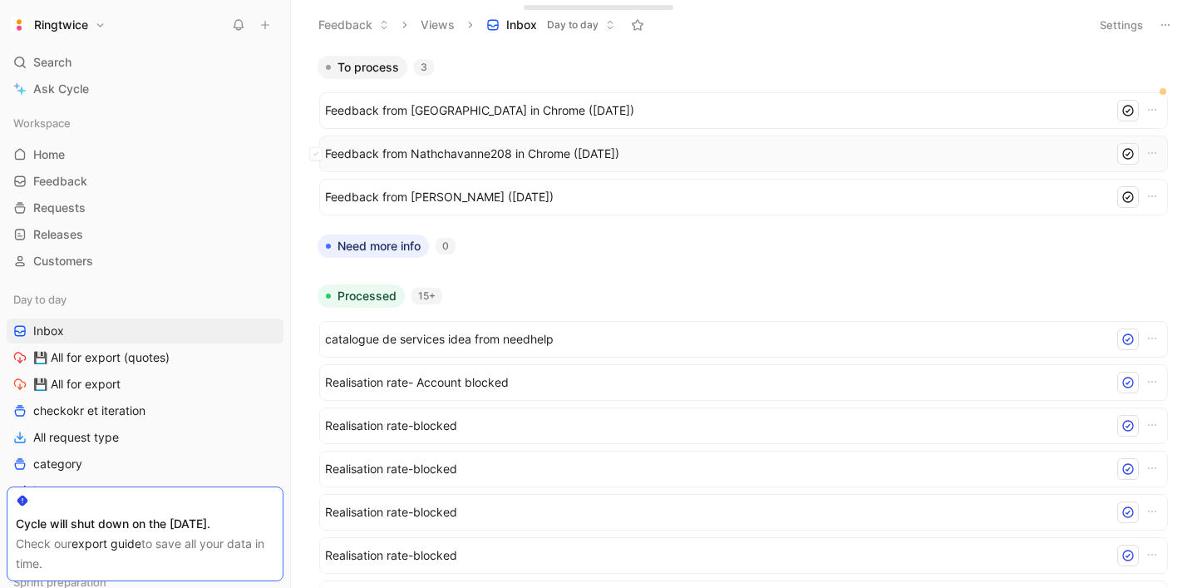
click at [474, 152] on span "Feedback from Nathchavanne208 in Chrome ([DATE])" at bounding box center [716, 154] width 782 height 20
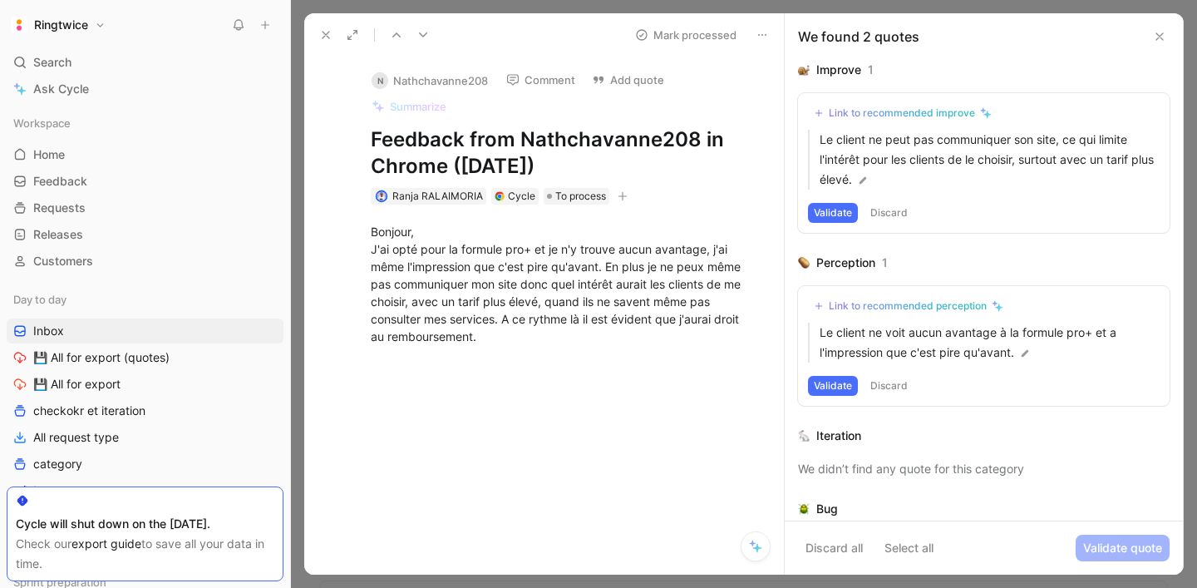
click at [324, 35] on icon at bounding box center [325, 34] width 13 height 13
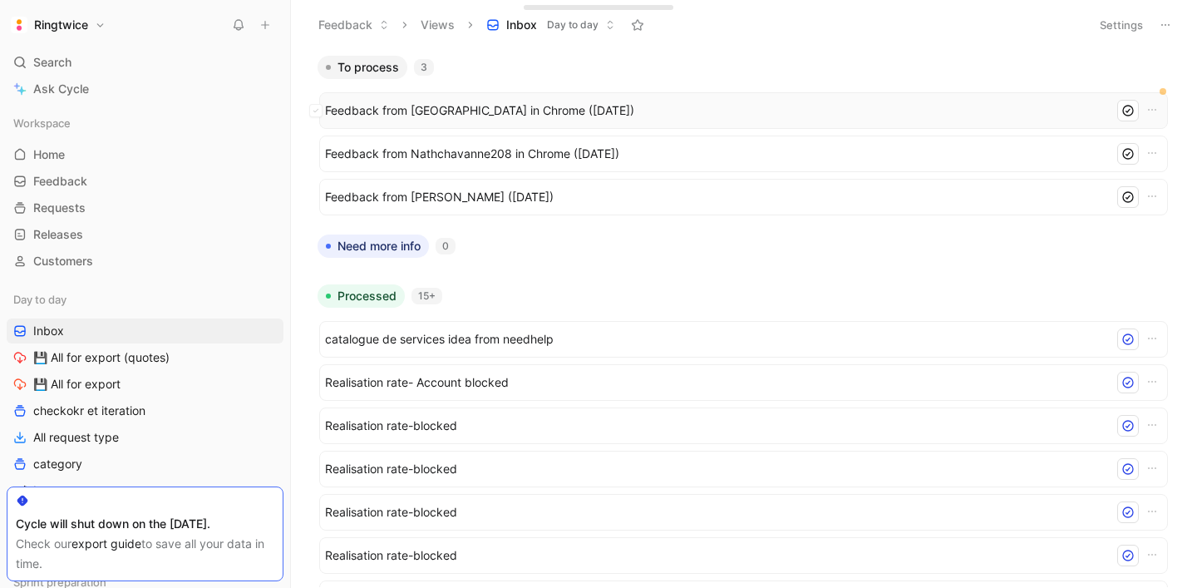
click at [478, 111] on span "Feedback from [GEOGRAPHIC_DATA] in Chrome ([DATE])" at bounding box center [716, 111] width 782 height 20
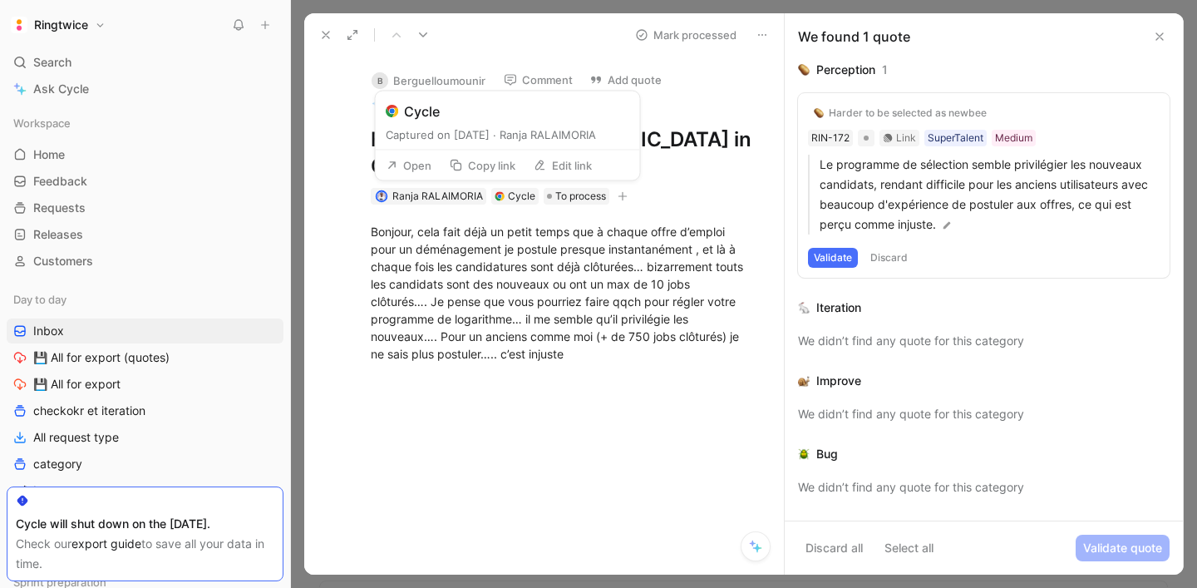
click at [417, 165] on button "Open" at bounding box center [409, 165] width 60 height 23
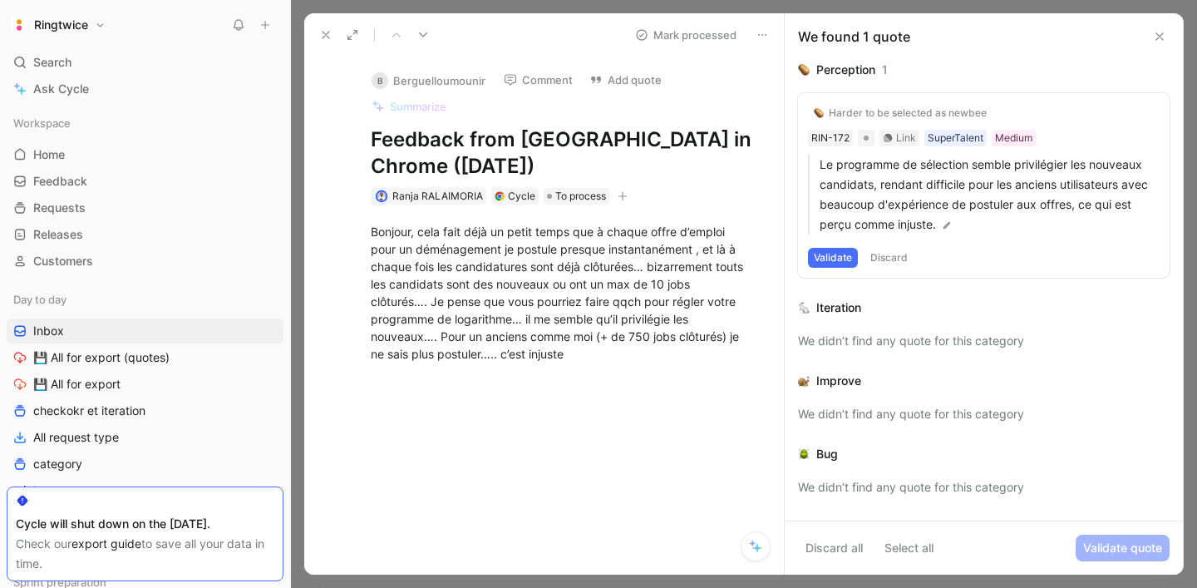
click at [431, 36] on button at bounding box center [423, 34] width 23 height 23
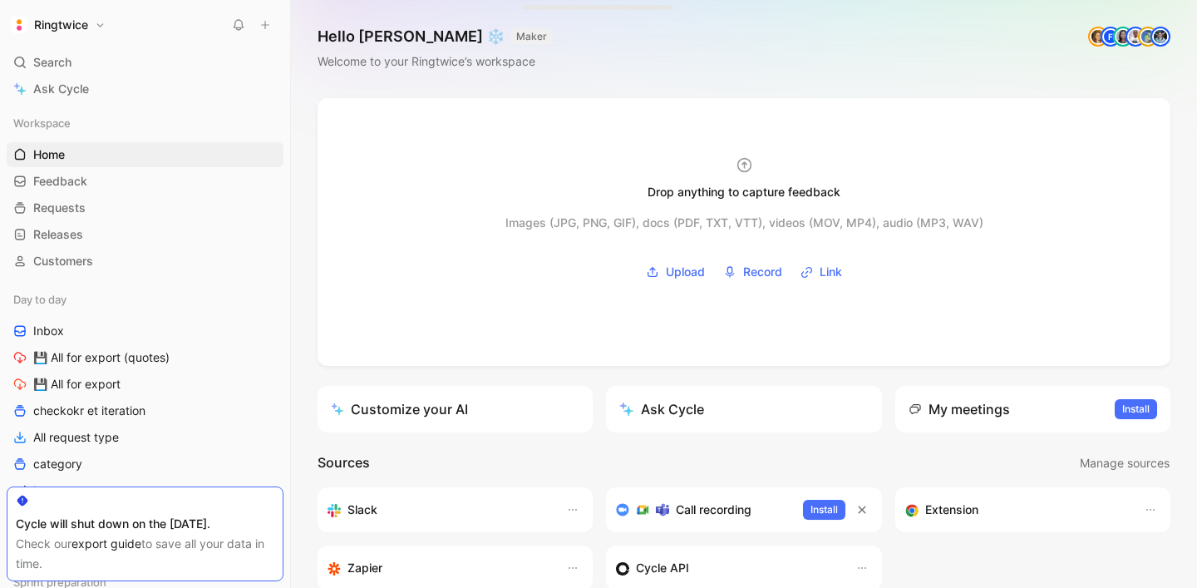
click at [72, 65] on div "Search ⌘ K" at bounding box center [145, 62] width 277 height 25
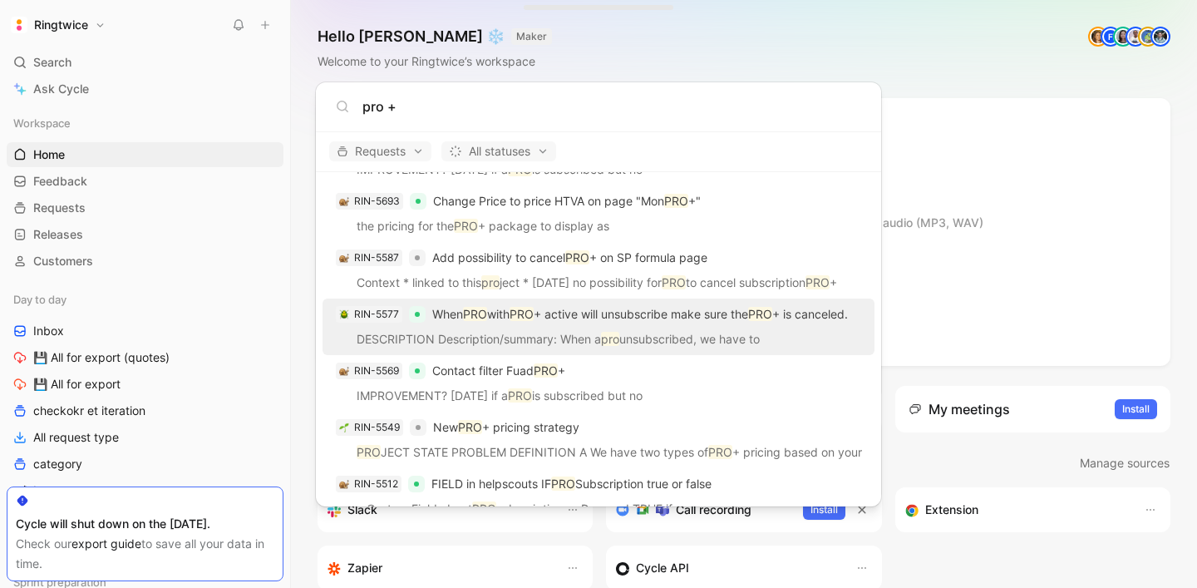
scroll to position [254, 0]
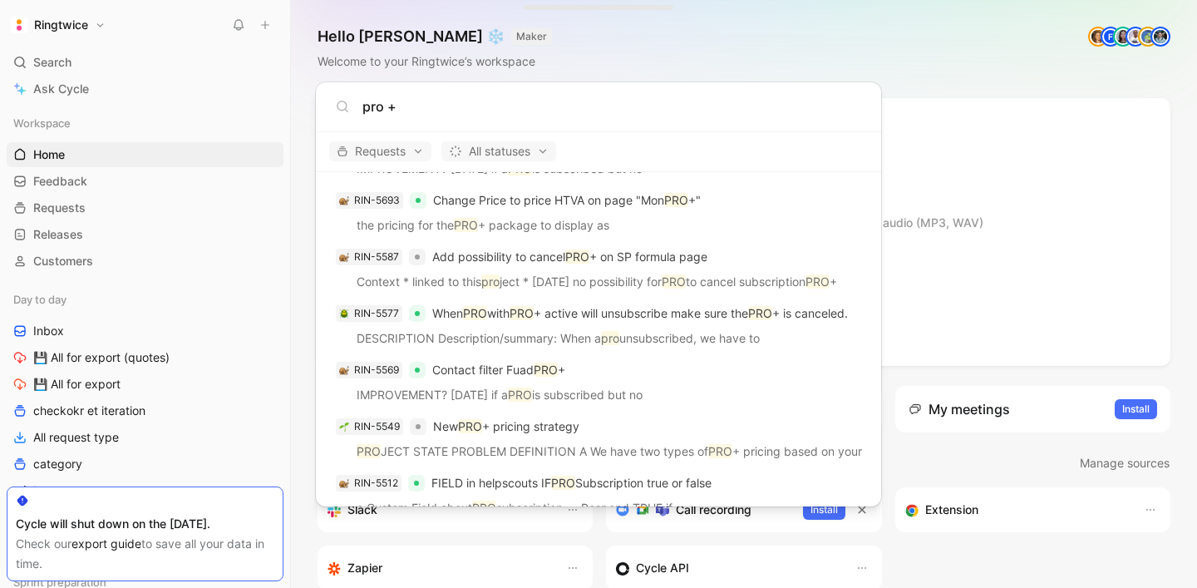
type input "pro +"
click at [1001, 178] on body "Ringtwice Search ⌘ K Ask Cycle Workspace Home G then H Feedback G then F Reques…" at bounding box center [598, 294] width 1197 height 588
